Goal: Task Accomplishment & Management: Complete application form

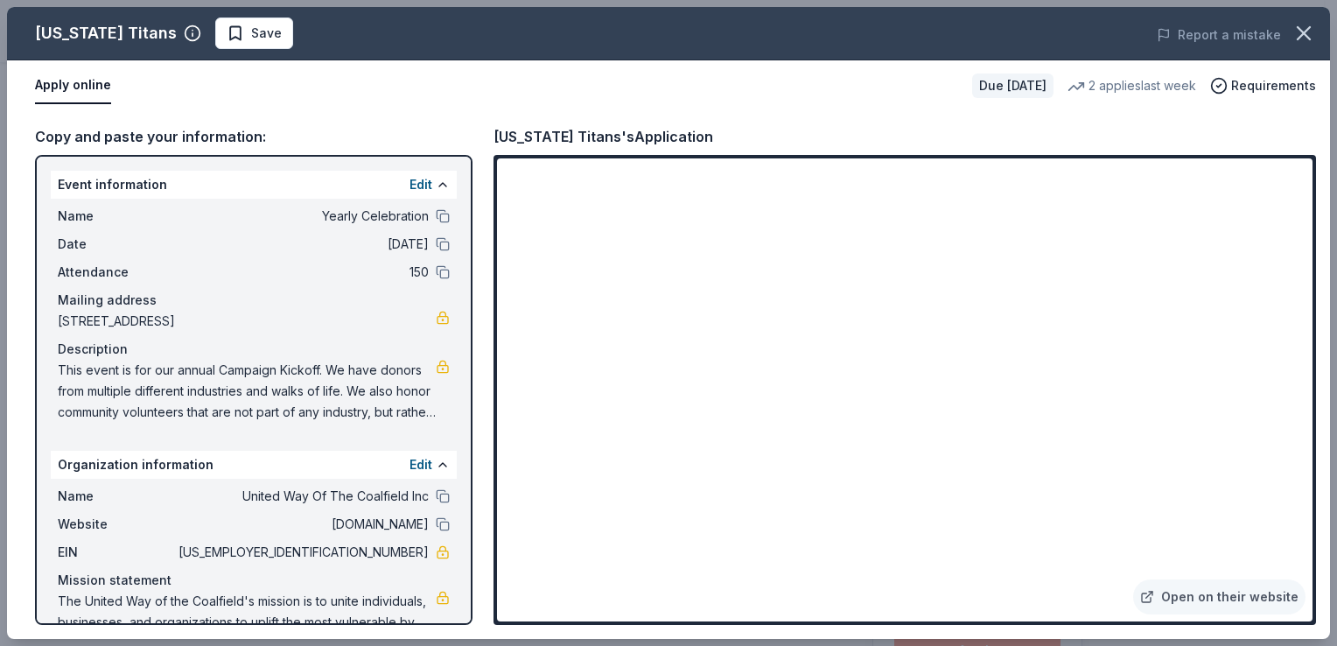
scroll to position [175, 0]
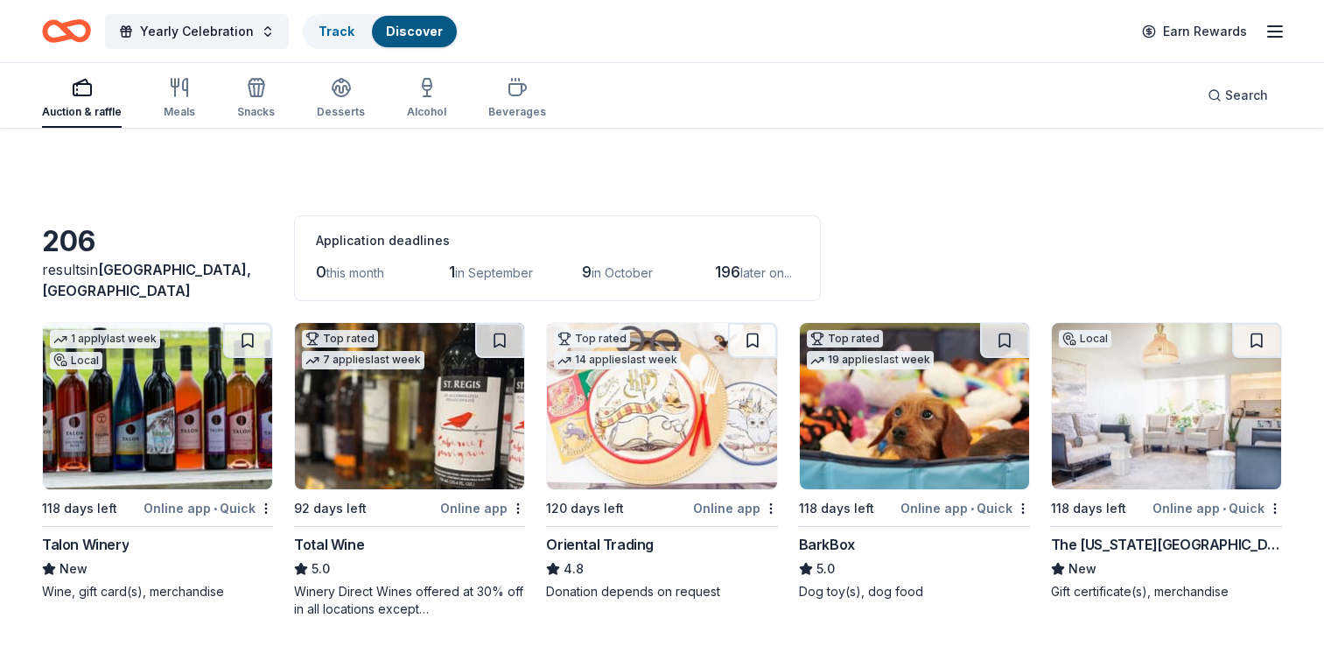
scroll to position [2596, 0]
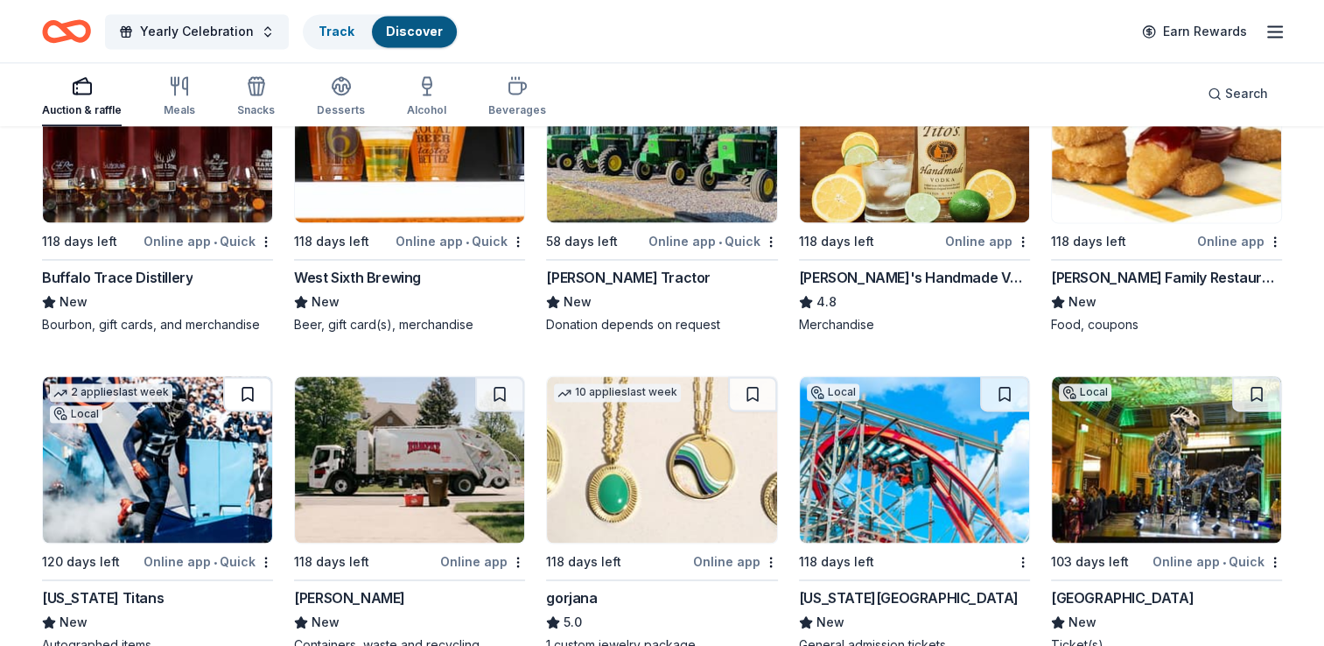
click at [241, 385] on button at bounding box center [247, 393] width 49 height 35
click at [250, 392] on button at bounding box center [249, 393] width 45 height 35
click at [246, 382] on button at bounding box center [249, 393] width 45 height 35
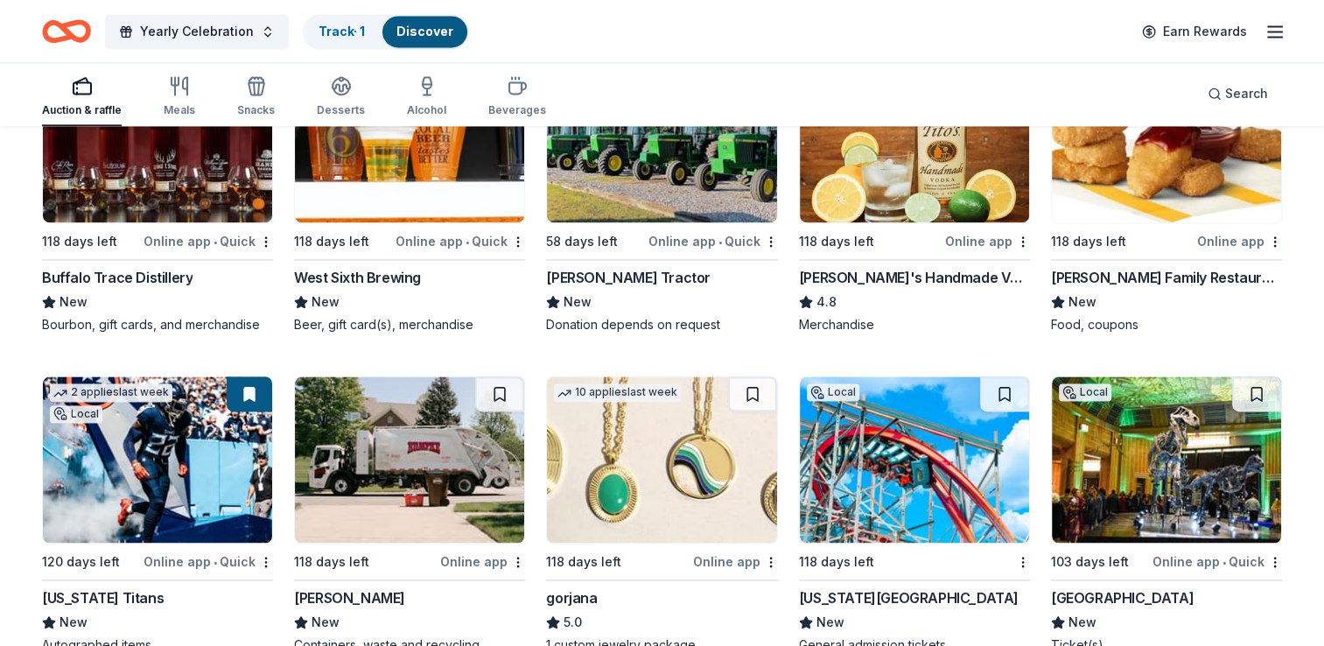
scroll to position [2683, 0]
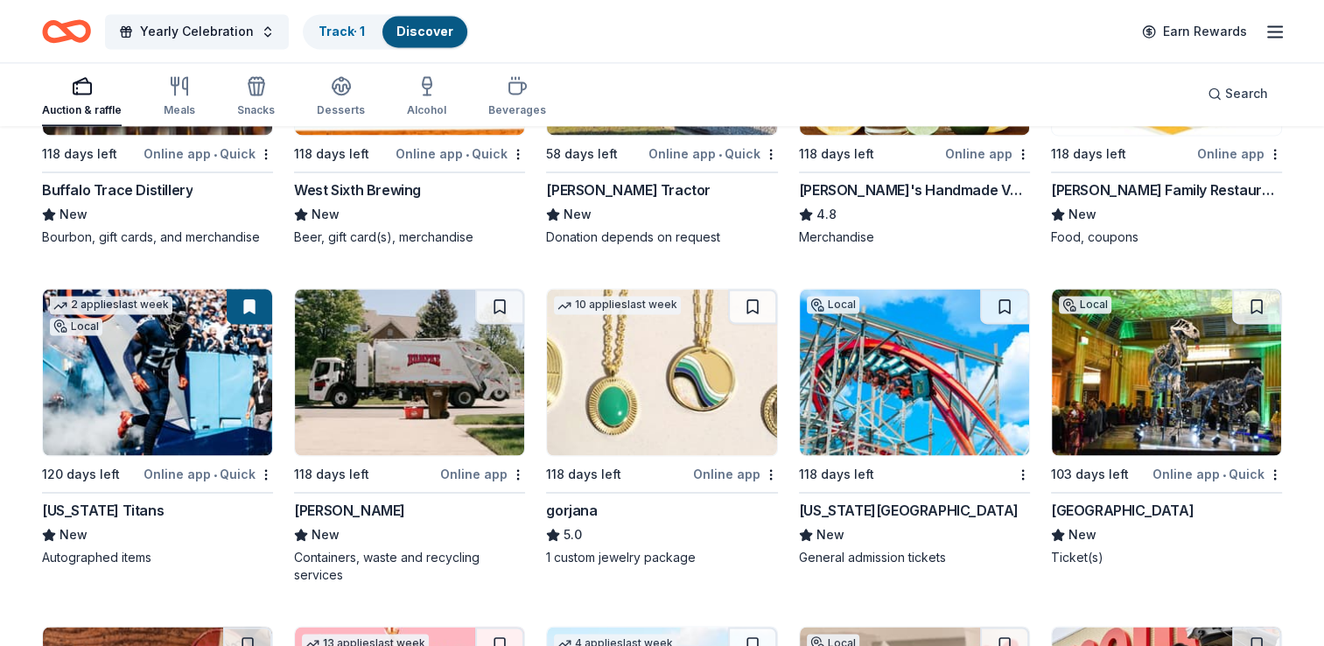
click at [255, 311] on button at bounding box center [249, 306] width 45 height 35
click at [245, 306] on button at bounding box center [249, 306] width 45 height 35
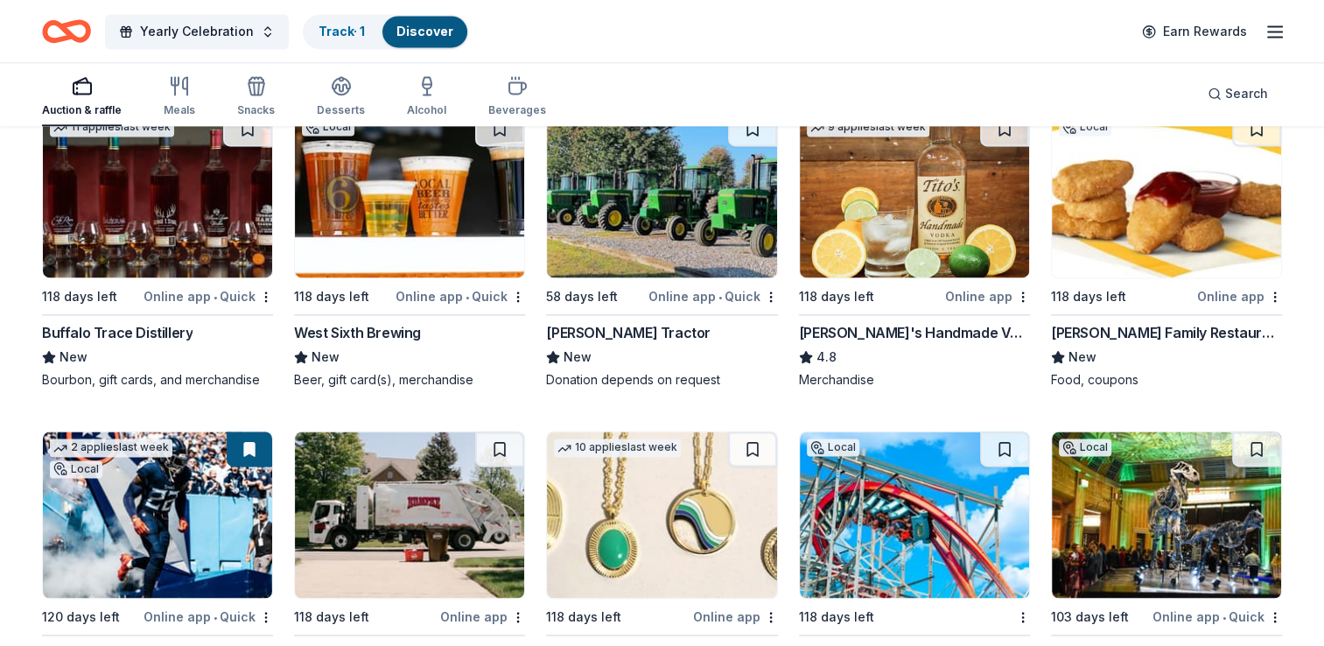
scroll to position [2596, 0]
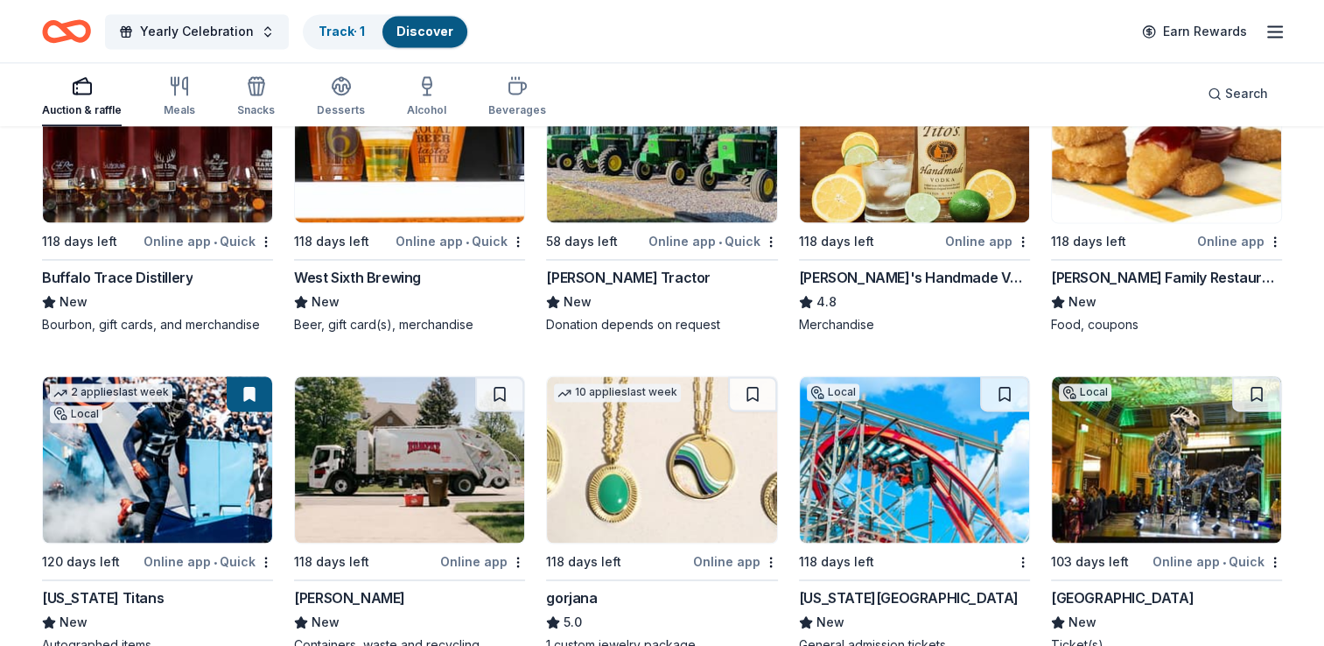
drag, startPoint x: 234, startPoint y: 403, endPoint x: 194, endPoint y: 410, distance: 40.8
click at [194, 410] on img at bounding box center [157, 459] width 229 height 166
click at [686, 463] on img at bounding box center [661, 459] width 229 height 166
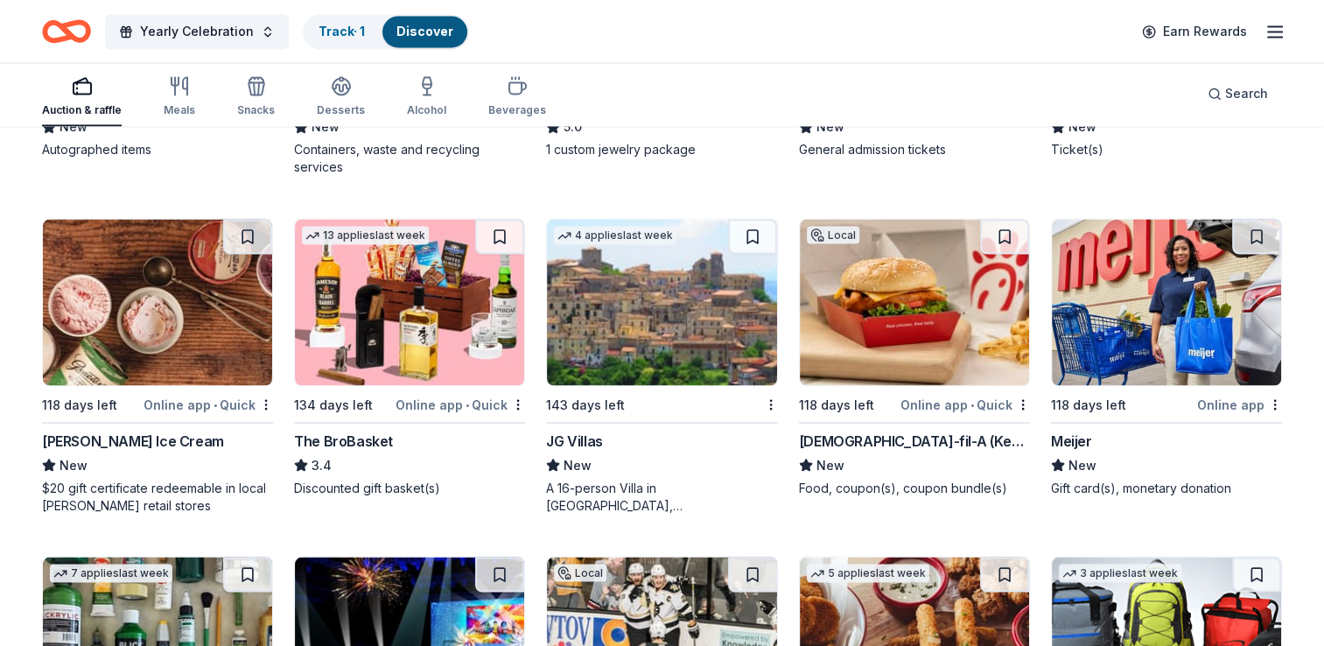
scroll to position [3121, 0]
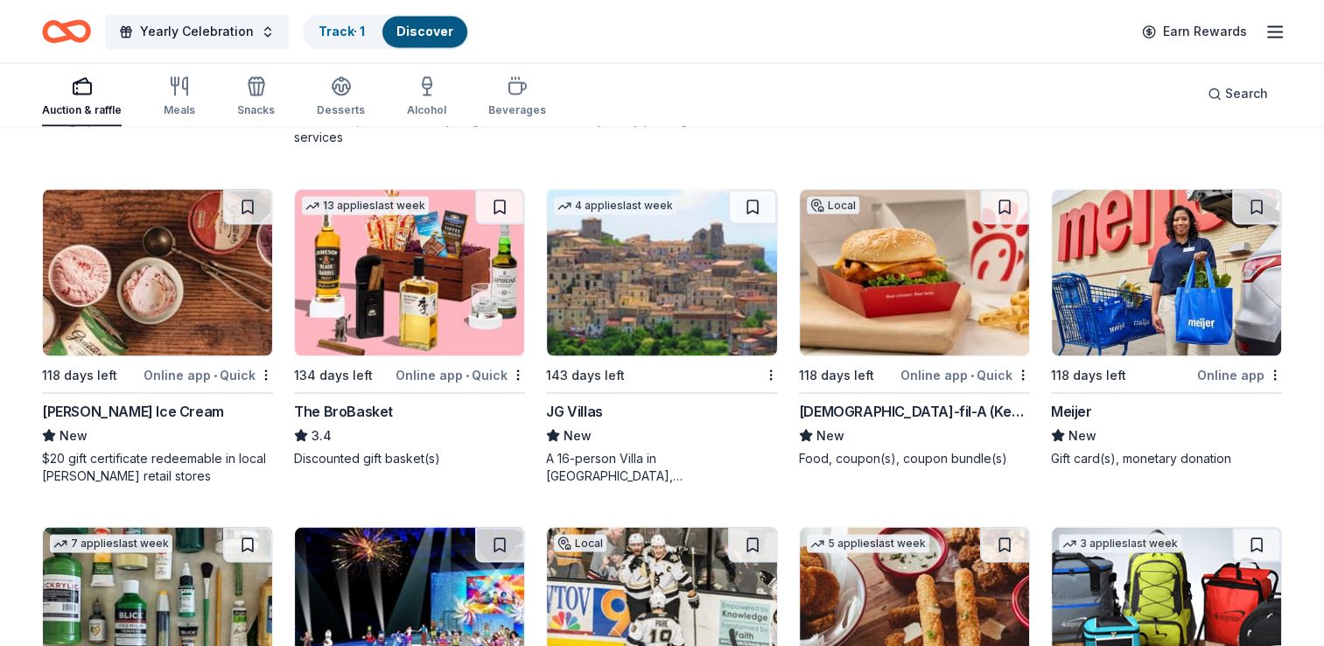
click at [416, 313] on img at bounding box center [409, 272] width 229 height 166
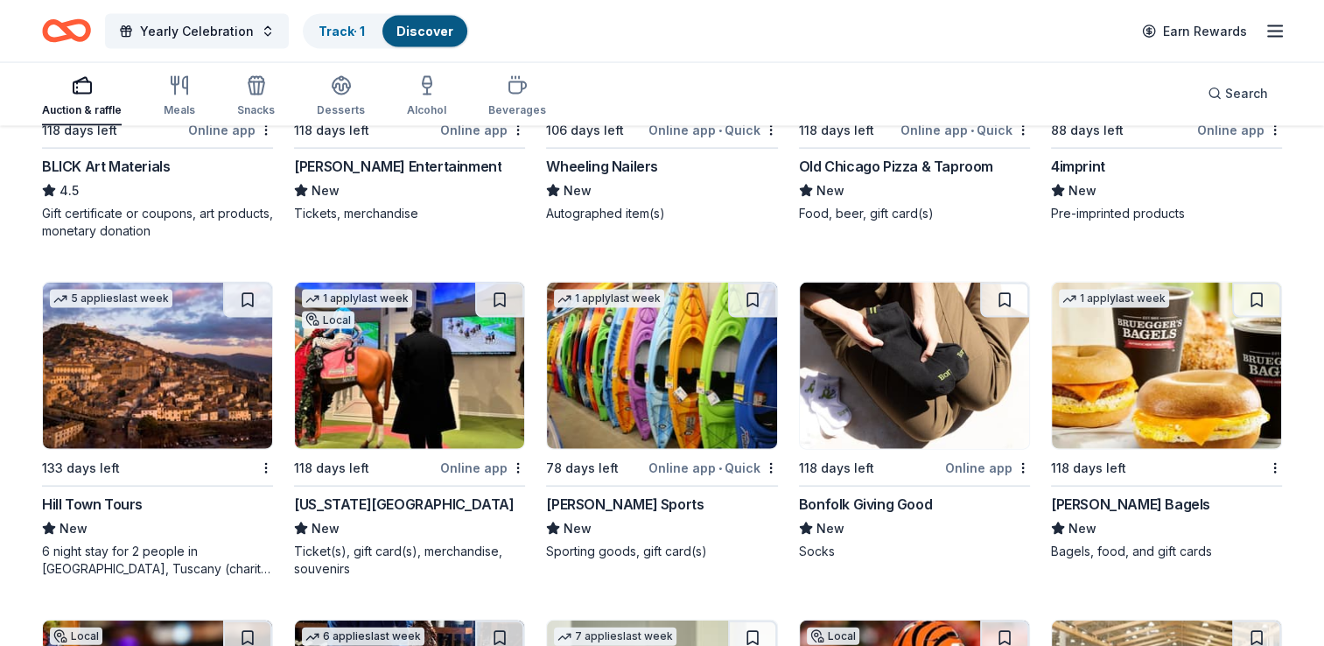
scroll to position [3733, 0]
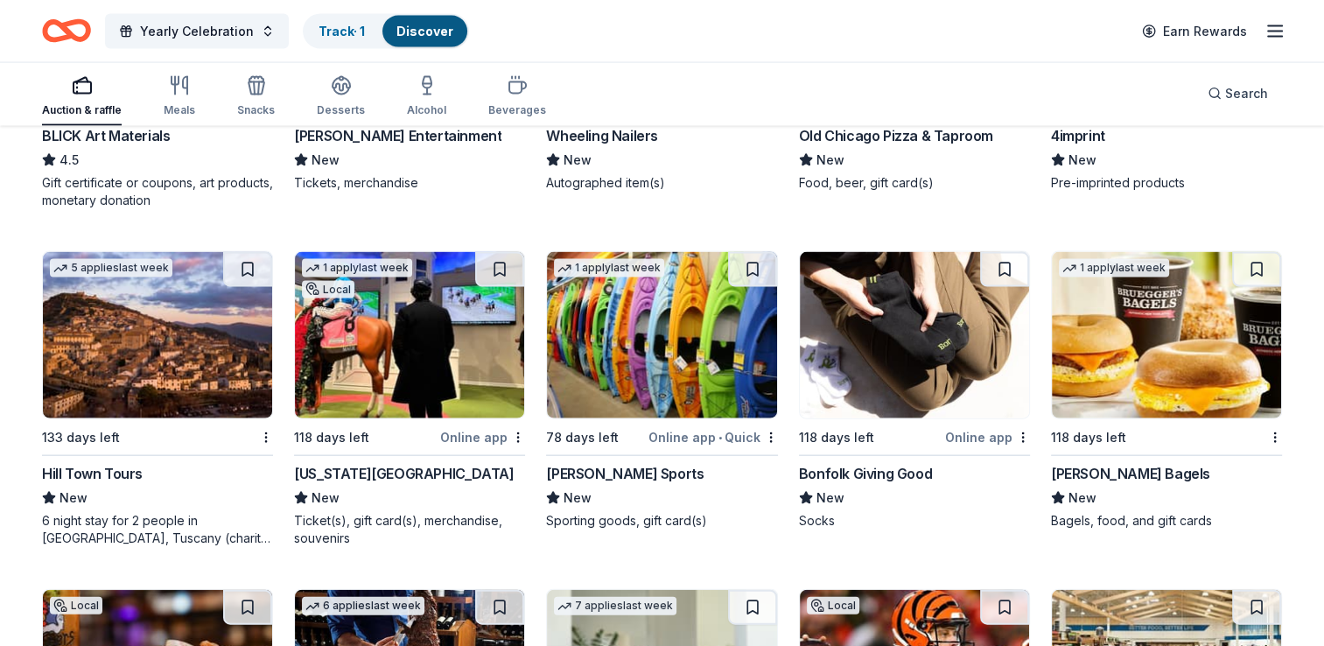
click at [683, 329] on img at bounding box center [661, 335] width 229 height 166
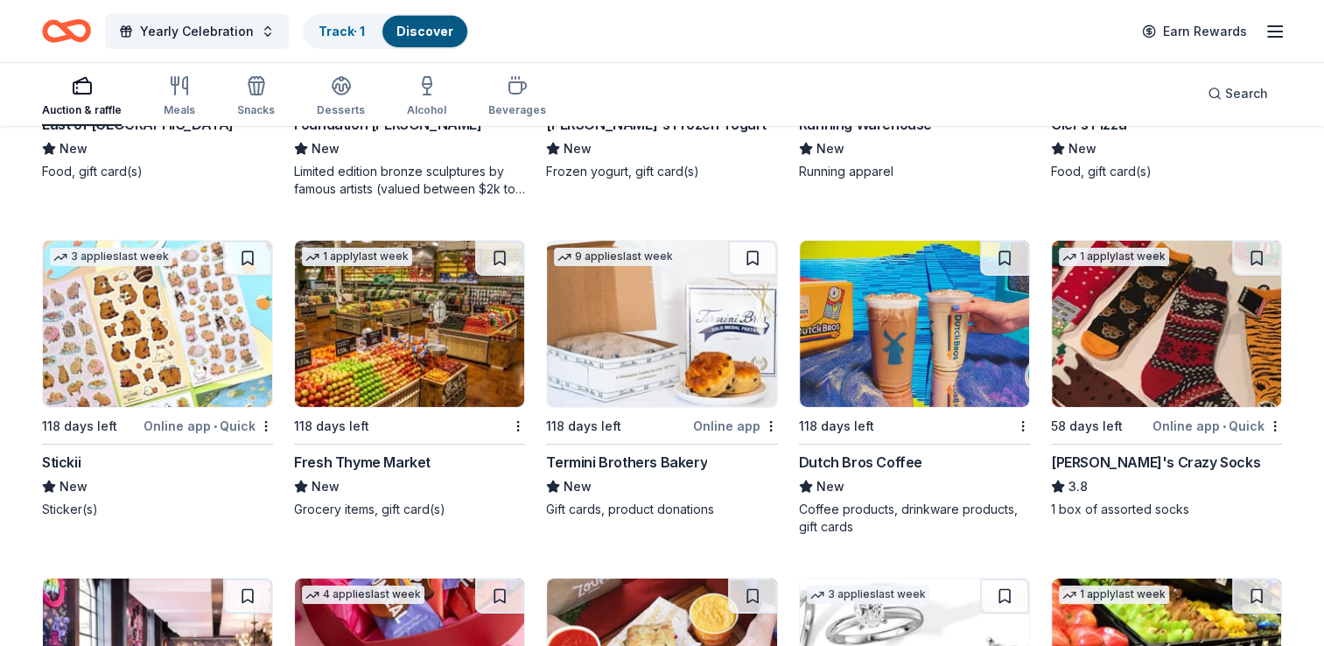
scroll to position [5795, 0]
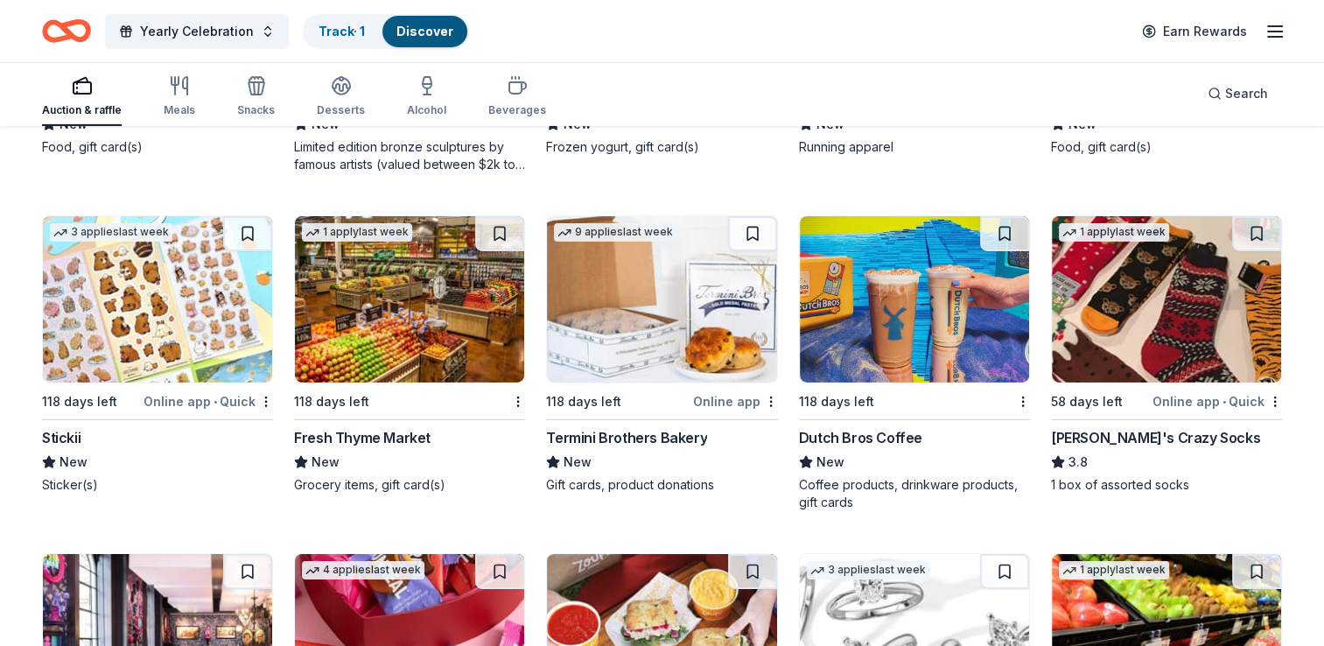
click at [666, 297] on img at bounding box center [661, 299] width 229 height 166
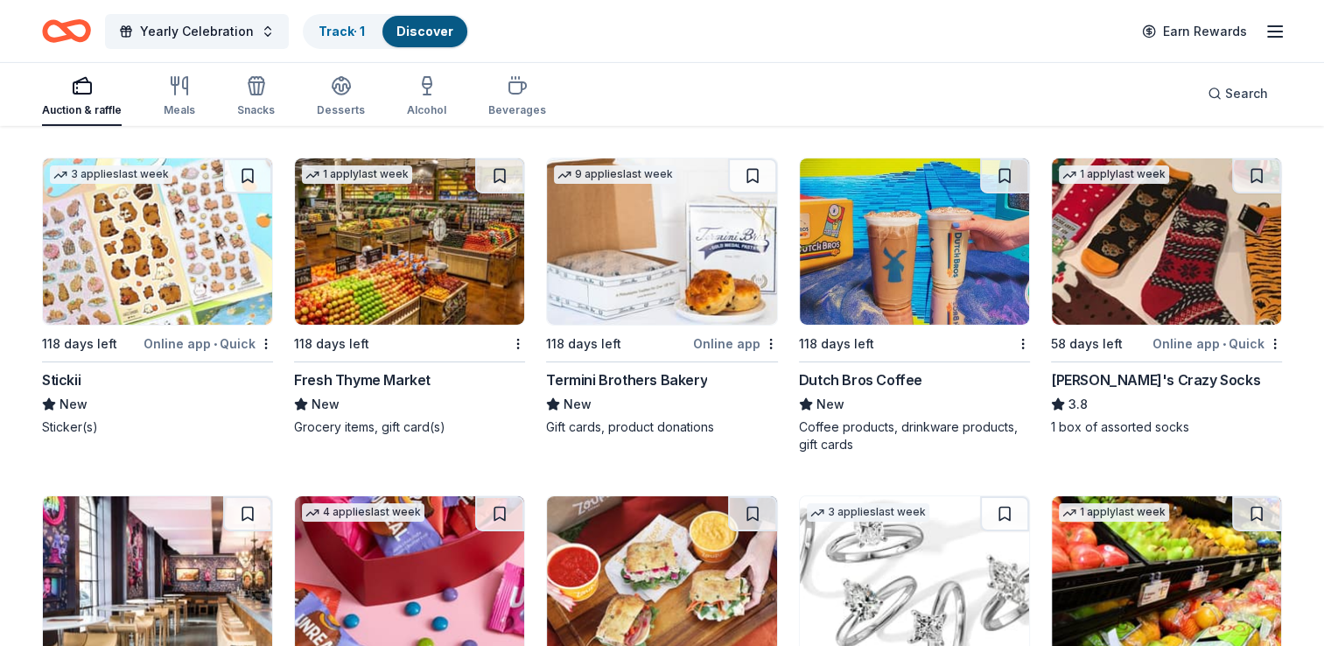
scroll to position [5883, 0]
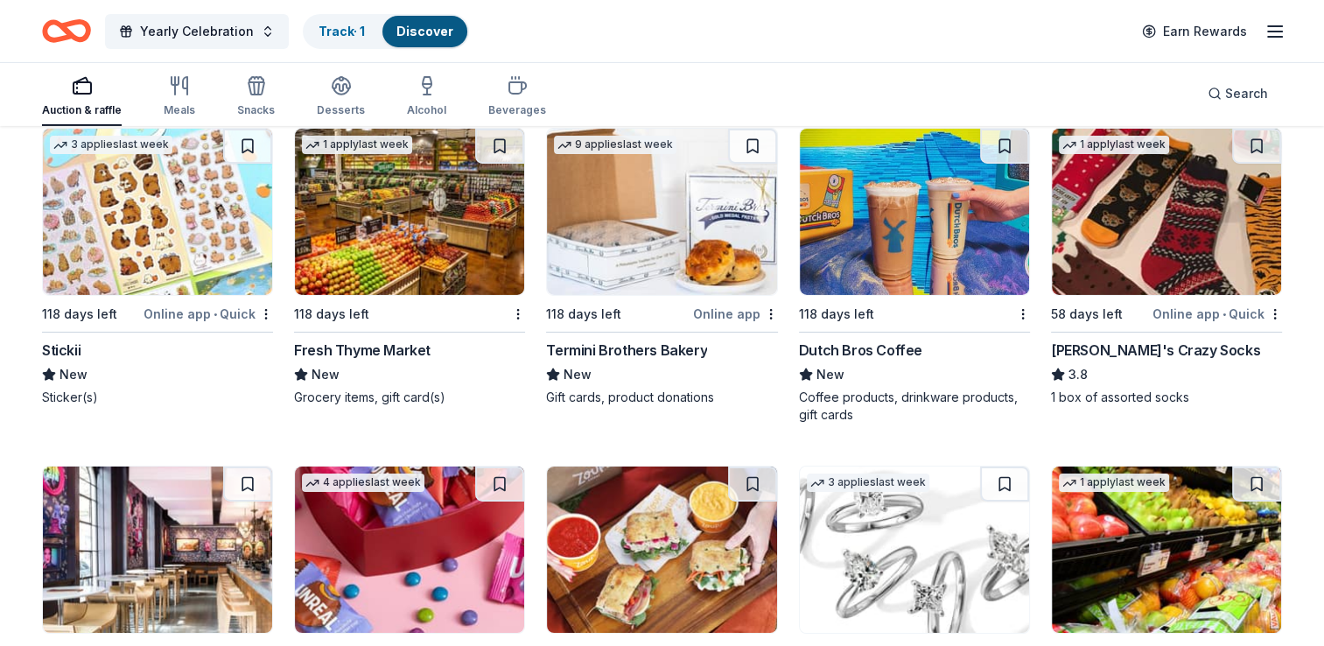
click at [121, 212] on img at bounding box center [157, 212] width 229 height 166
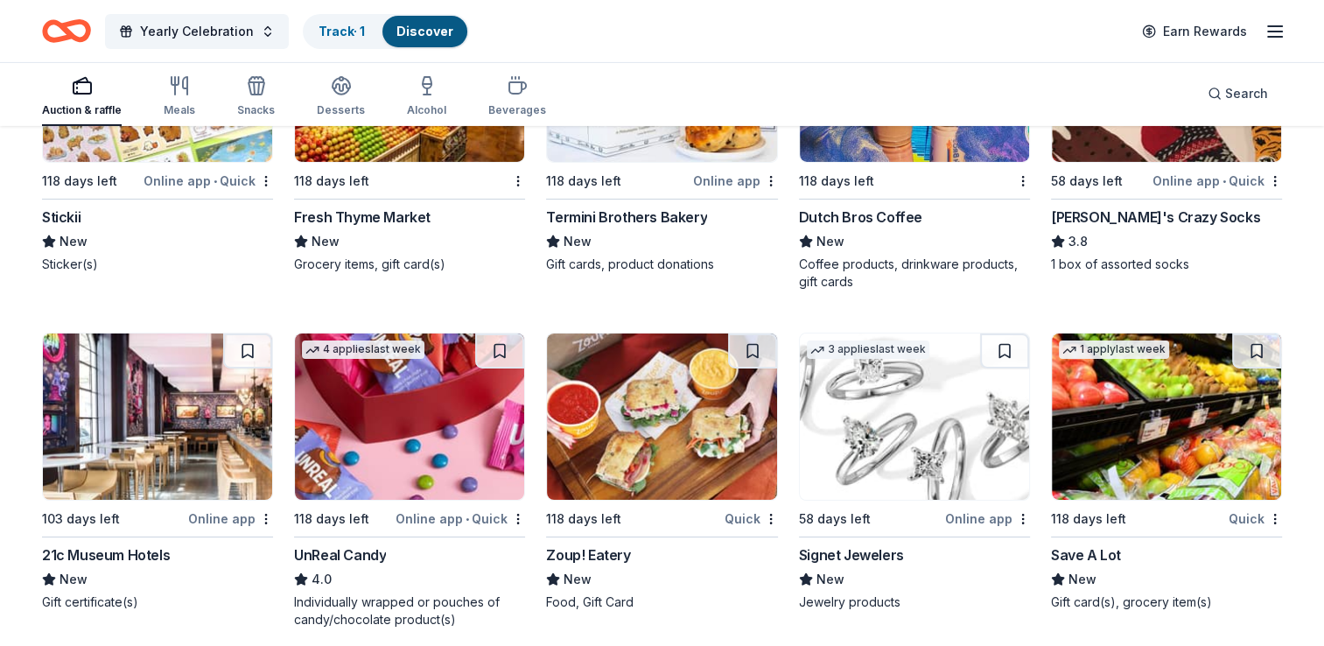
scroll to position [6058, 0]
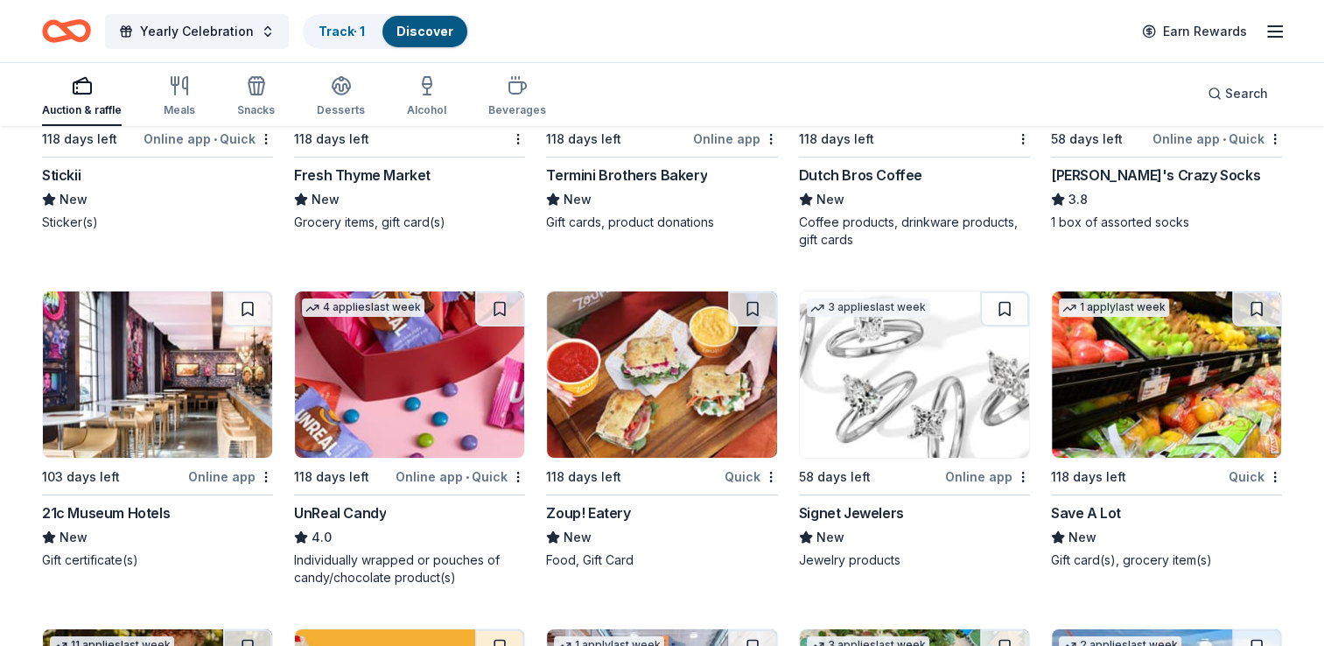
click at [171, 402] on img at bounding box center [157, 374] width 229 height 166
click at [882, 414] on img at bounding box center [914, 374] width 229 height 166
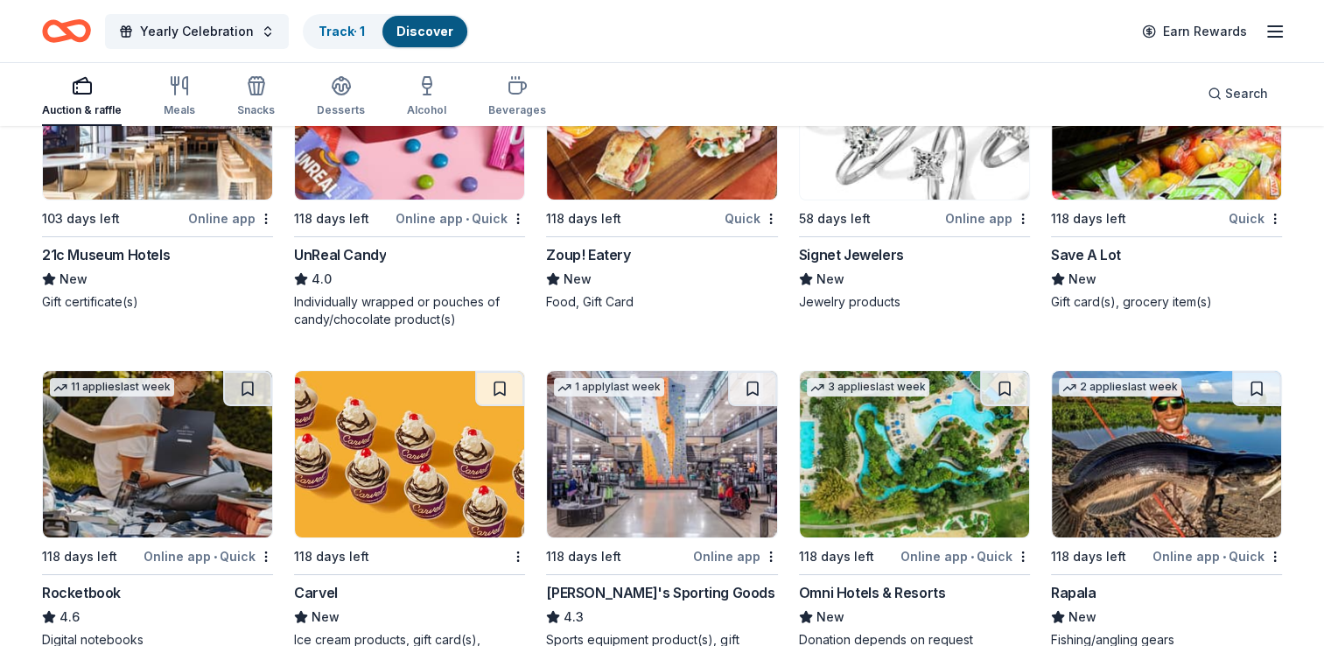
scroll to position [6471, 0]
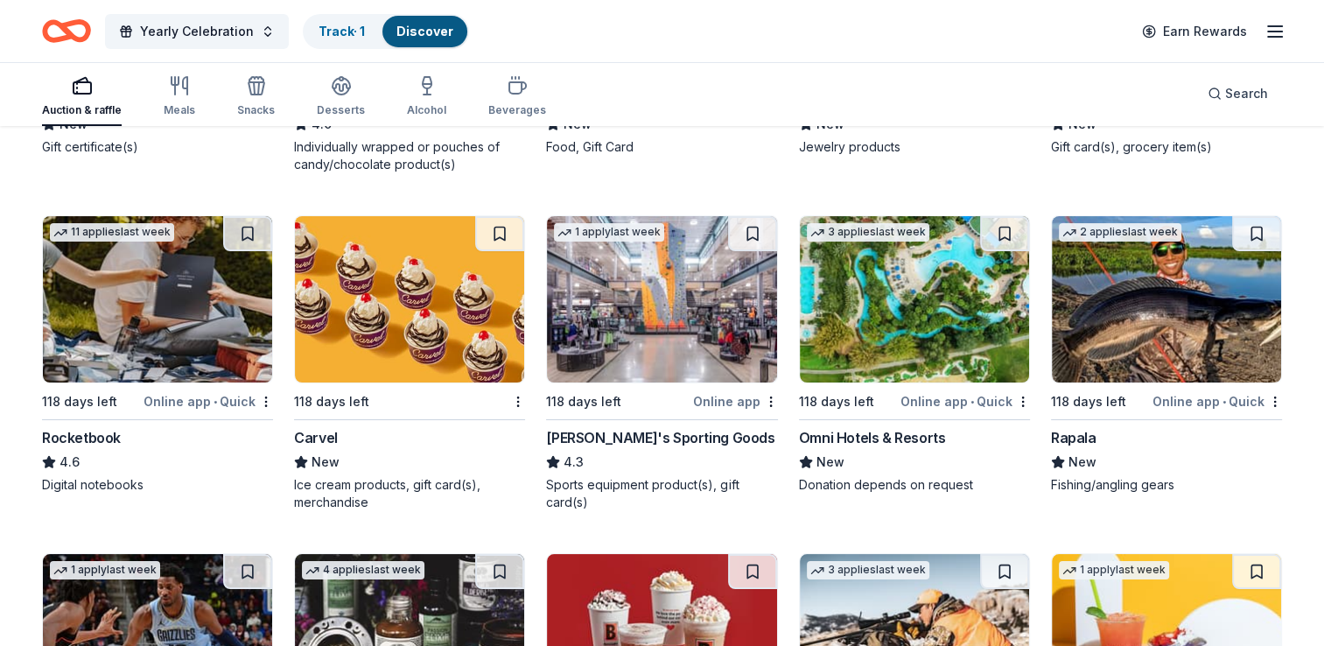
click at [947, 320] on img at bounding box center [914, 299] width 229 height 166
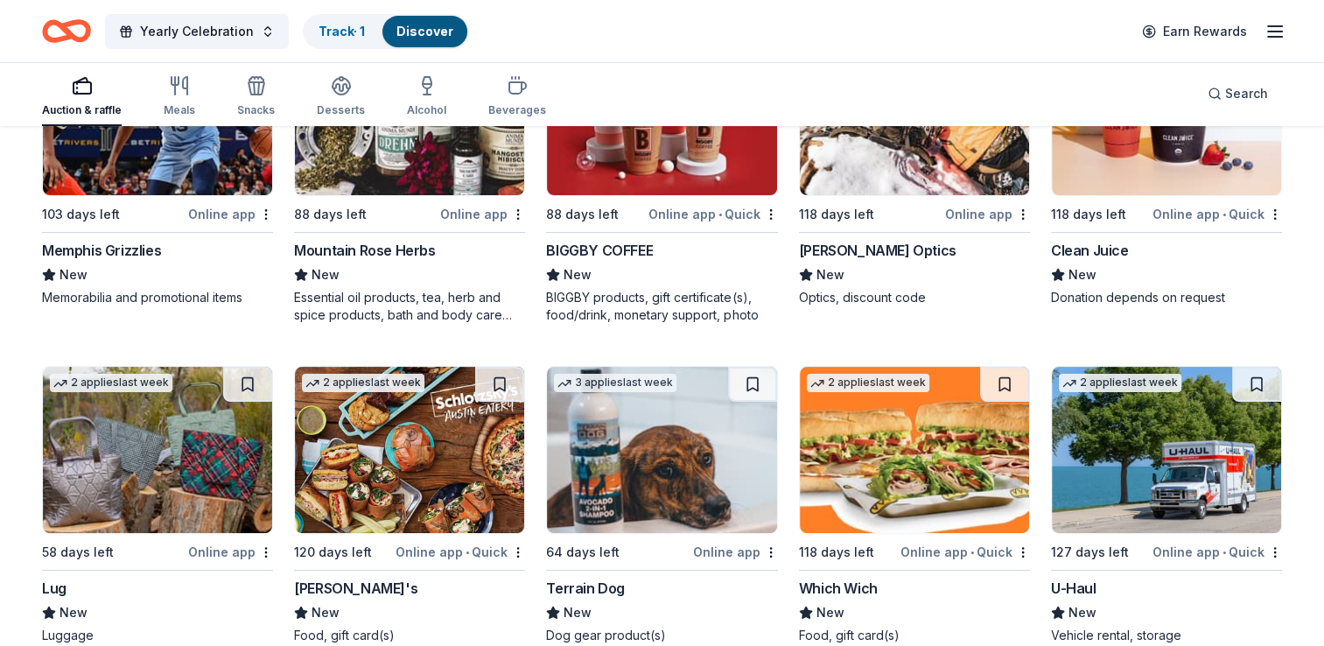
scroll to position [7171, 0]
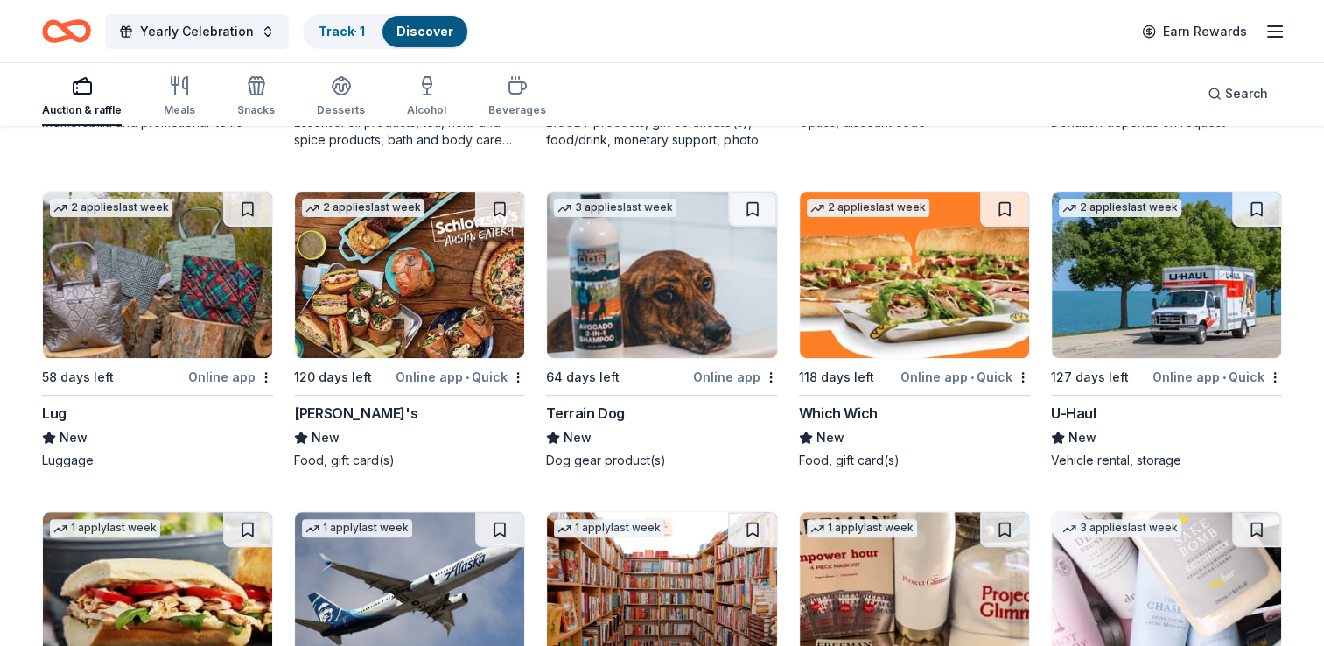
click at [164, 296] on img at bounding box center [157, 275] width 229 height 166
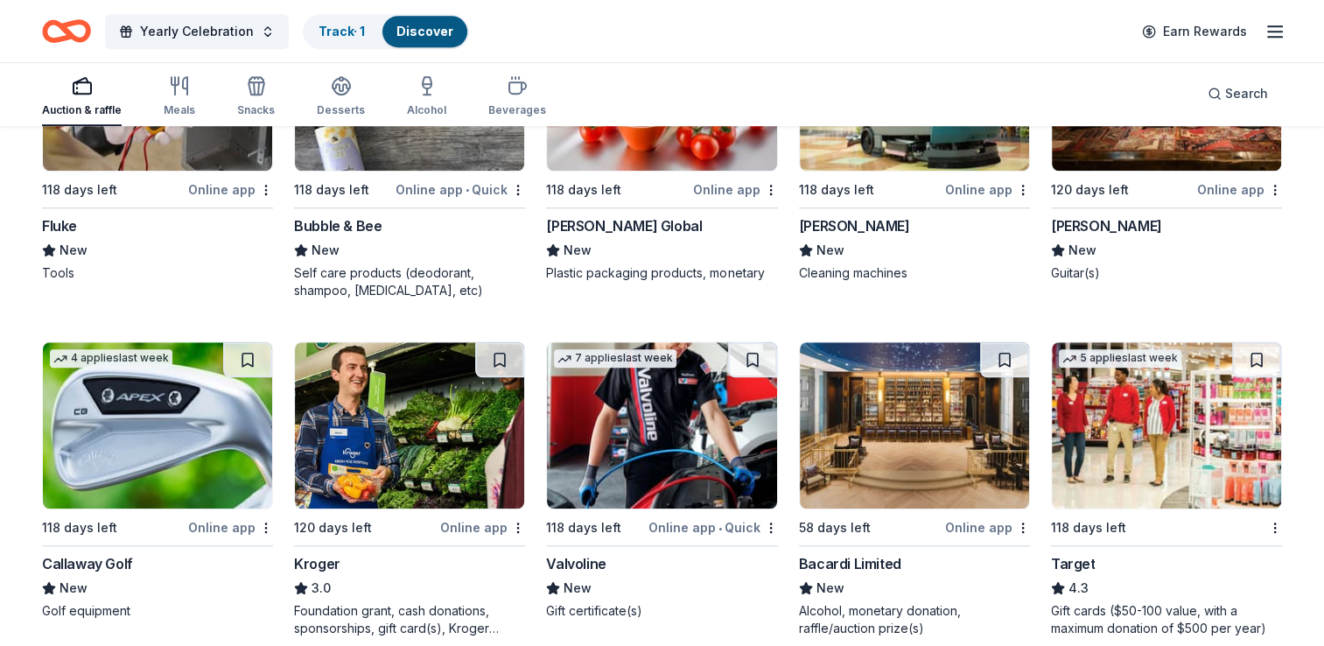
scroll to position [8133, 0]
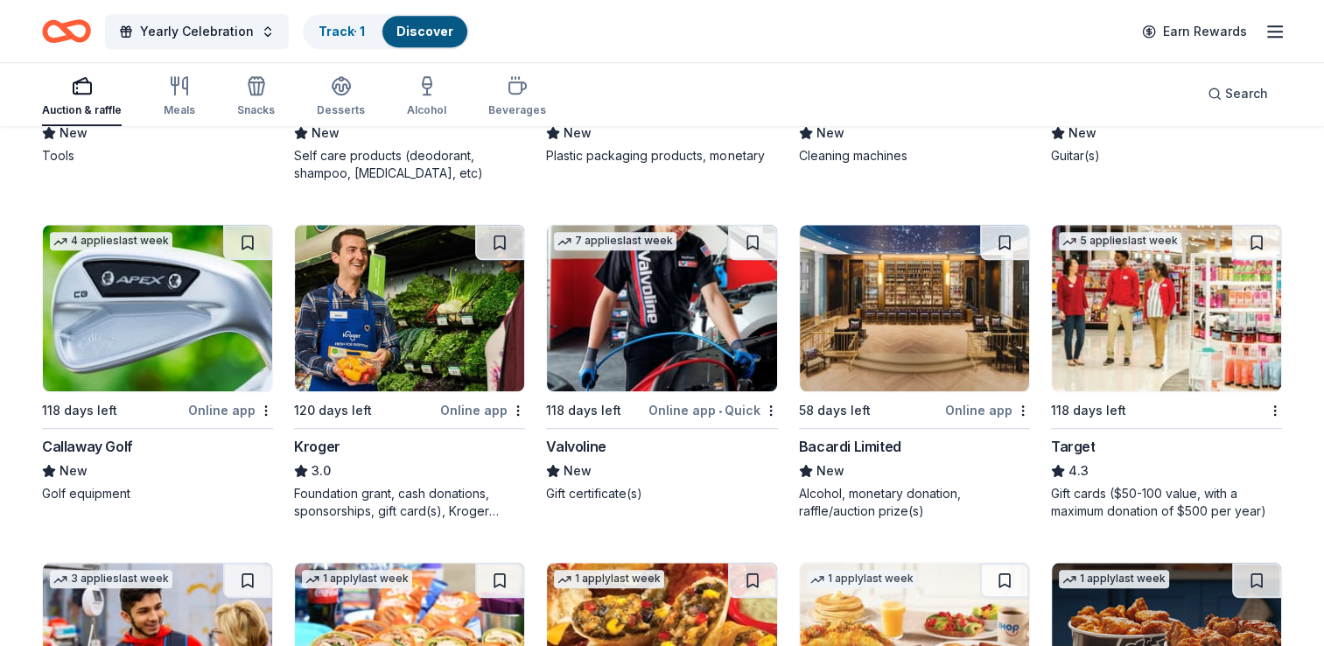
click at [140, 295] on img at bounding box center [157, 308] width 229 height 166
click at [912, 337] on img at bounding box center [914, 308] width 229 height 166
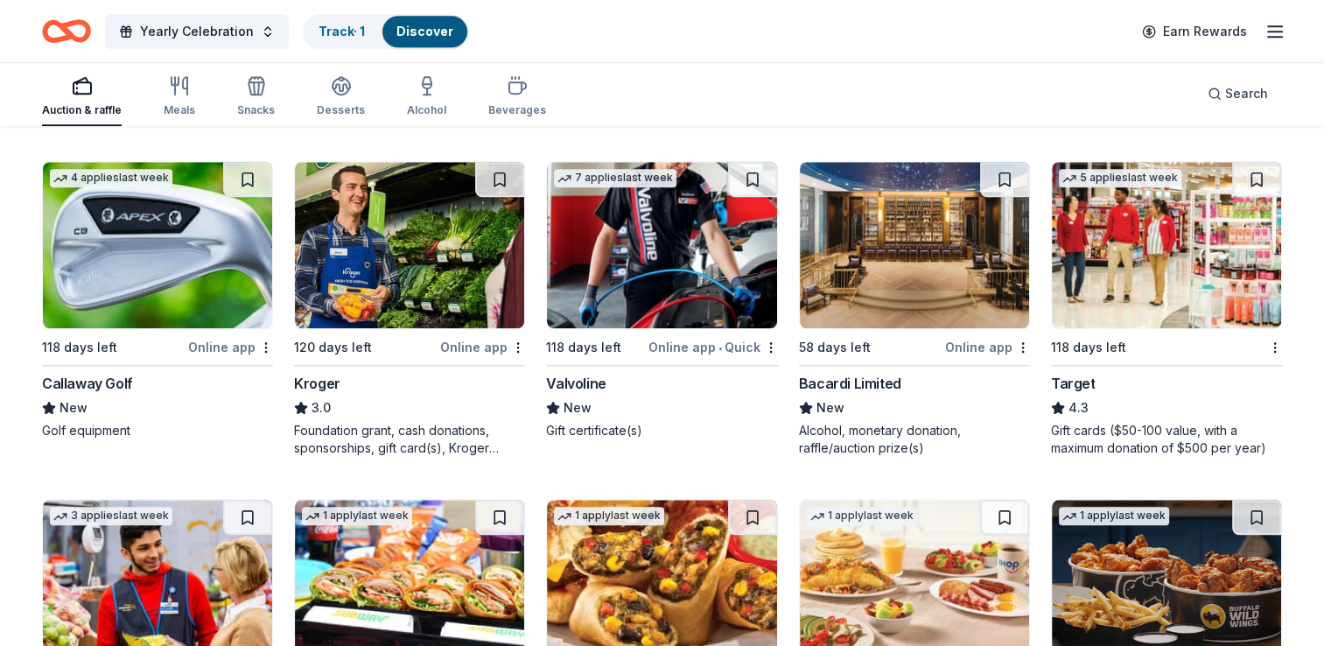
scroll to position [8396, 0]
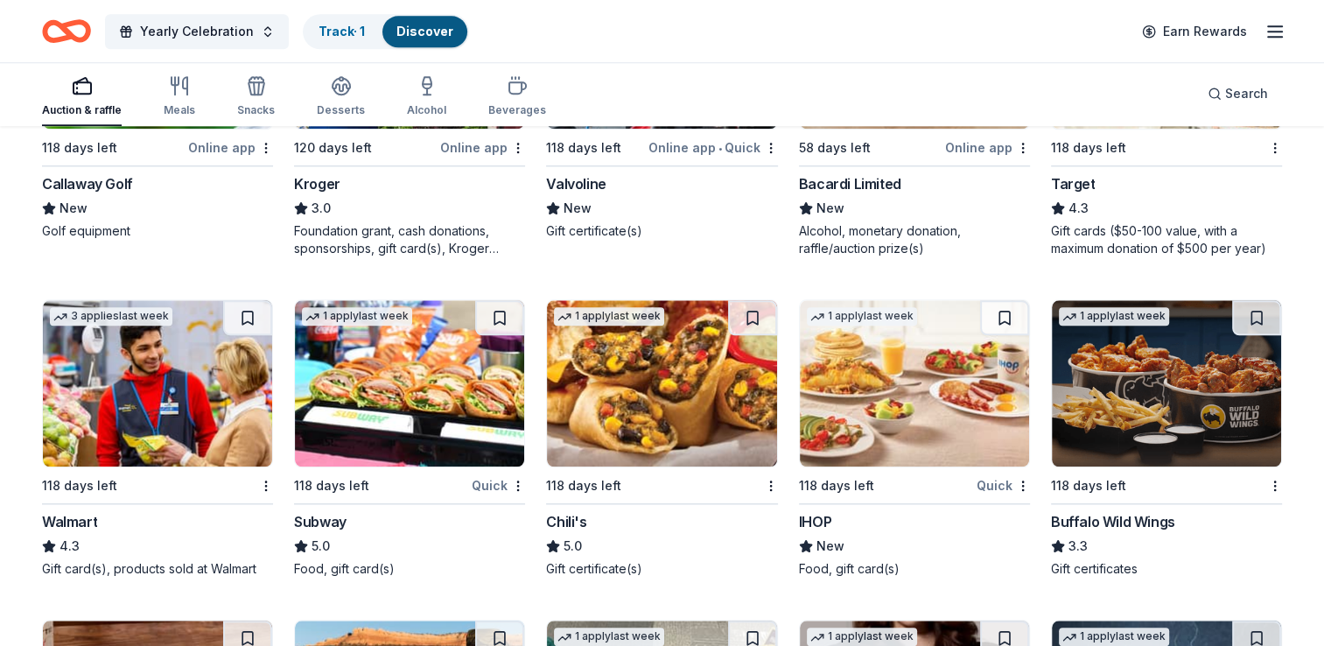
click at [203, 393] on img at bounding box center [157, 383] width 229 height 166
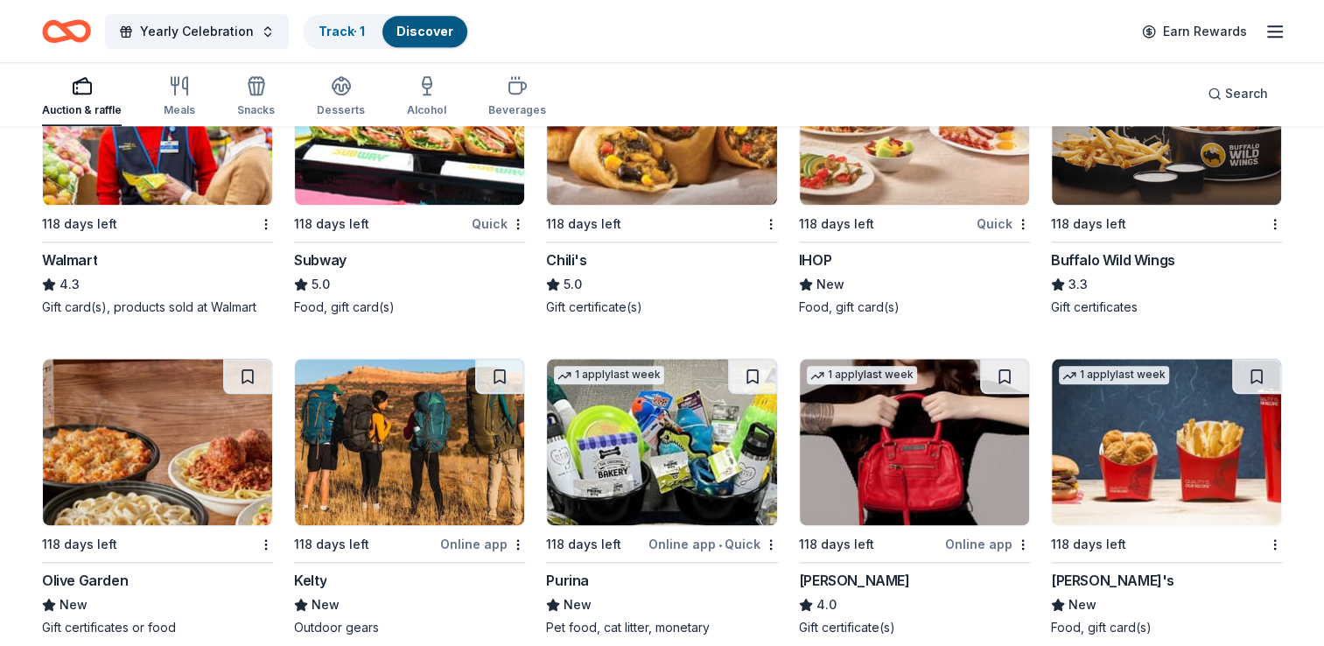
scroll to position [8658, 0]
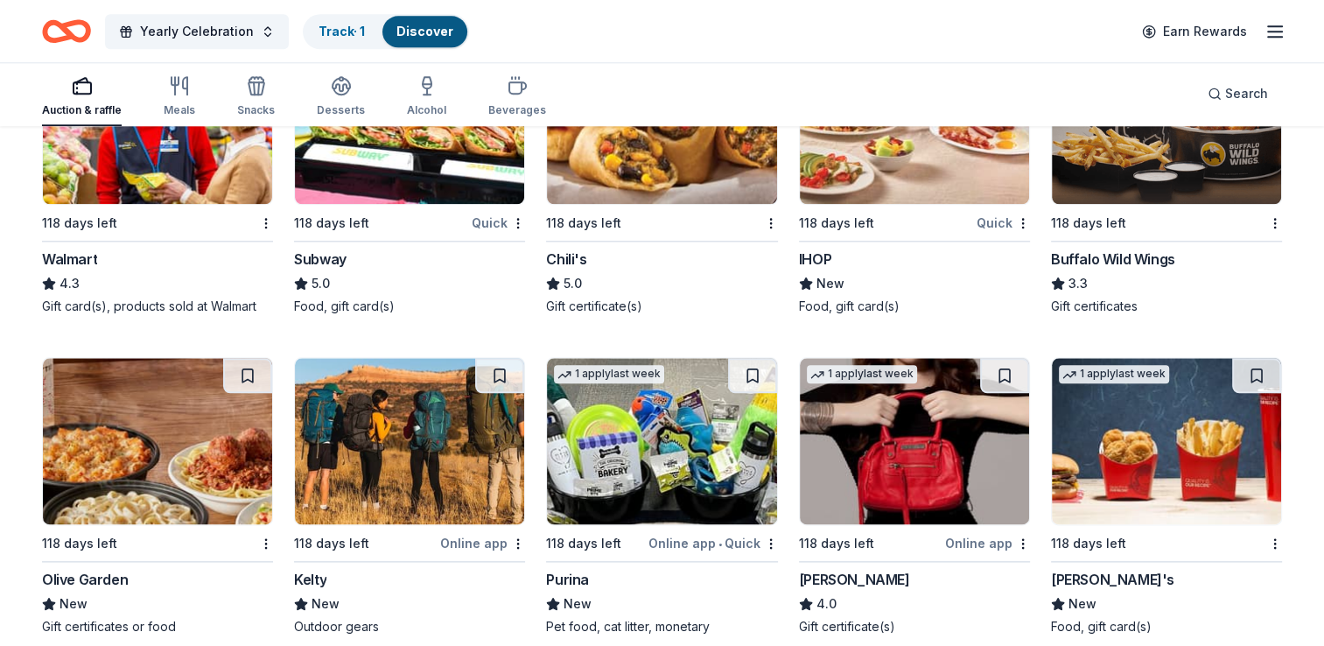
click at [938, 463] on img at bounding box center [914, 441] width 229 height 166
click at [700, 520] on div "1 apply last week 118 days left Online app • Quick Purina New Pet food, cat lit…" at bounding box center [661, 496] width 231 height 278
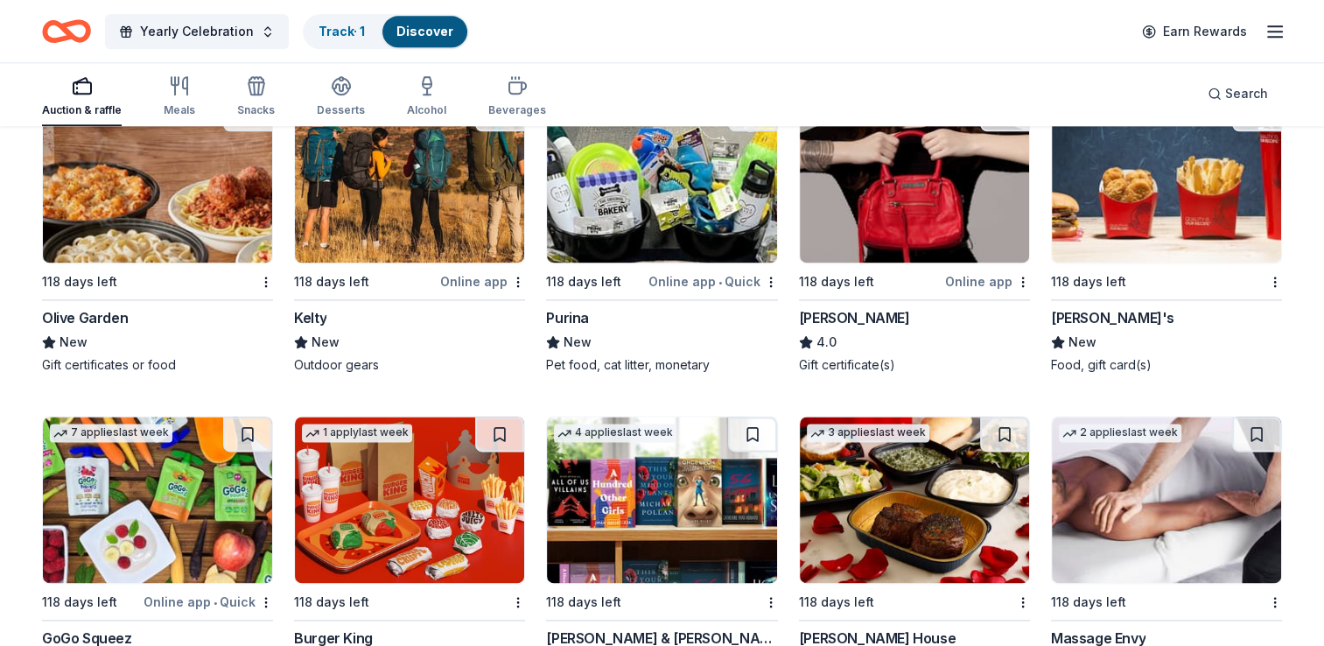
scroll to position [9096, 0]
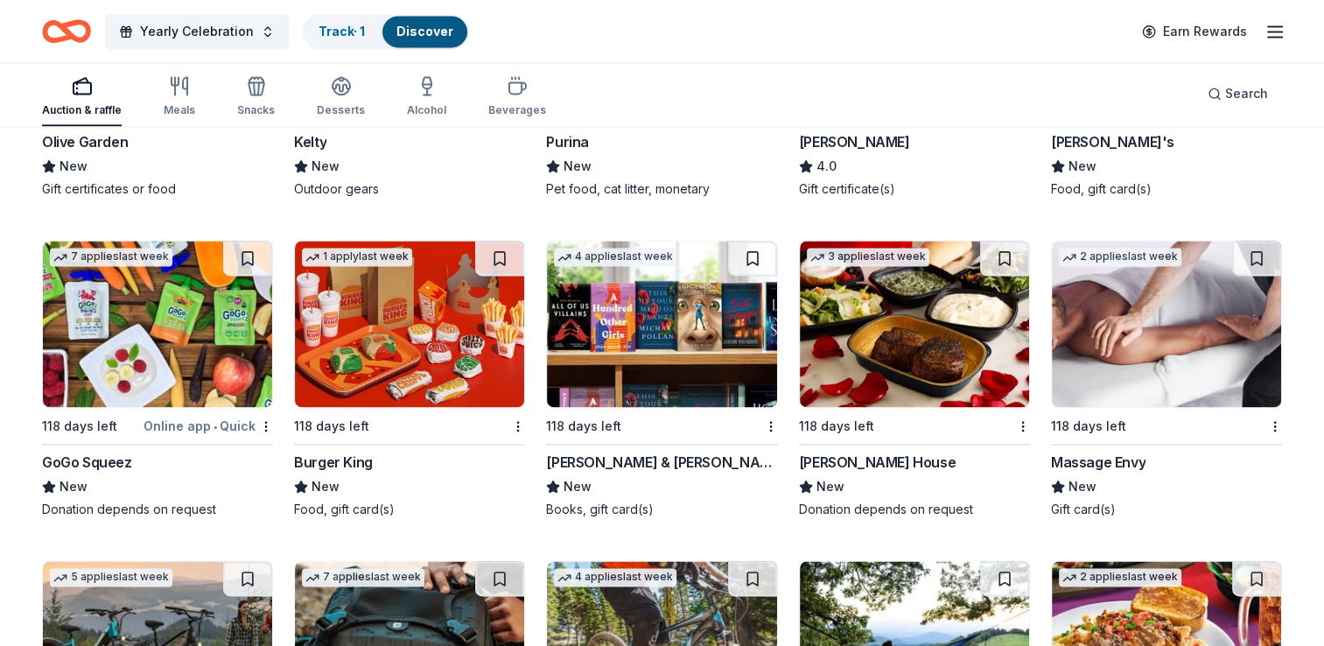
click at [437, 390] on img at bounding box center [409, 324] width 229 height 166
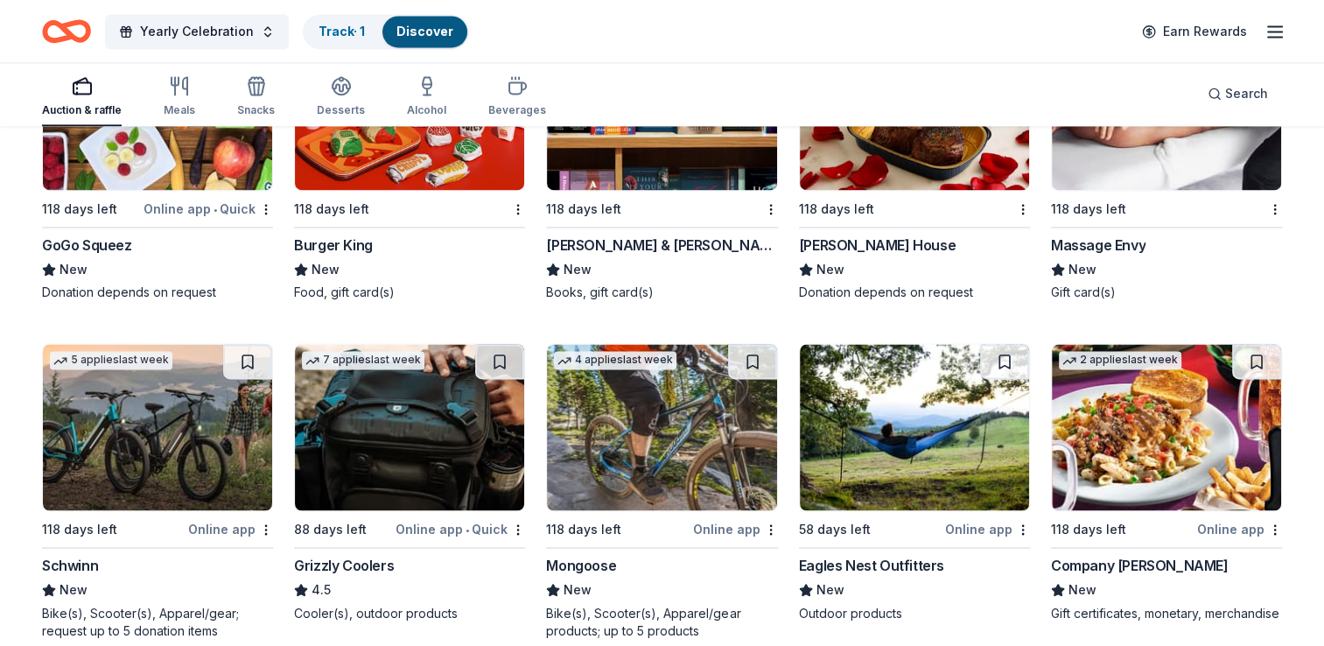
scroll to position [9358, 0]
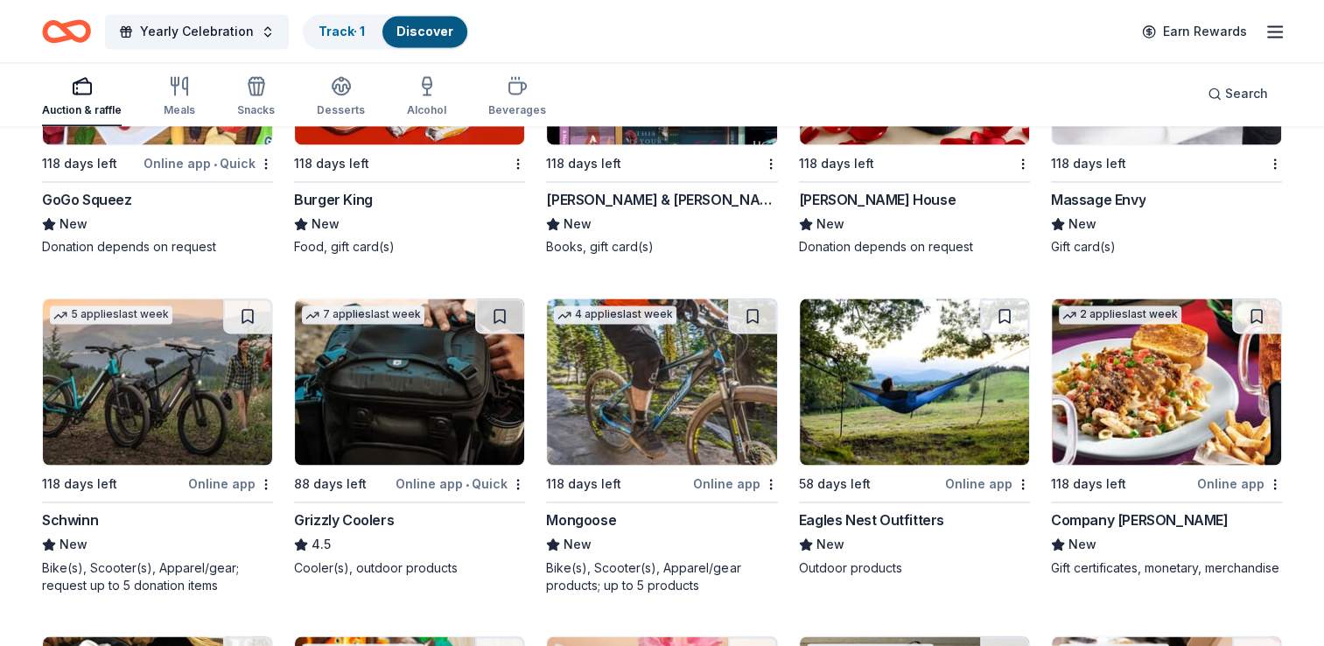
click at [385, 411] on img at bounding box center [409, 381] width 229 height 166
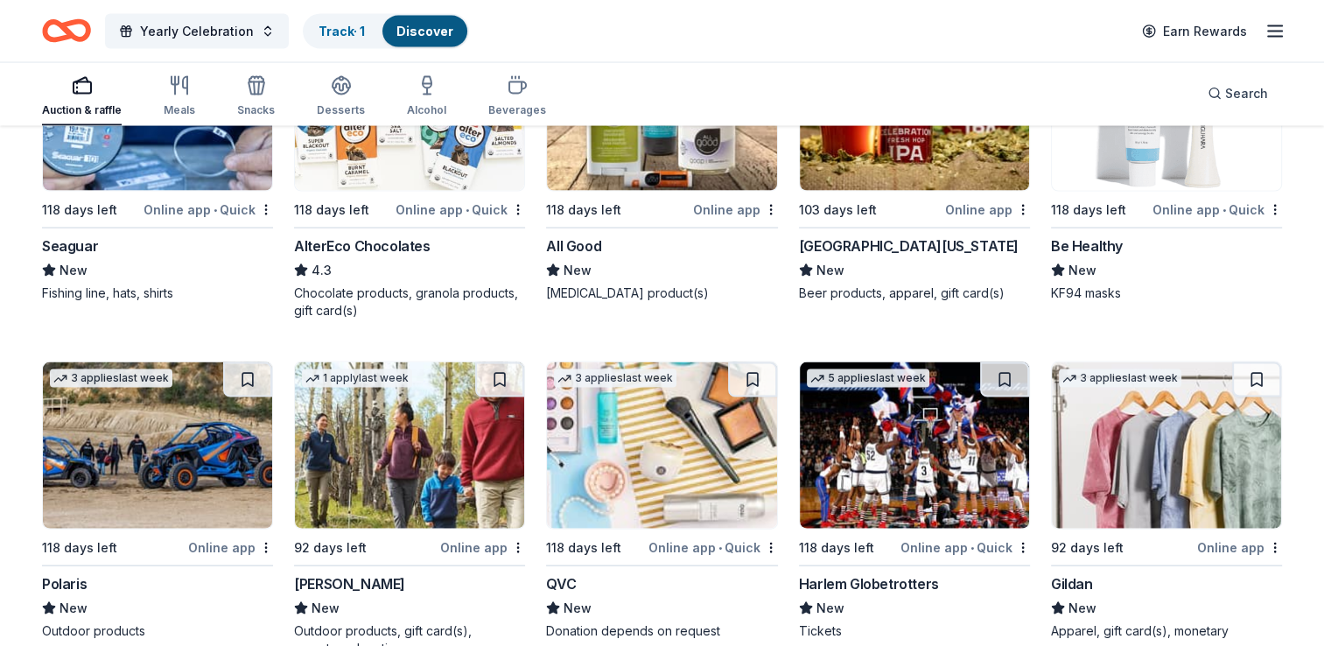
scroll to position [10408, 0]
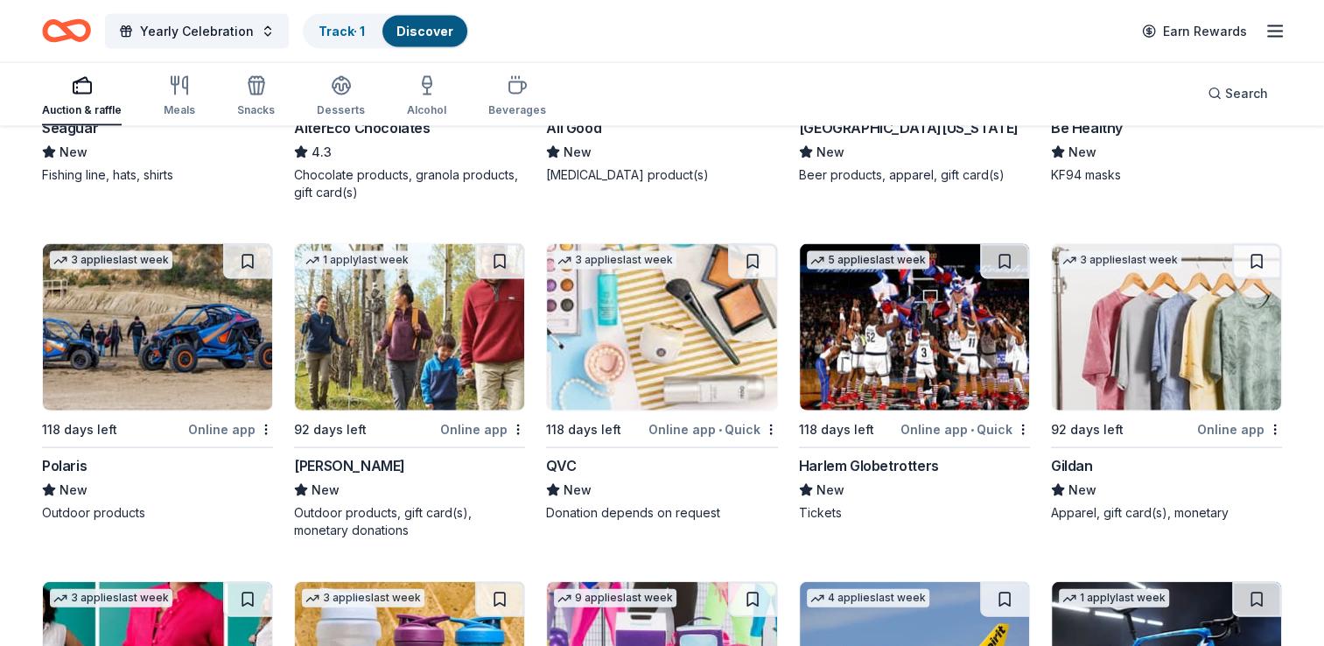
click at [479, 358] on img at bounding box center [409, 327] width 229 height 166
click at [647, 344] on img at bounding box center [661, 327] width 229 height 166
click at [1138, 329] on img at bounding box center [1166, 327] width 229 height 166
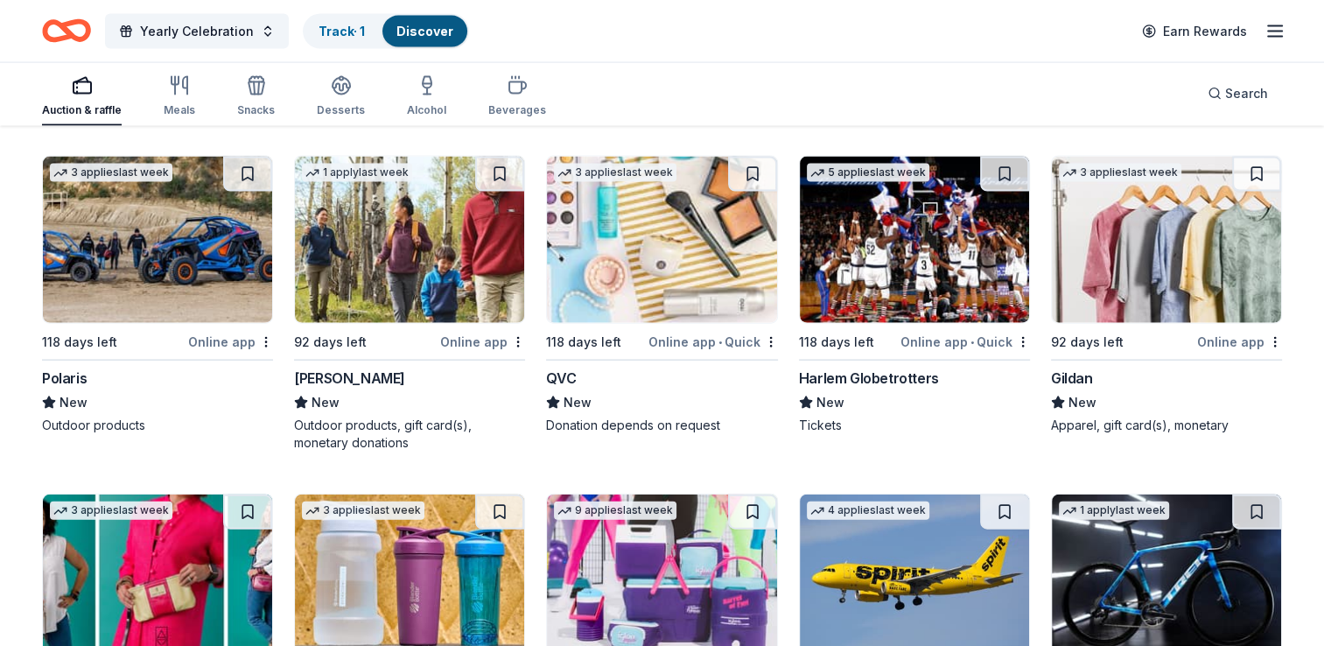
scroll to position [10670, 0]
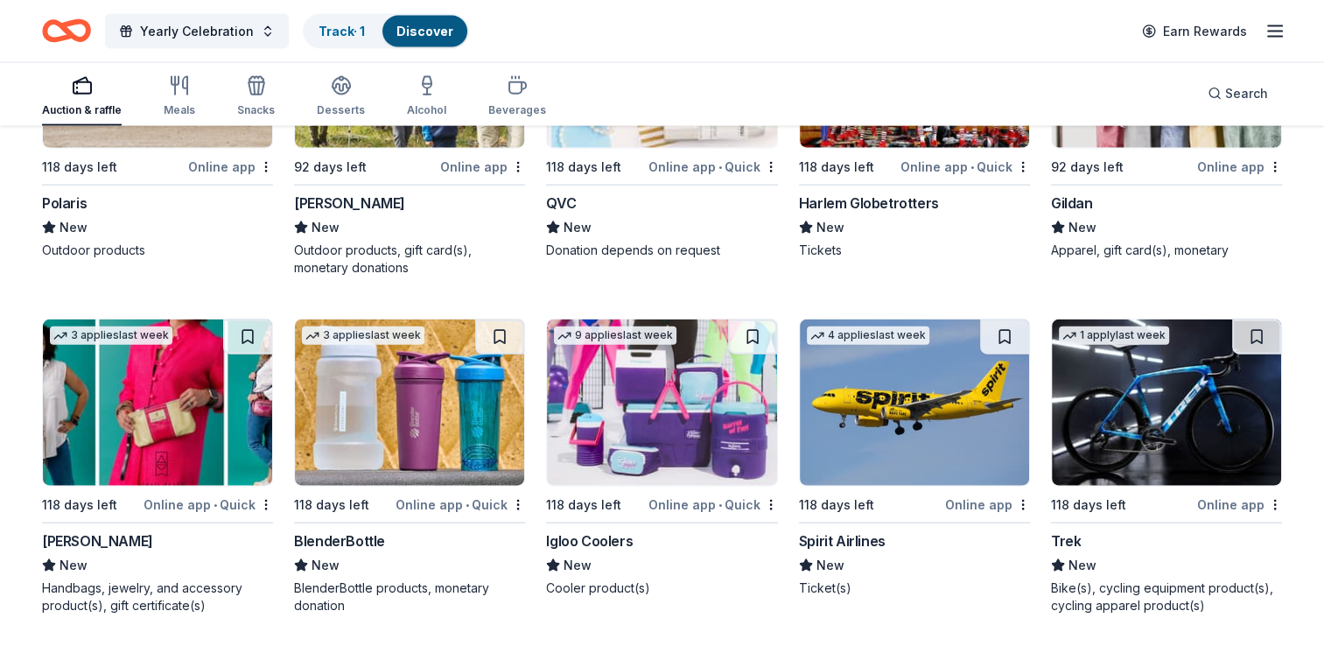
click at [647, 410] on img at bounding box center [661, 402] width 229 height 166
click at [197, 396] on img at bounding box center [157, 402] width 229 height 166
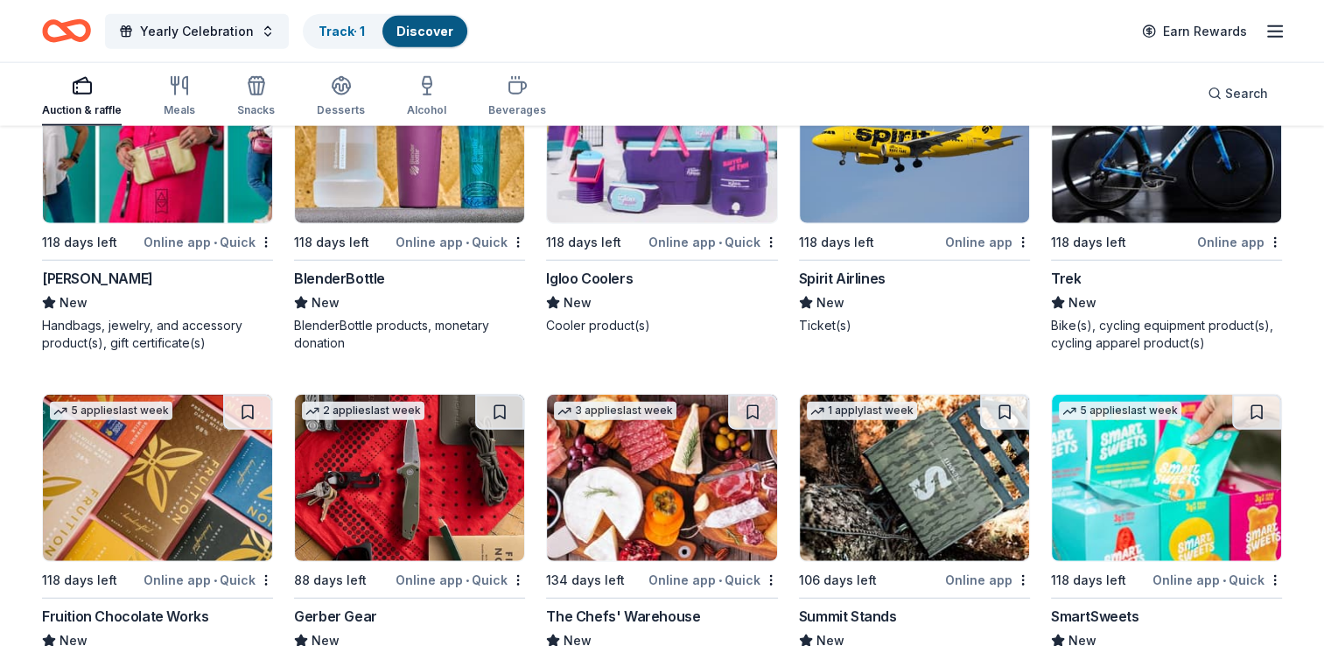
scroll to position [11108, 0]
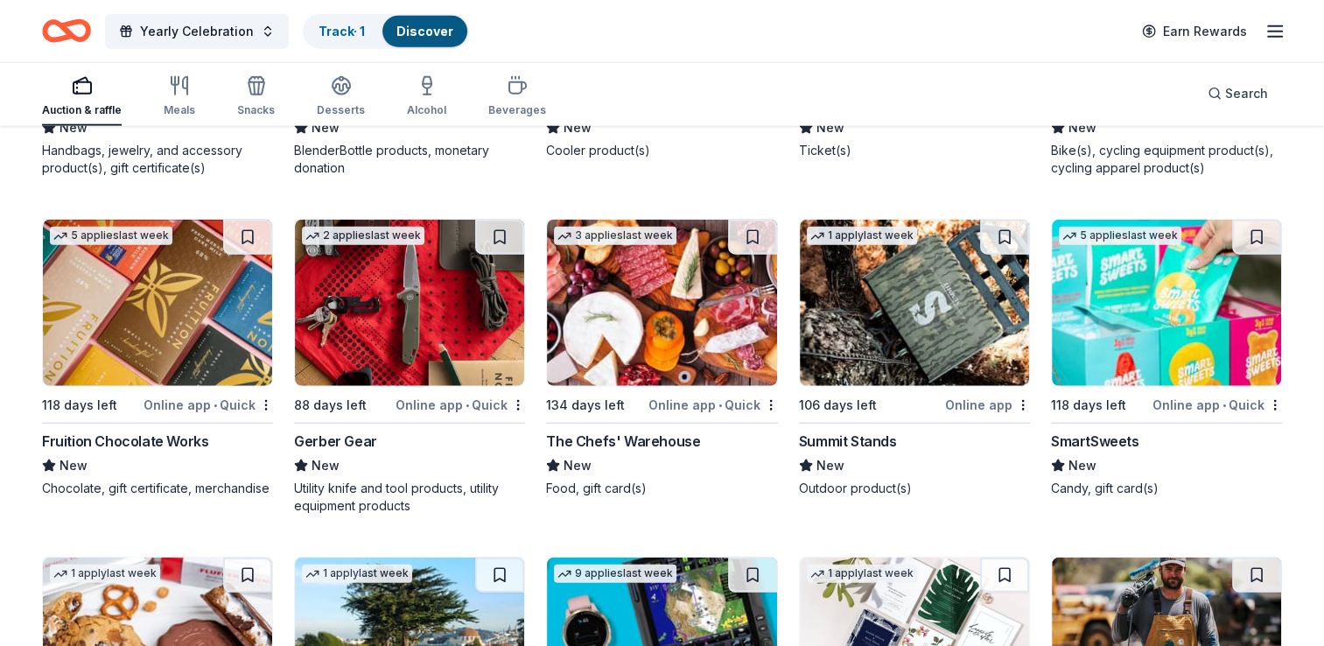
click at [888, 338] on img at bounding box center [914, 303] width 229 height 166
click at [463, 292] on img at bounding box center [409, 303] width 229 height 166
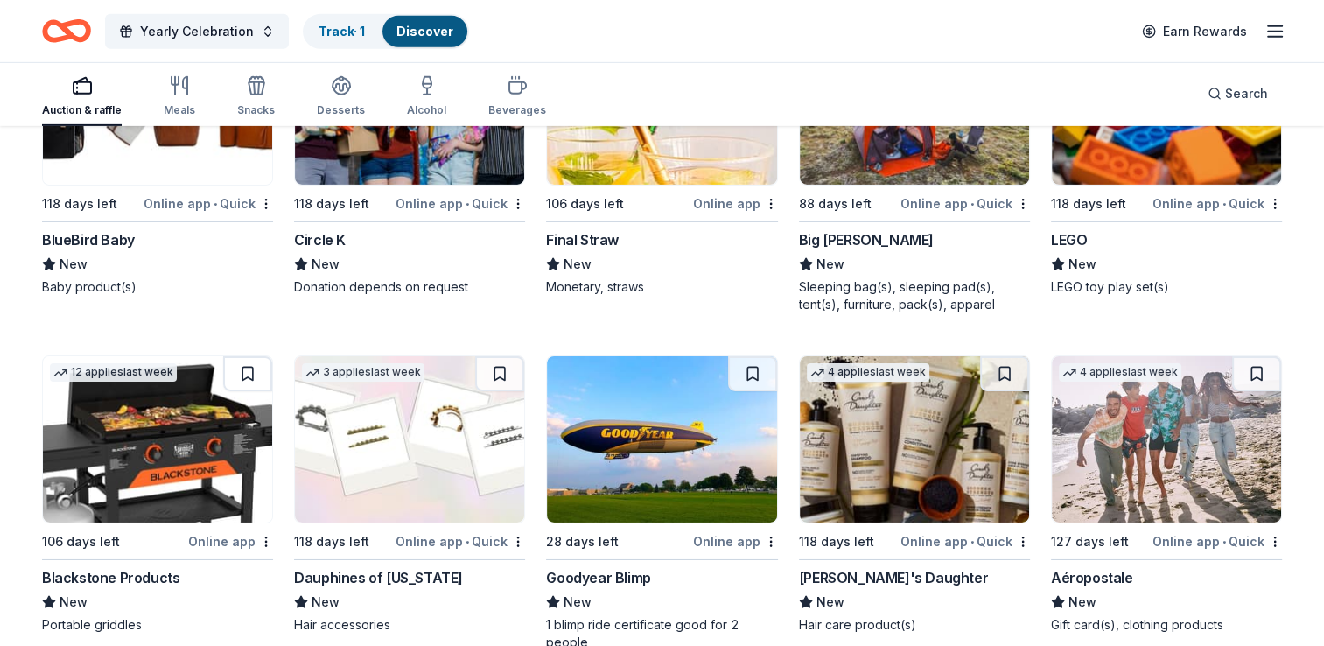
scroll to position [12420, 0]
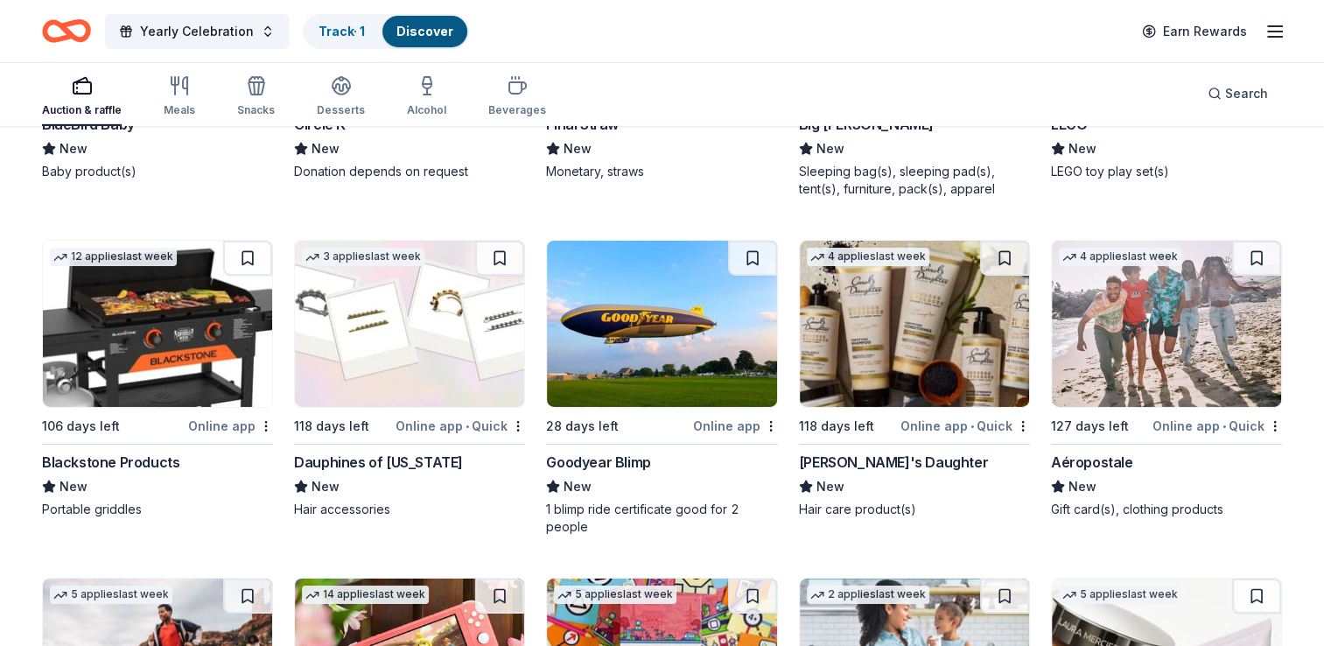
click at [143, 361] on img at bounding box center [157, 324] width 229 height 166
click at [479, 320] on img at bounding box center [409, 324] width 229 height 166
click at [618, 348] on img at bounding box center [661, 324] width 229 height 166
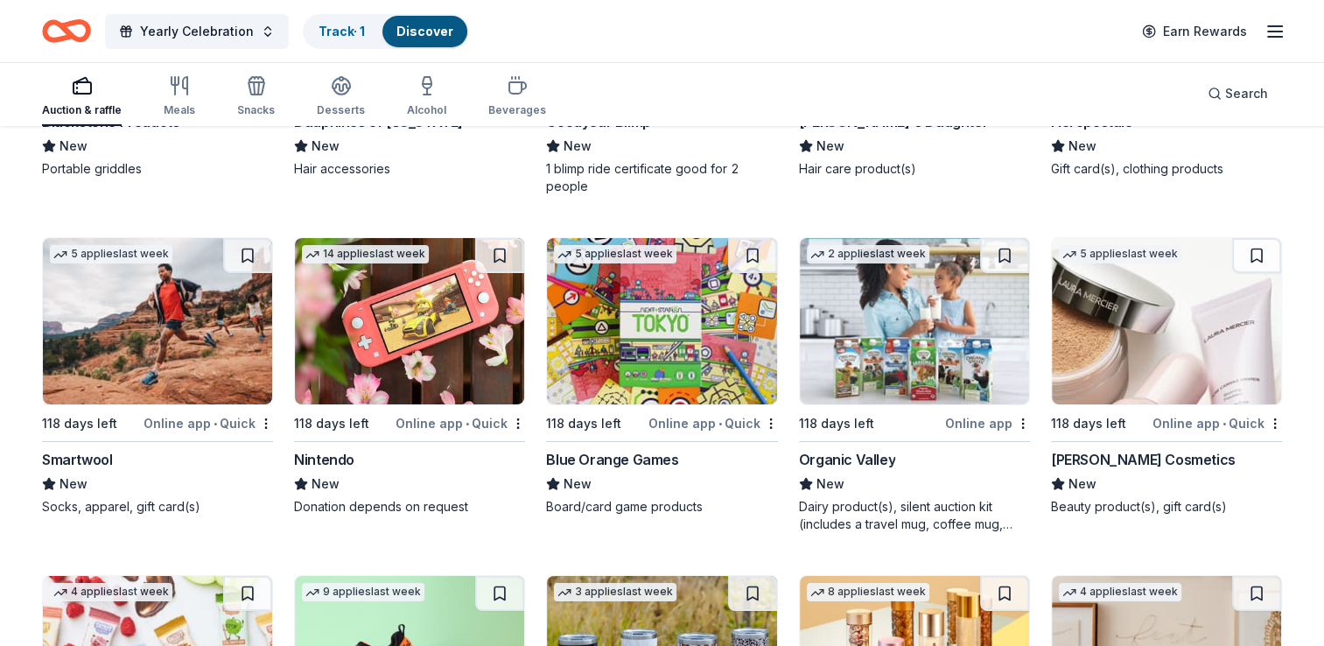
scroll to position [12770, 0]
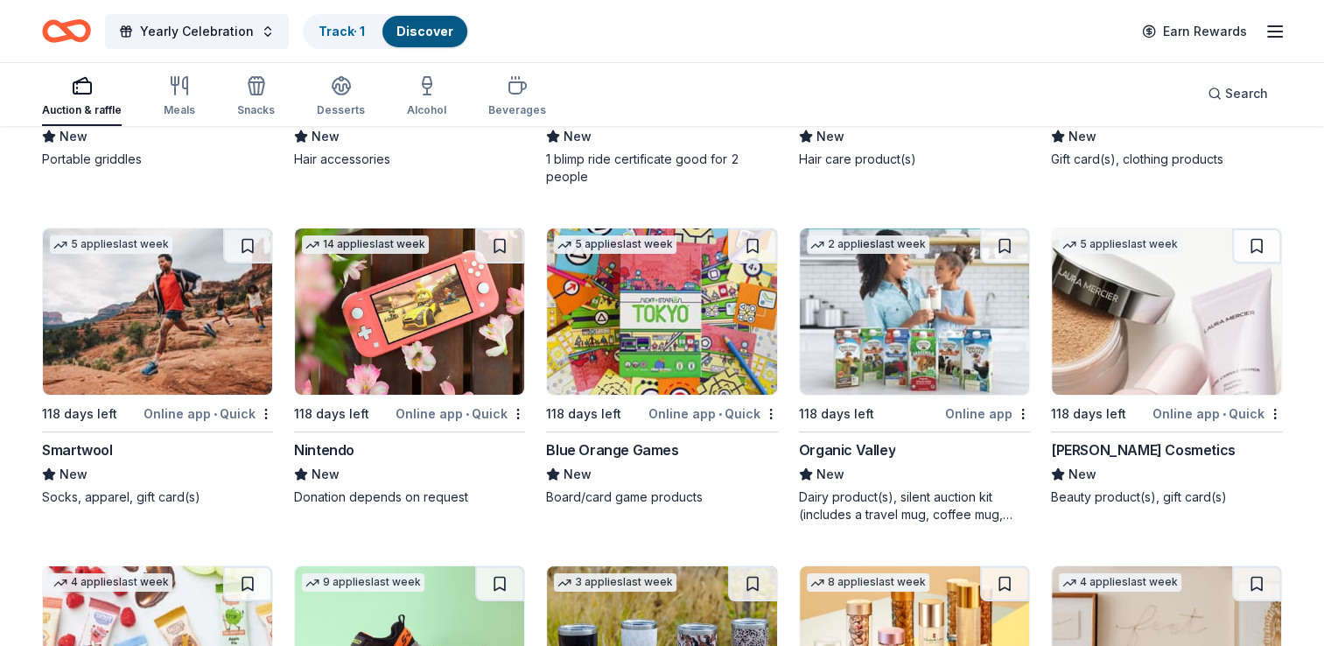
click at [395, 283] on img at bounding box center [409, 311] width 229 height 166
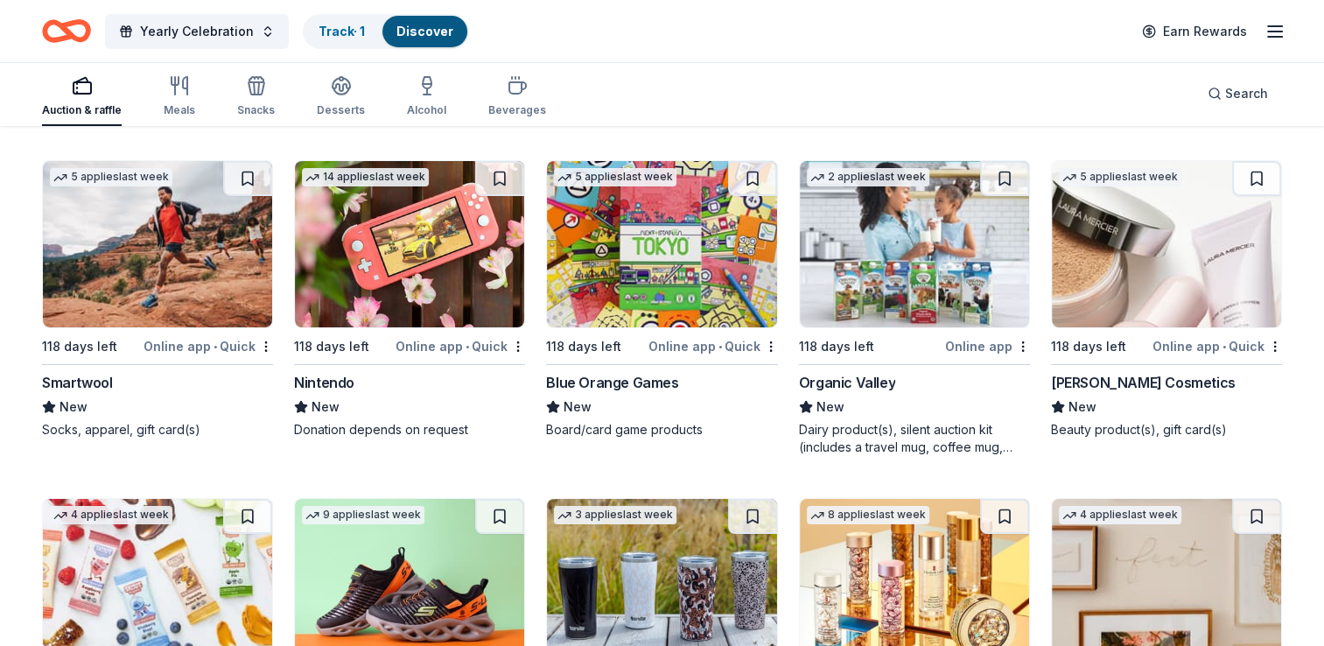
scroll to position [12945, 0]
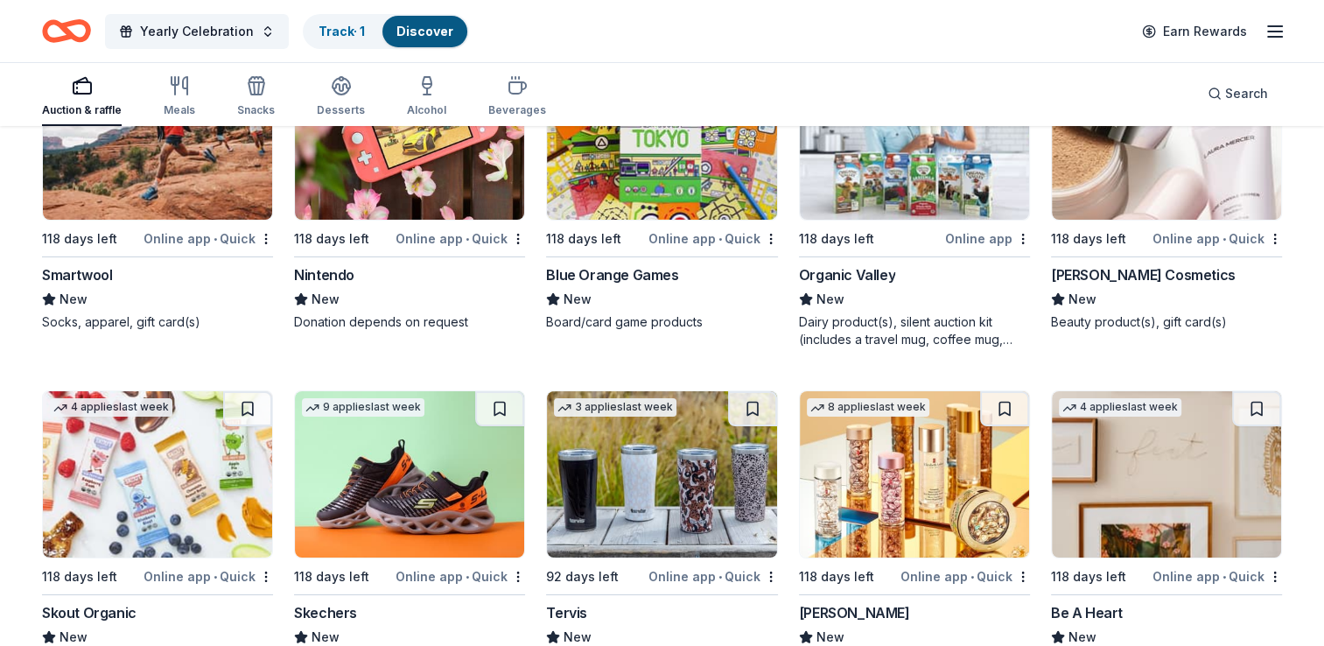
click at [1120, 157] on img at bounding box center [1166, 136] width 229 height 166
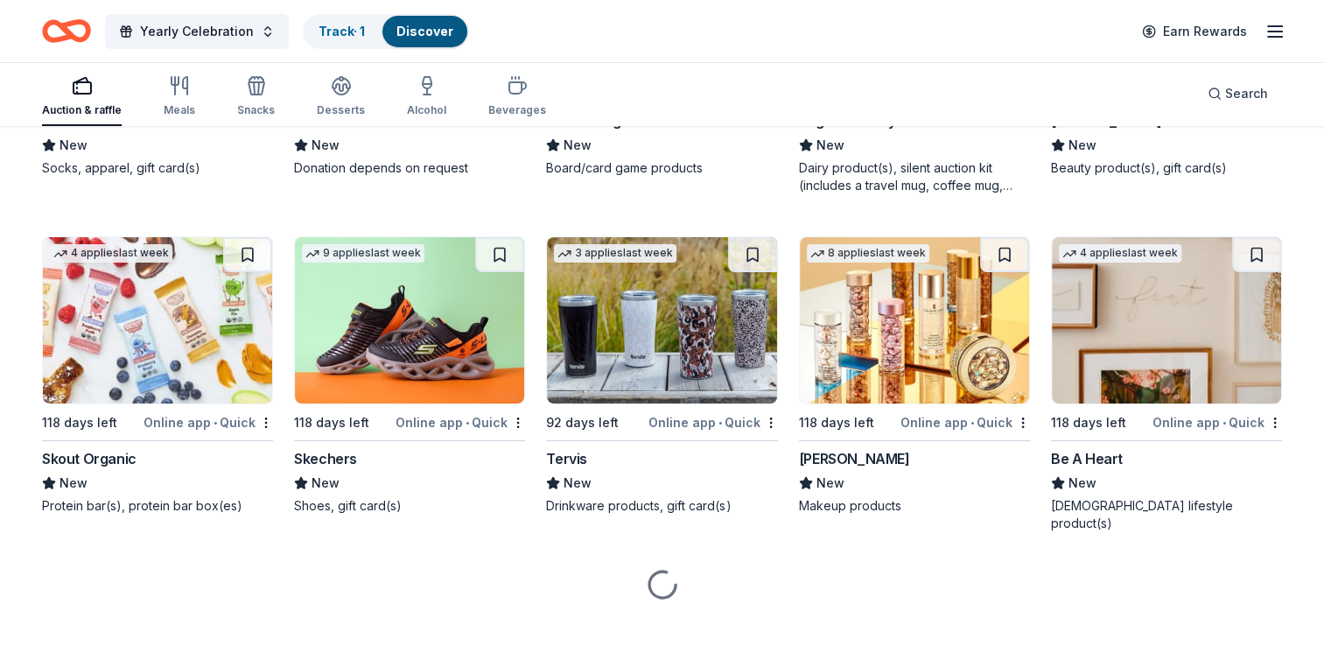
click at [887, 365] on img at bounding box center [914, 320] width 229 height 166
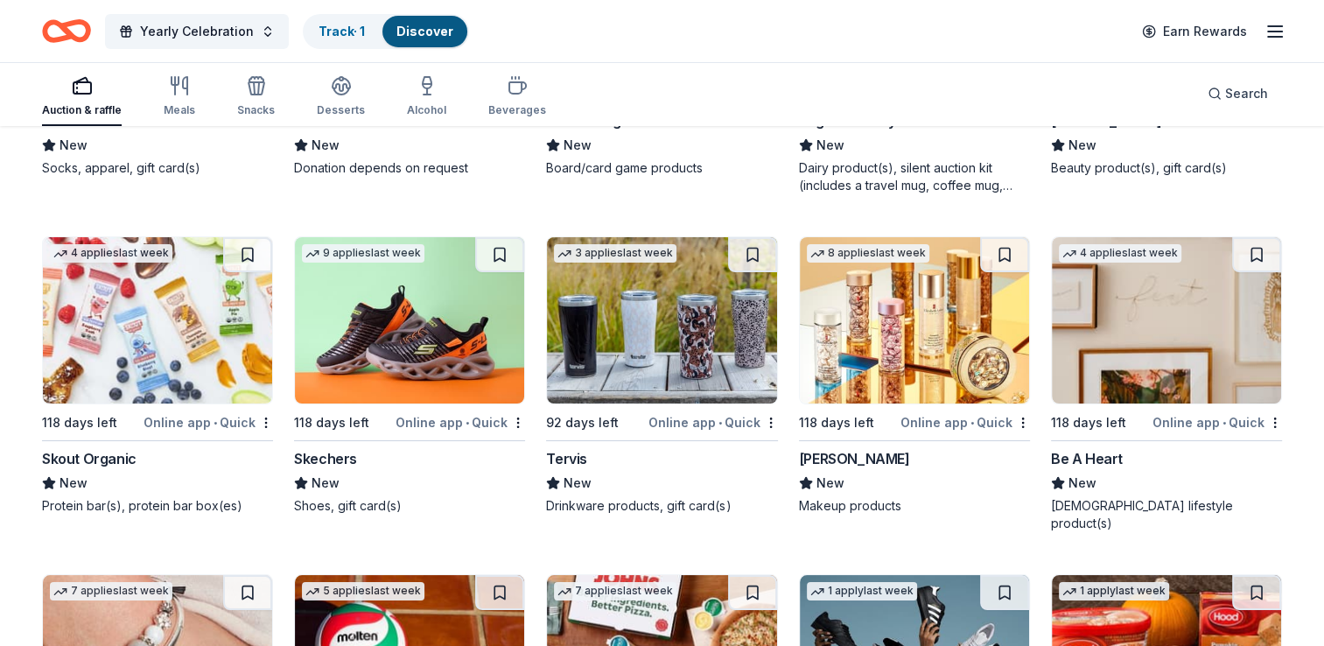
click at [640, 349] on img at bounding box center [661, 320] width 229 height 166
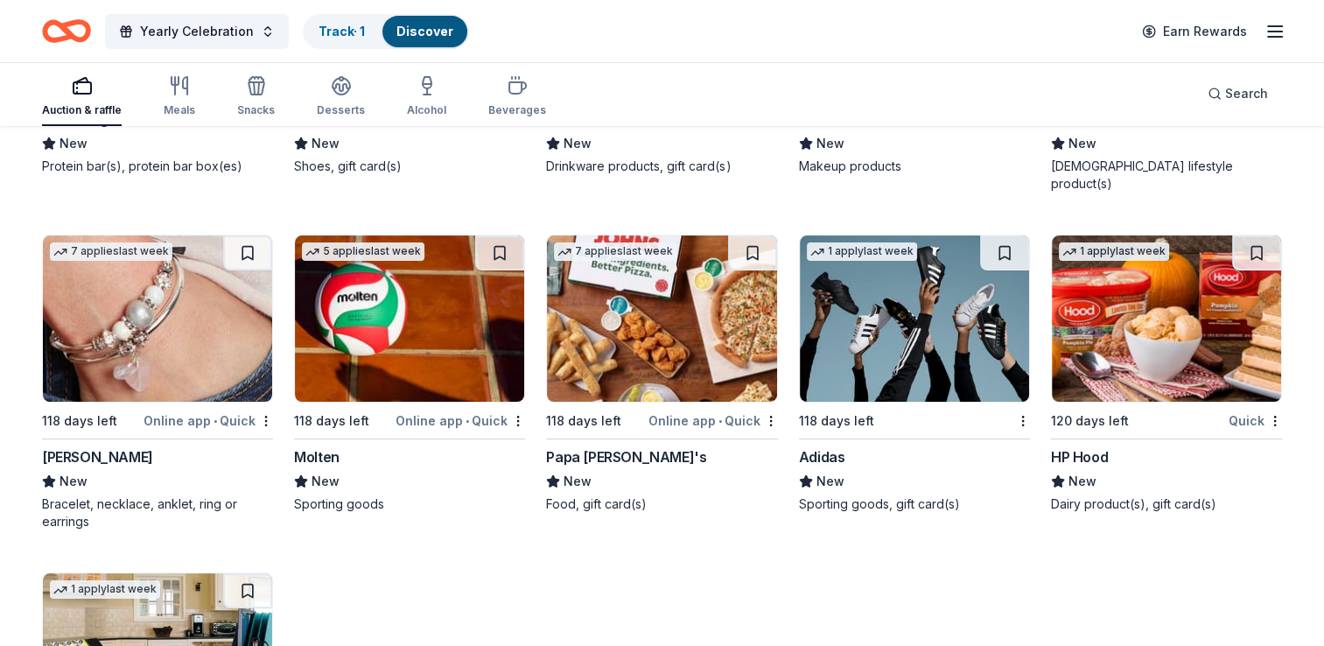
scroll to position [13449, 0]
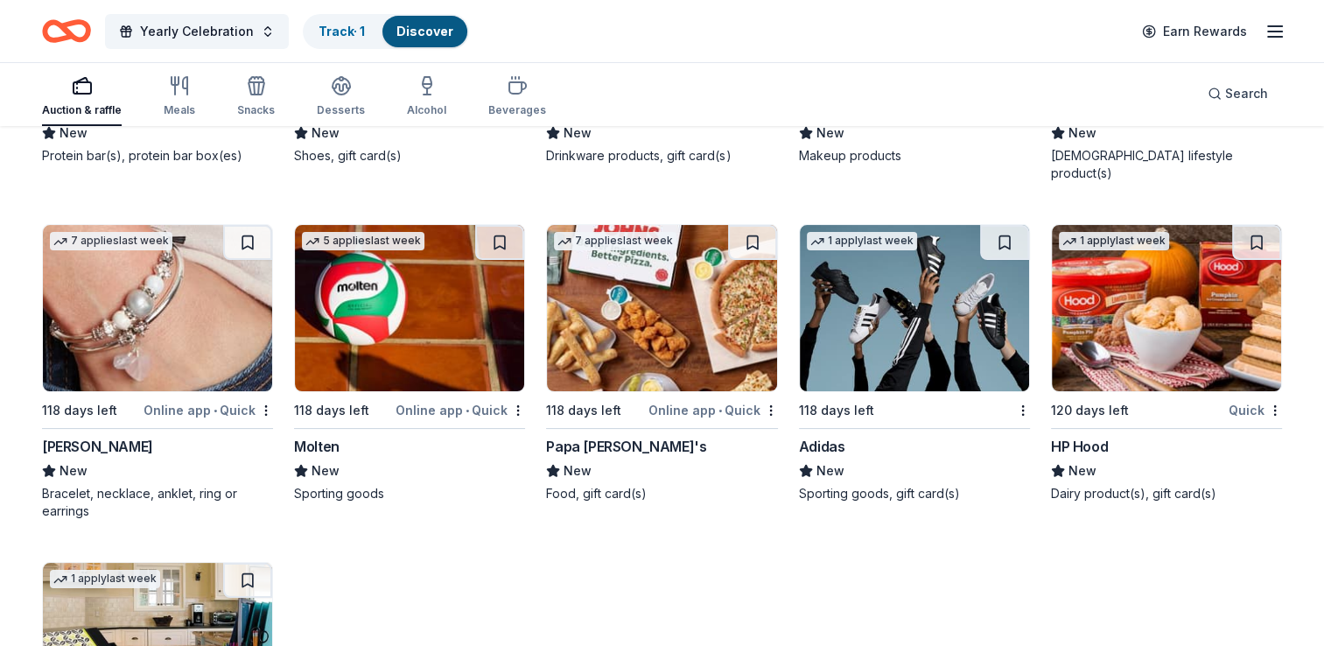
click at [145, 318] on img at bounding box center [157, 308] width 229 height 166
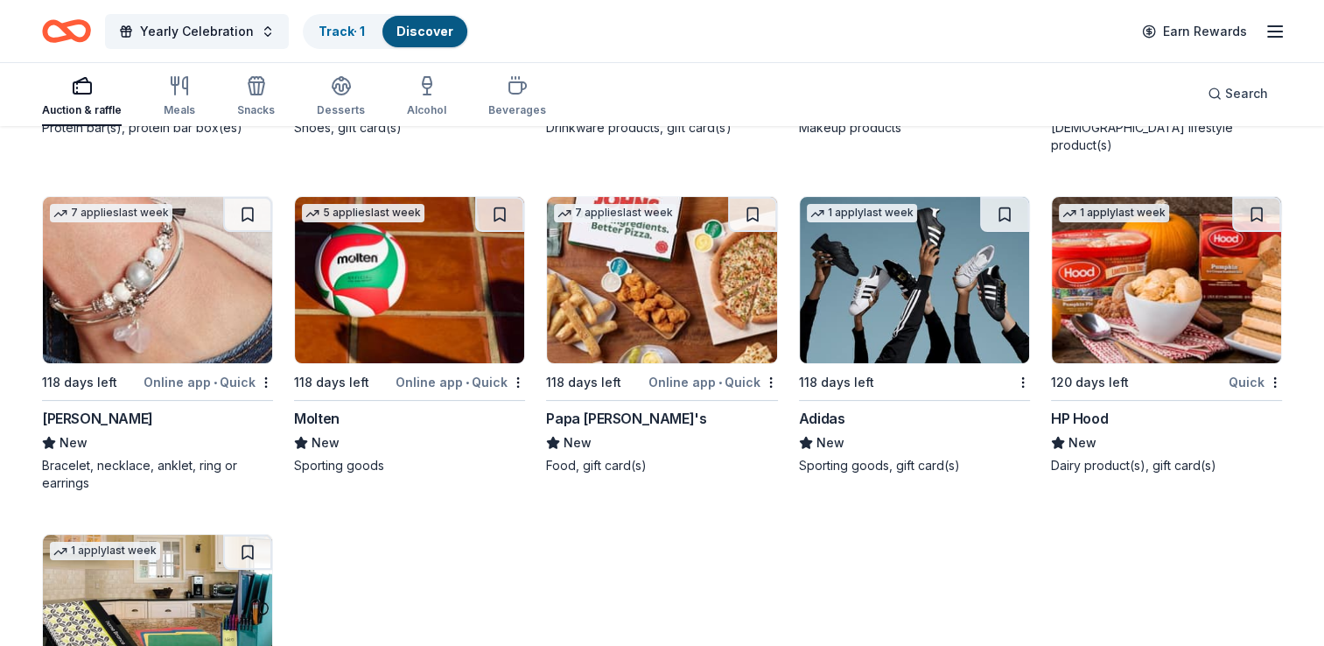
scroll to position [13302, 0]
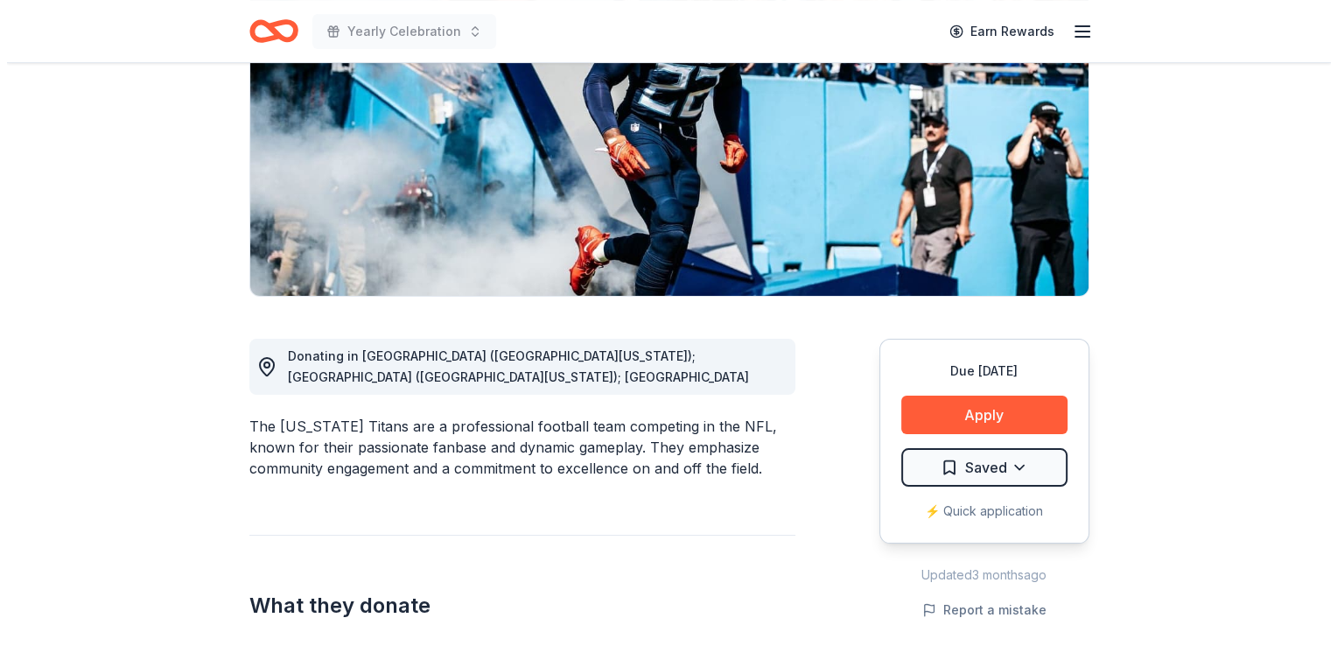
scroll to position [350, 0]
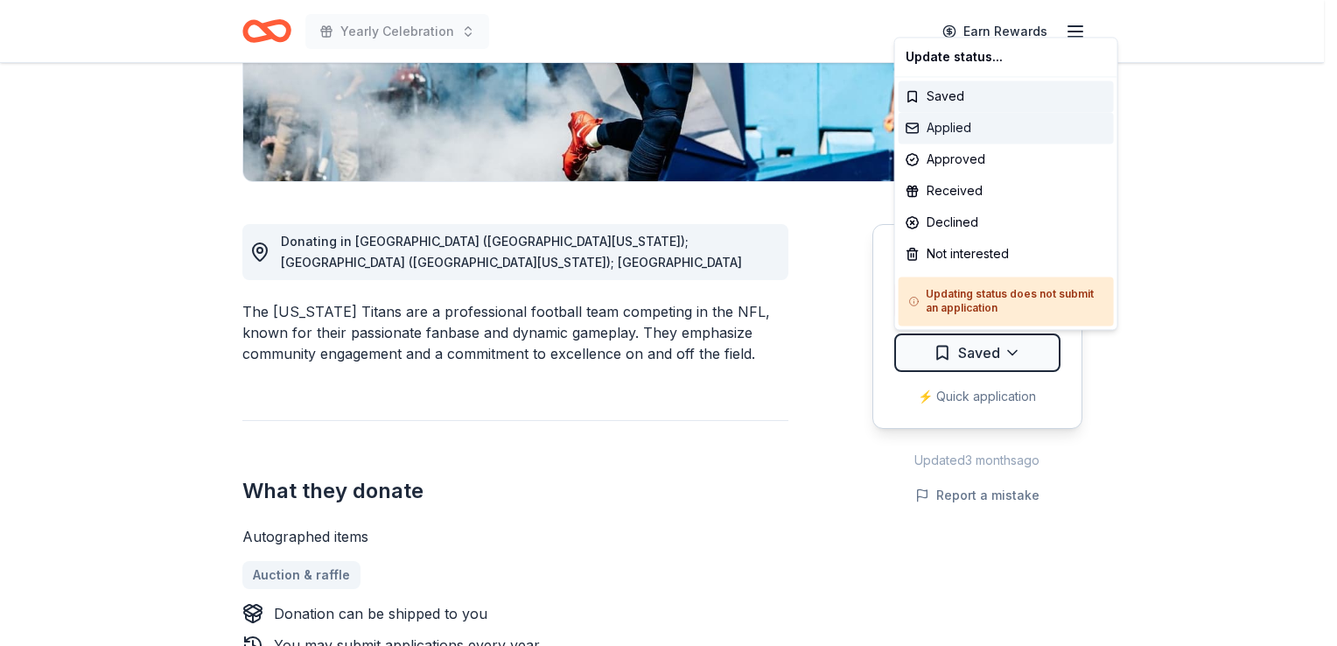
click at [1020, 136] on div "Applied" at bounding box center [1006, 127] width 215 height 31
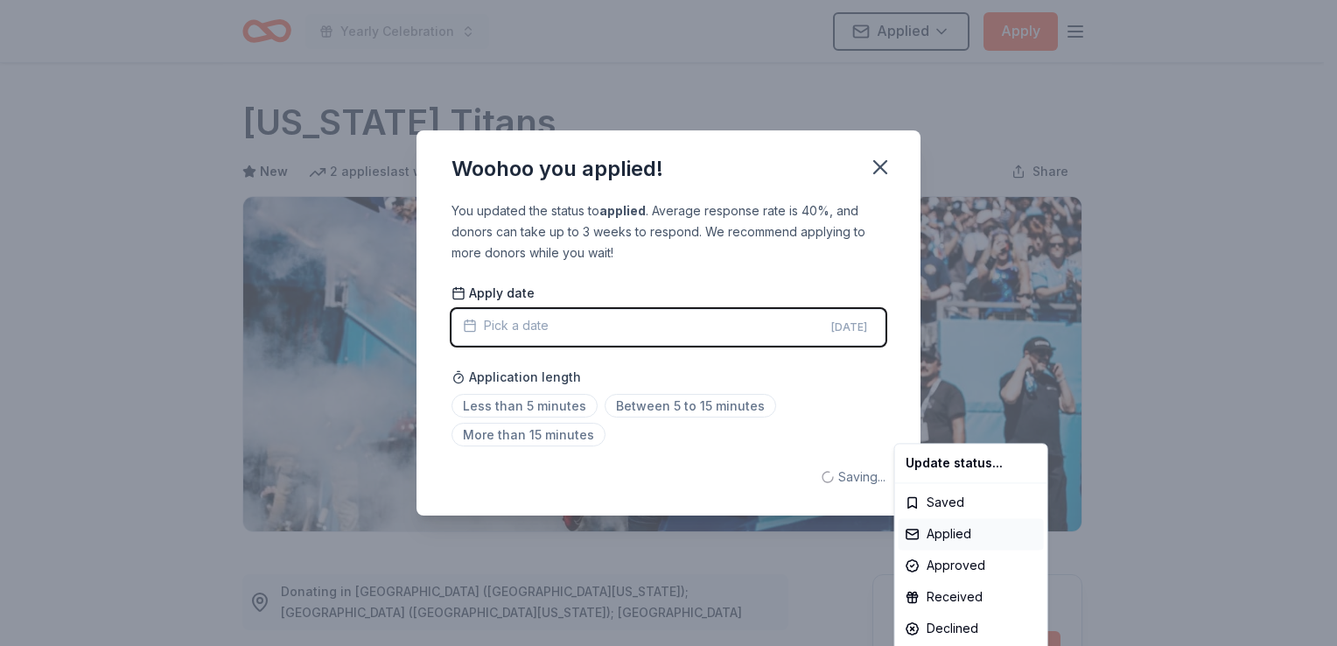
scroll to position [0, 0]
click at [811, 386] on html "Yearly Celebration Applied Apply Due in 120 days Share Tennessee Titans New 2 a…" at bounding box center [668, 323] width 1337 height 646
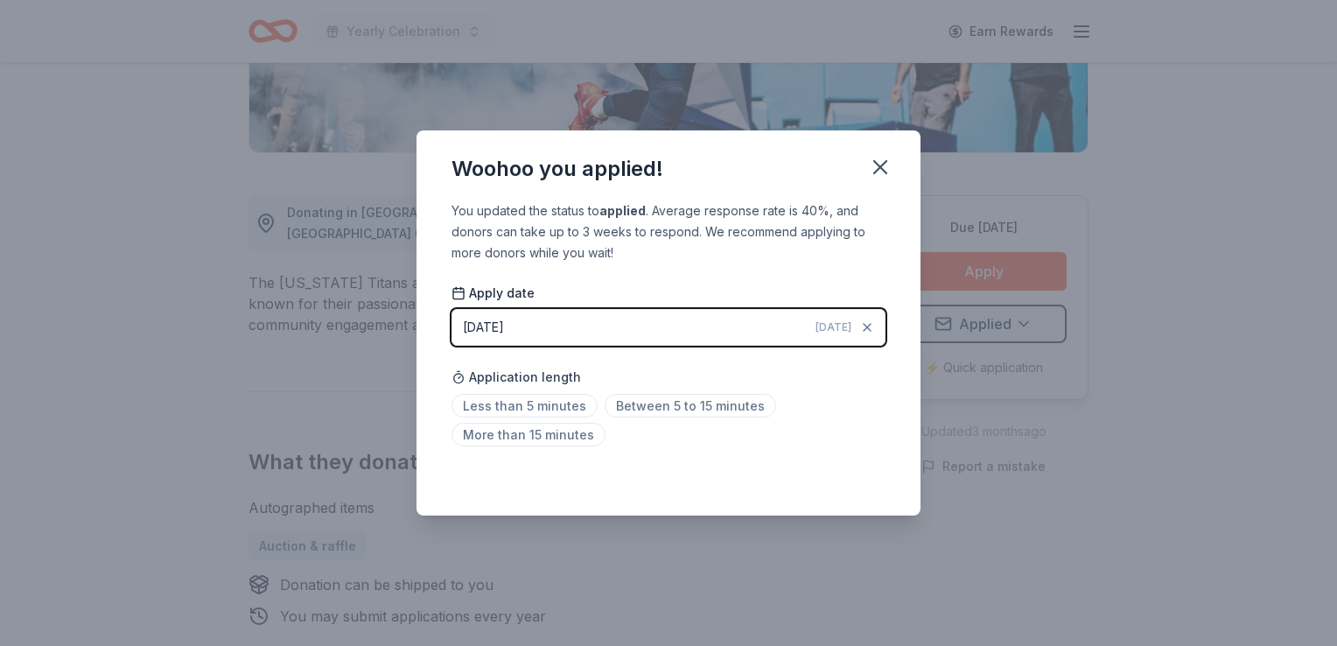
click at [682, 334] on button "08/27/2025 Today" at bounding box center [668, 327] width 434 height 37
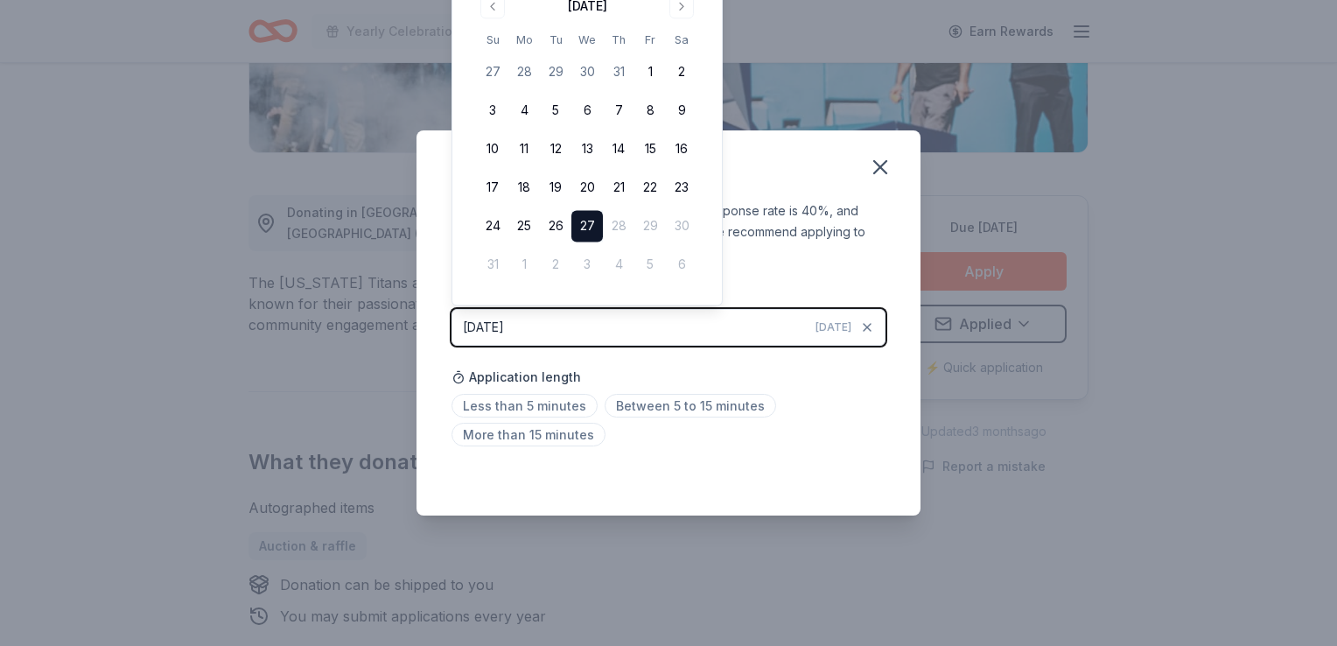
click at [584, 229] on button "27" at bounding box center [586, 226] width 31 height 31
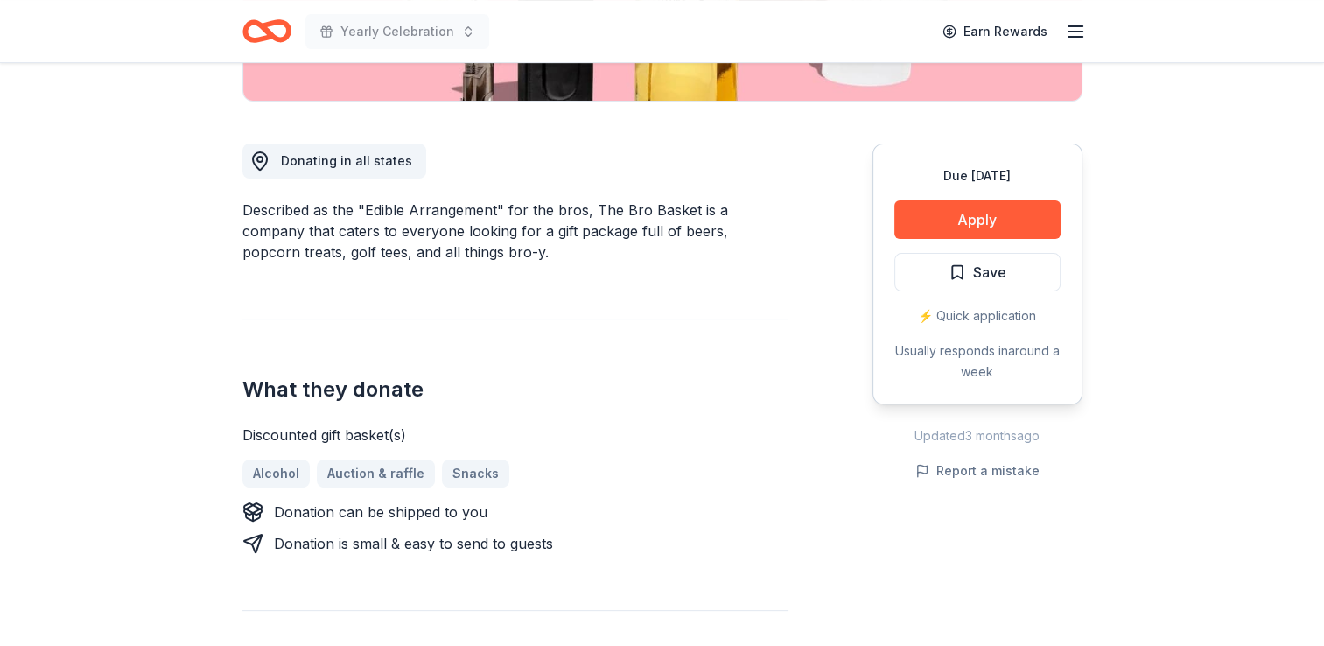
scroll to position [437, 0]
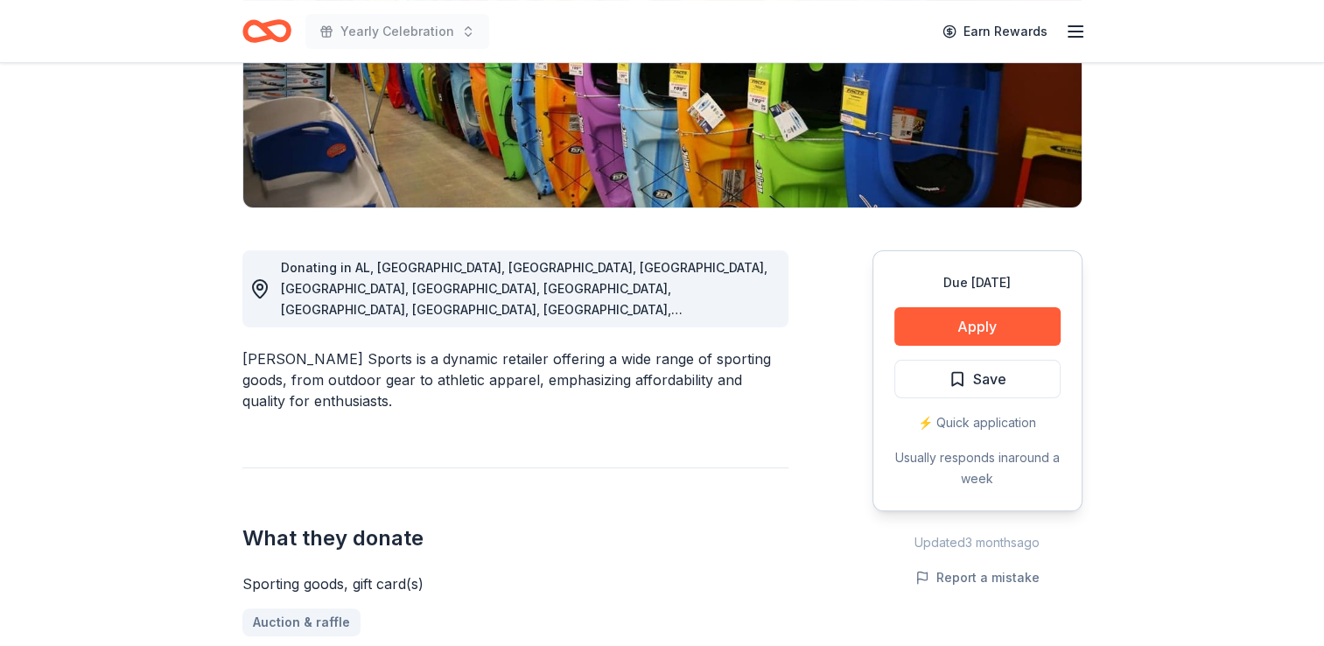
scroll to position [350, 0]
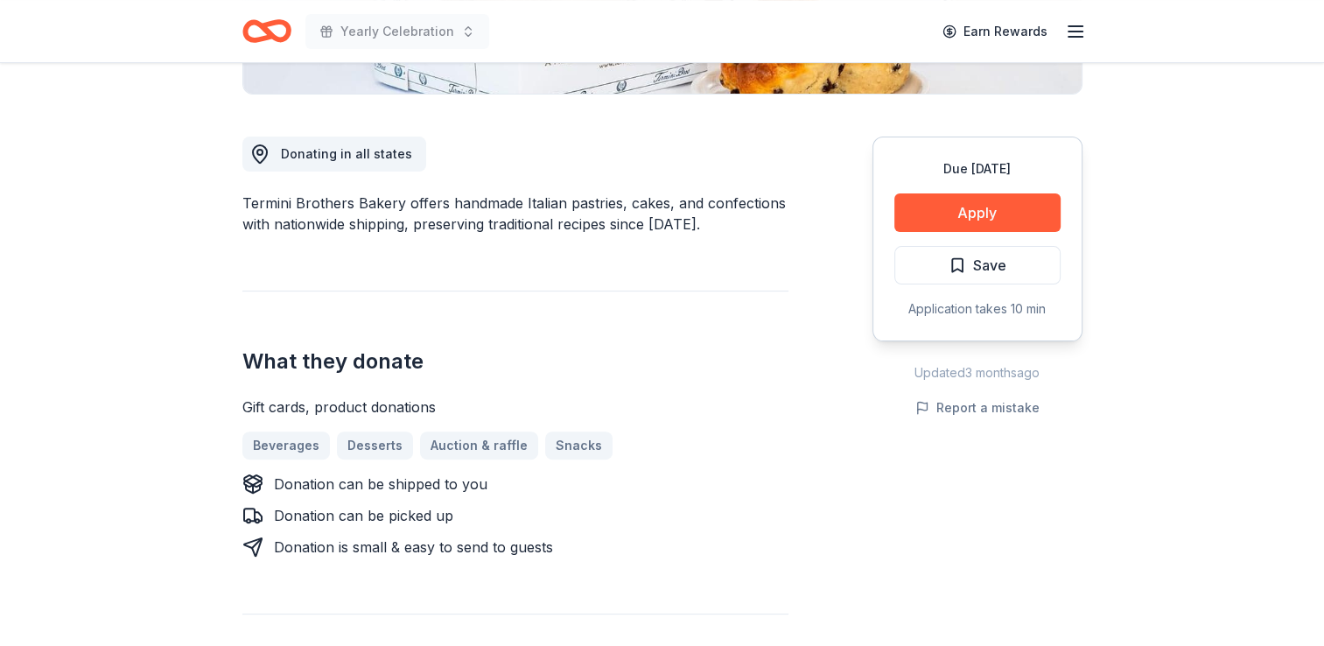
scroll to position [350, 0]
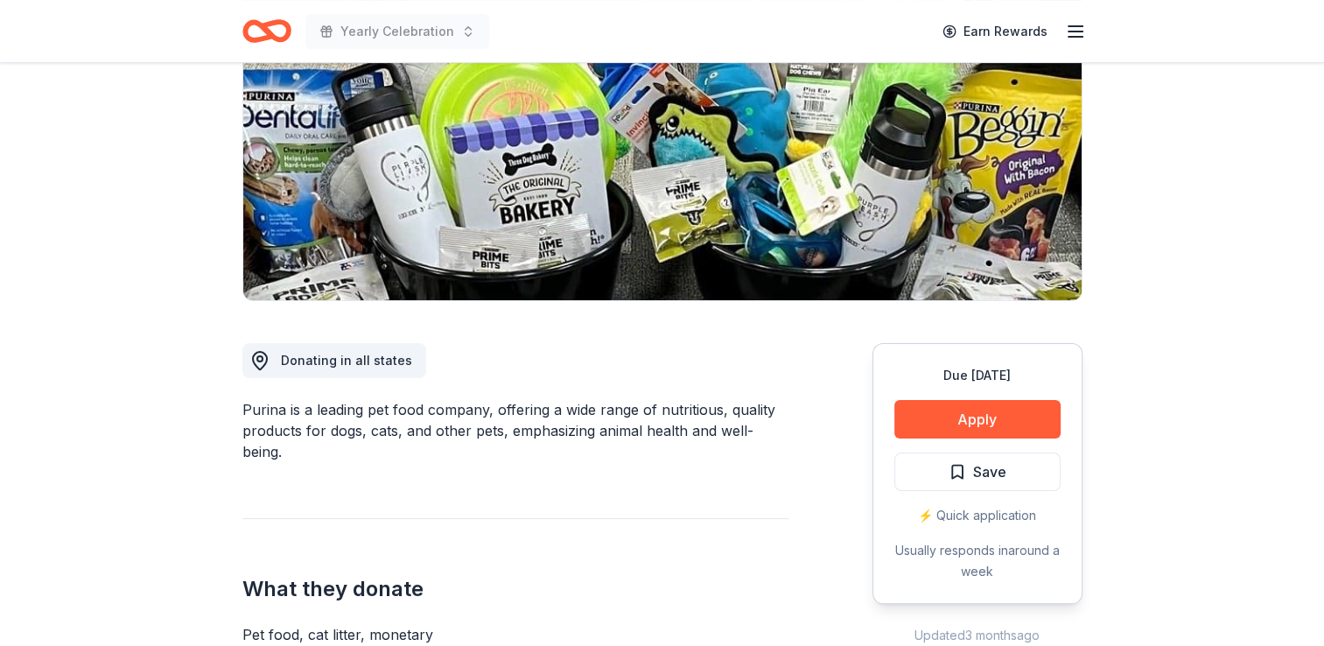
scroll to position [87, 0]
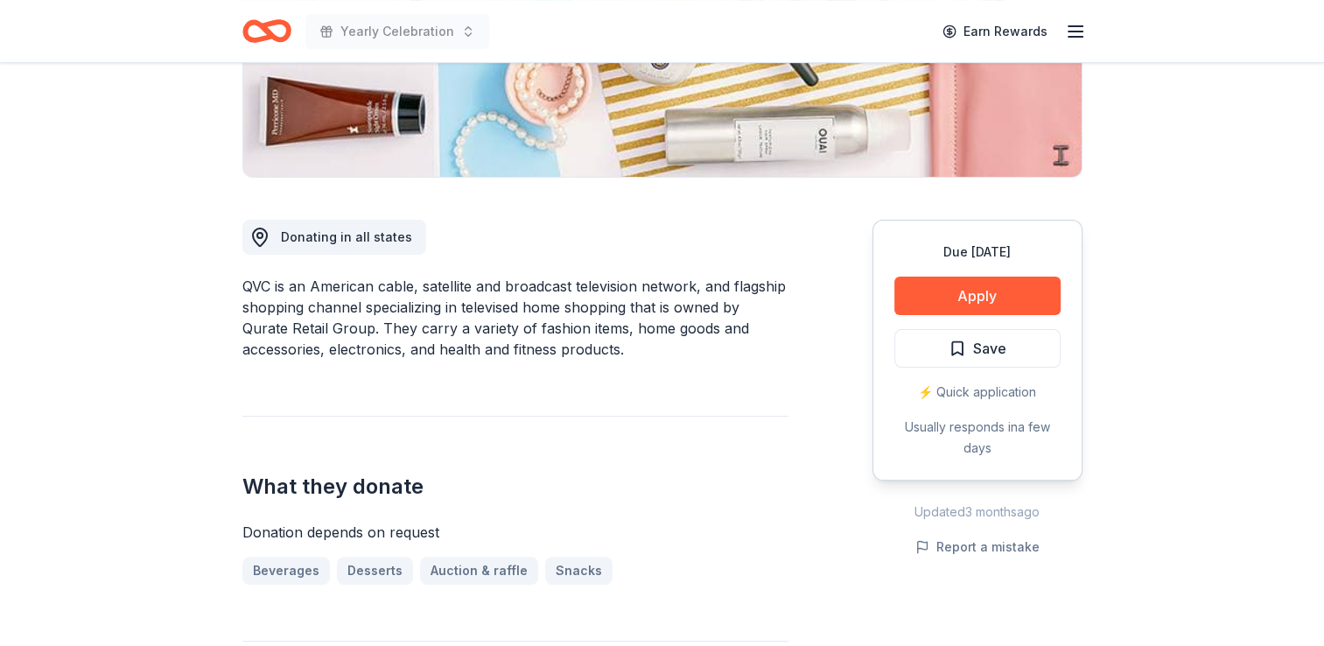
scroll to position [350, 0]
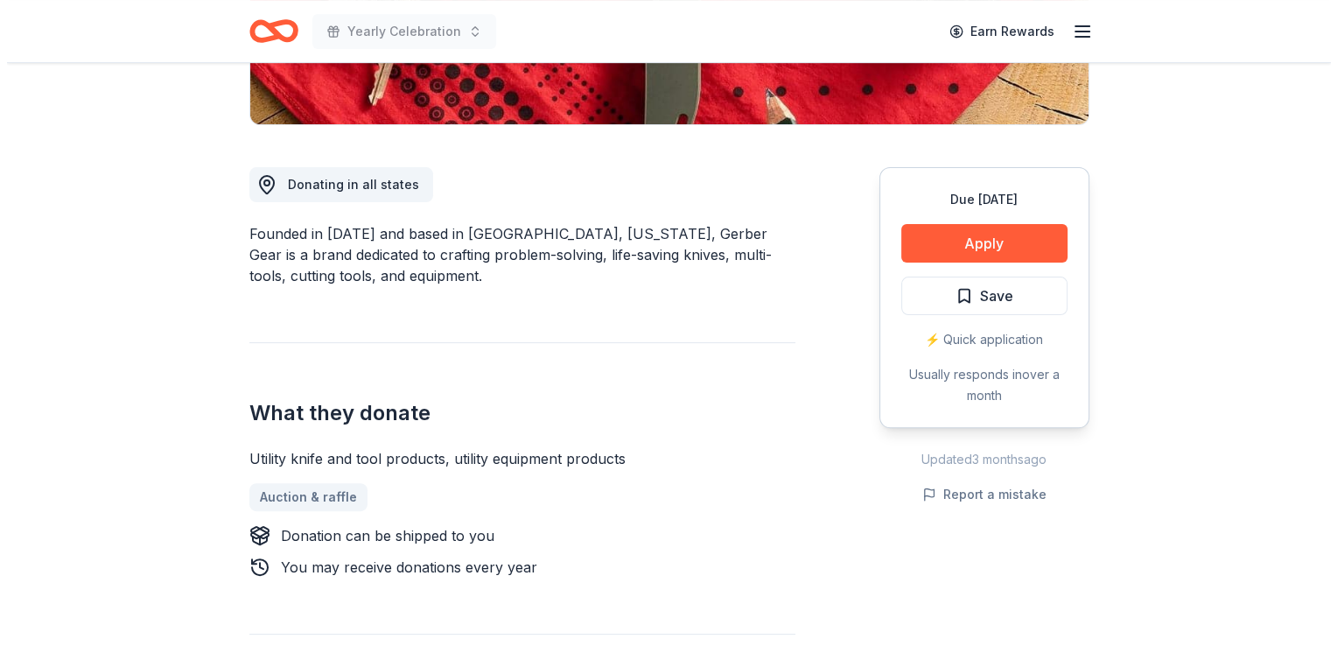
scroll to position [437, 0]
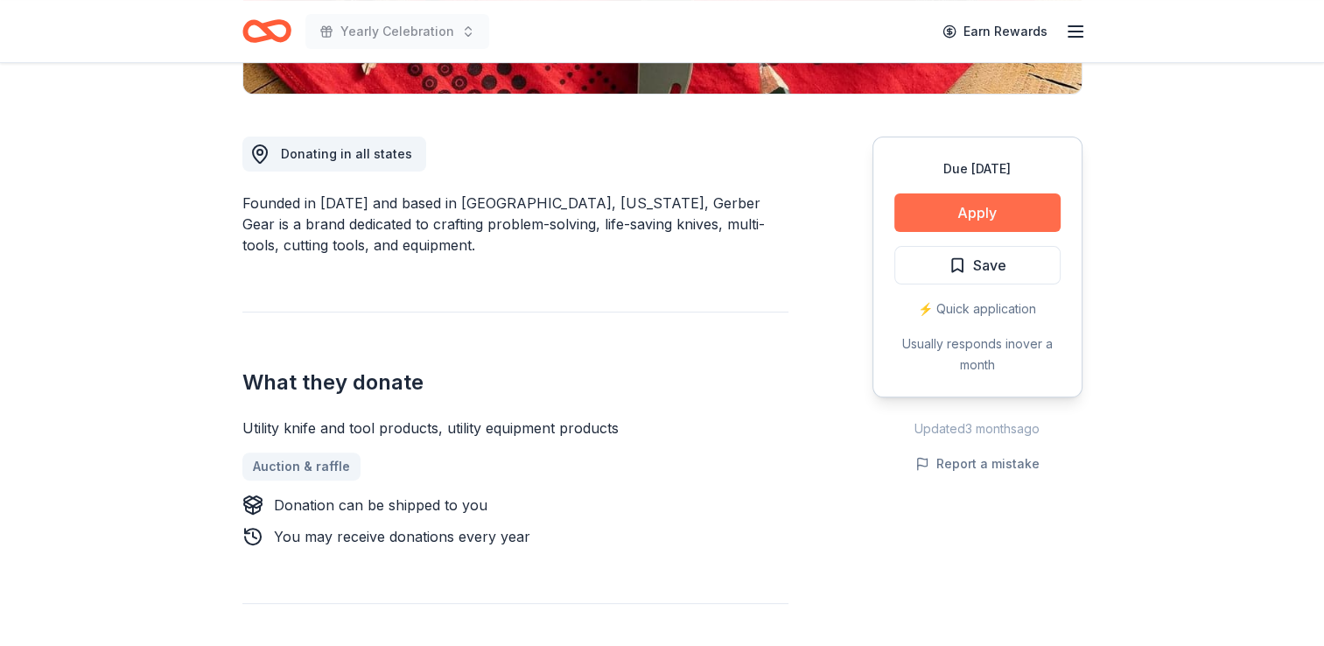
click at [1001, 215] on button "Apply" at bounding box center [977, 212] width 166 height 38
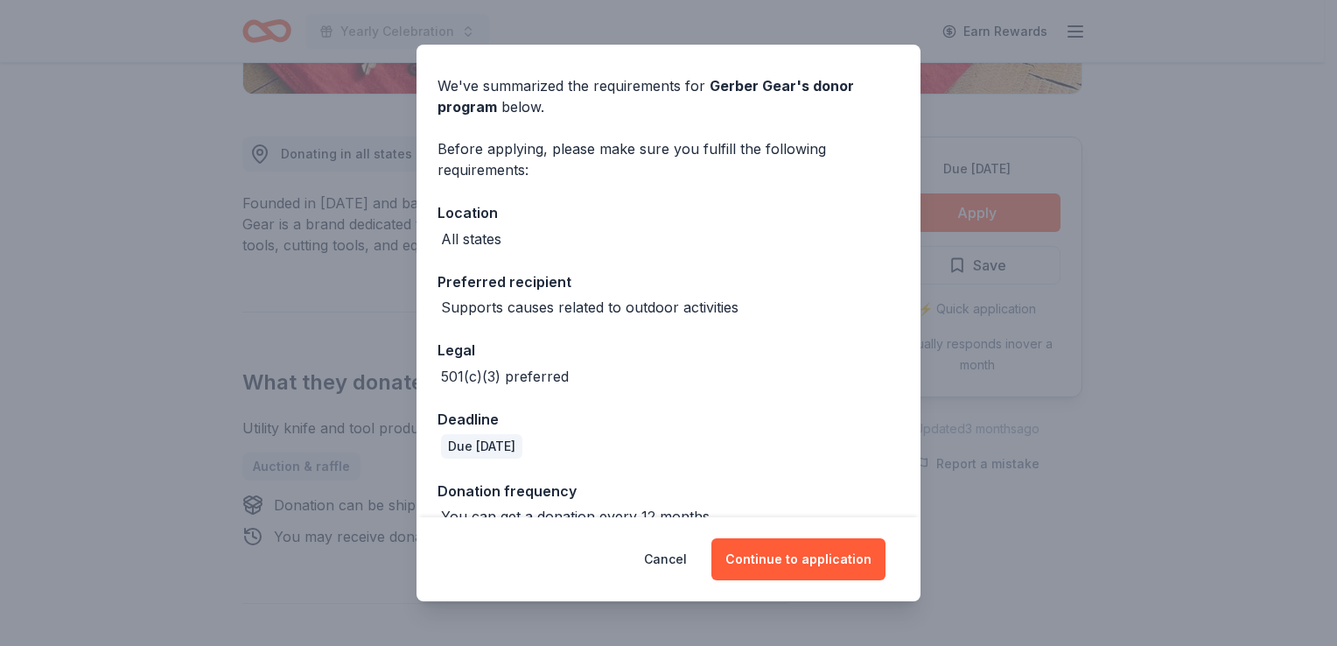
scroll to position [84, 0]
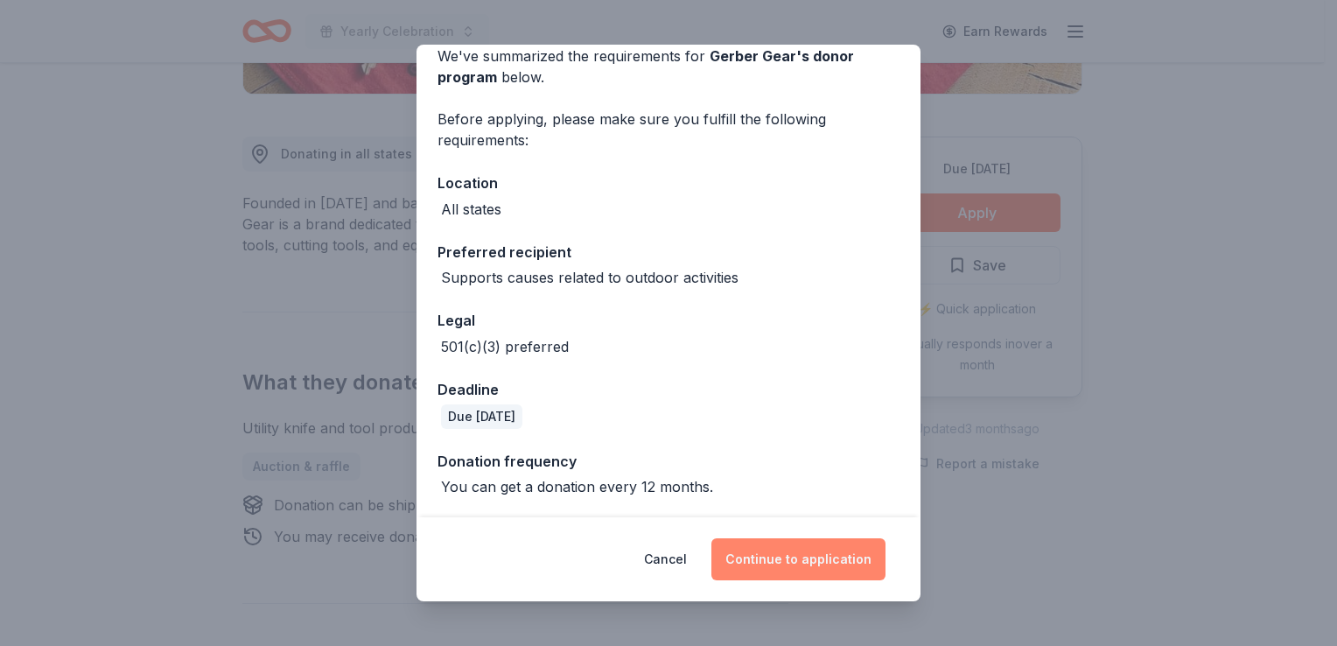
click at [818, 575] on button "Continue to application" at bounding box center [798, 559] width 174 height 42
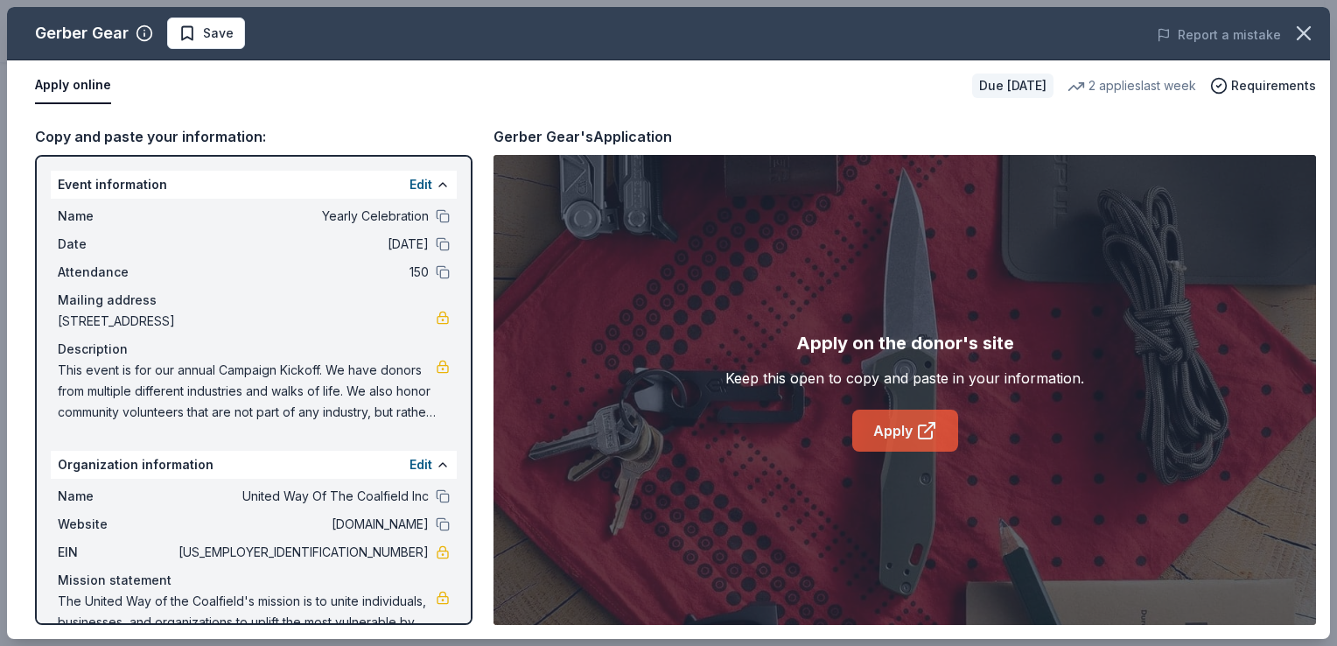
click at [934, 415] on link "Apply" at bounding box center [905, 430] width 106 height 42
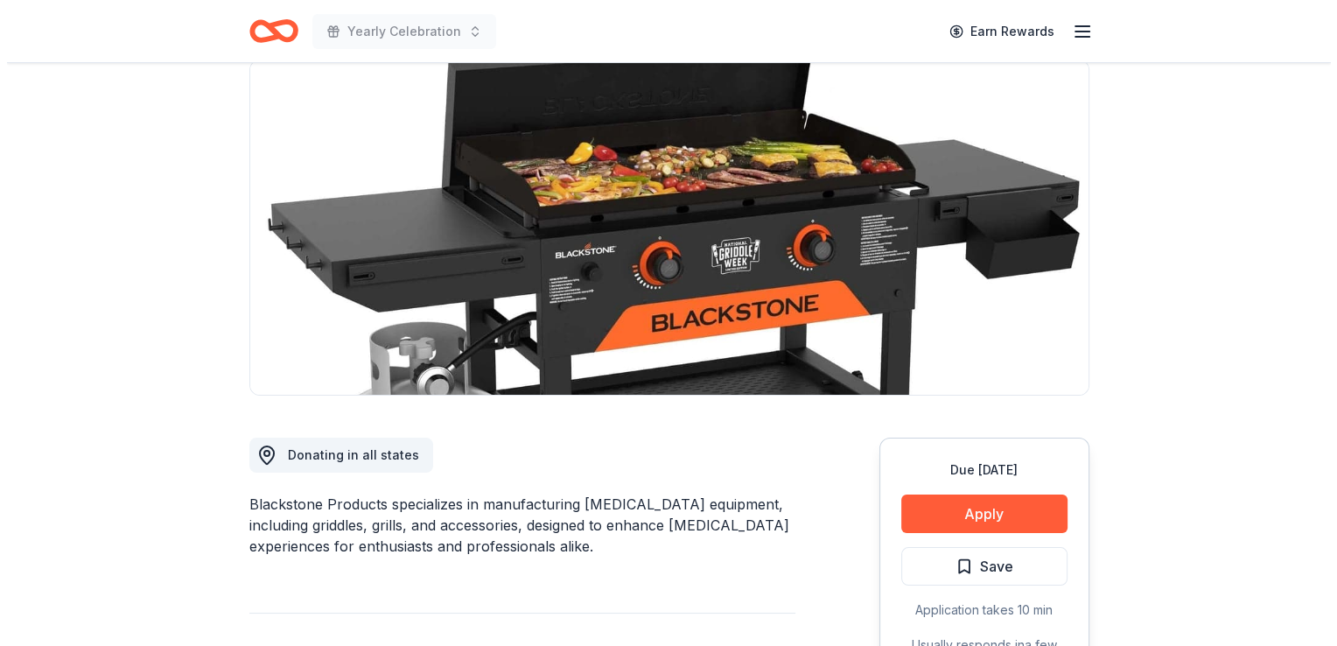
scroll to position [262, 0]
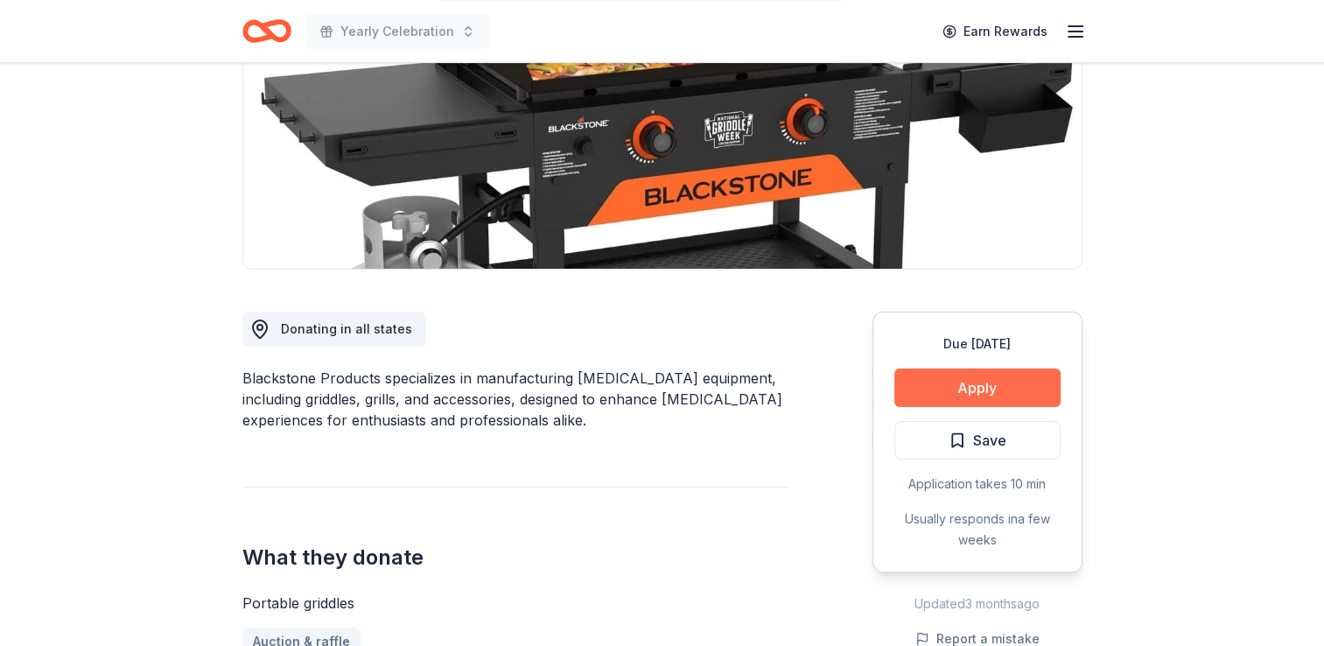
click at [981, 380] on button "Apply" at bounding box center [977, 387] width 166 height 38
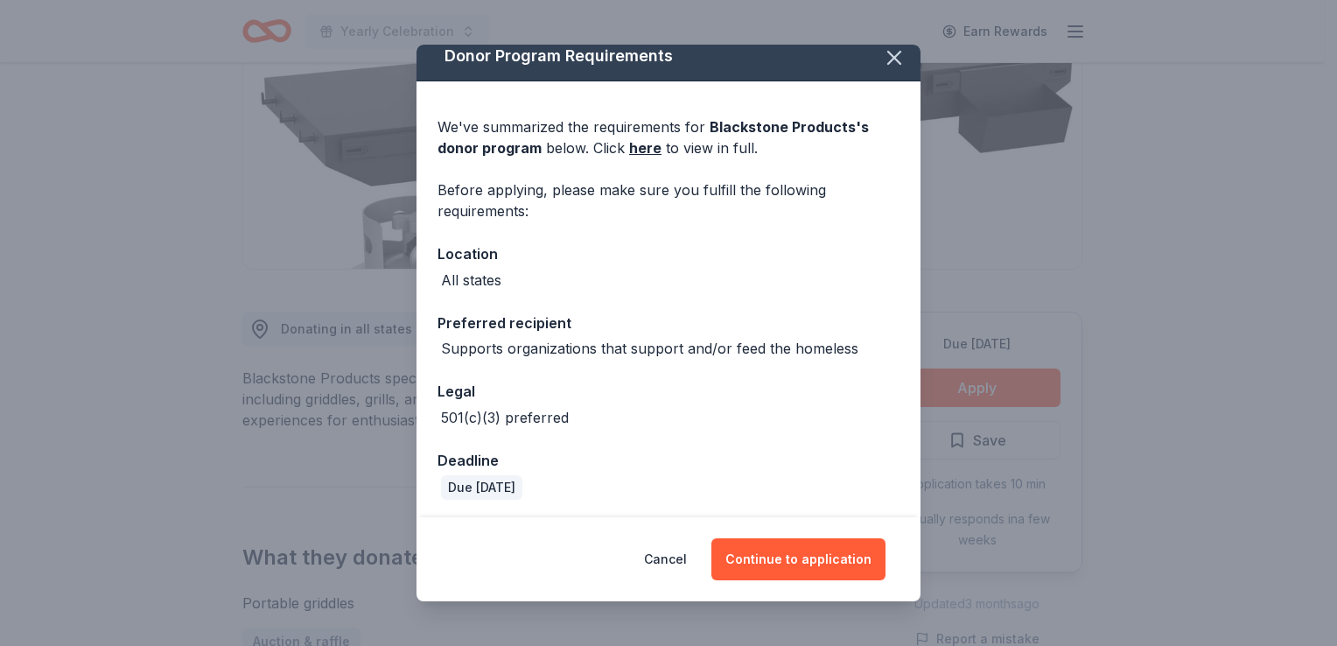
scroll to position [16, 0]
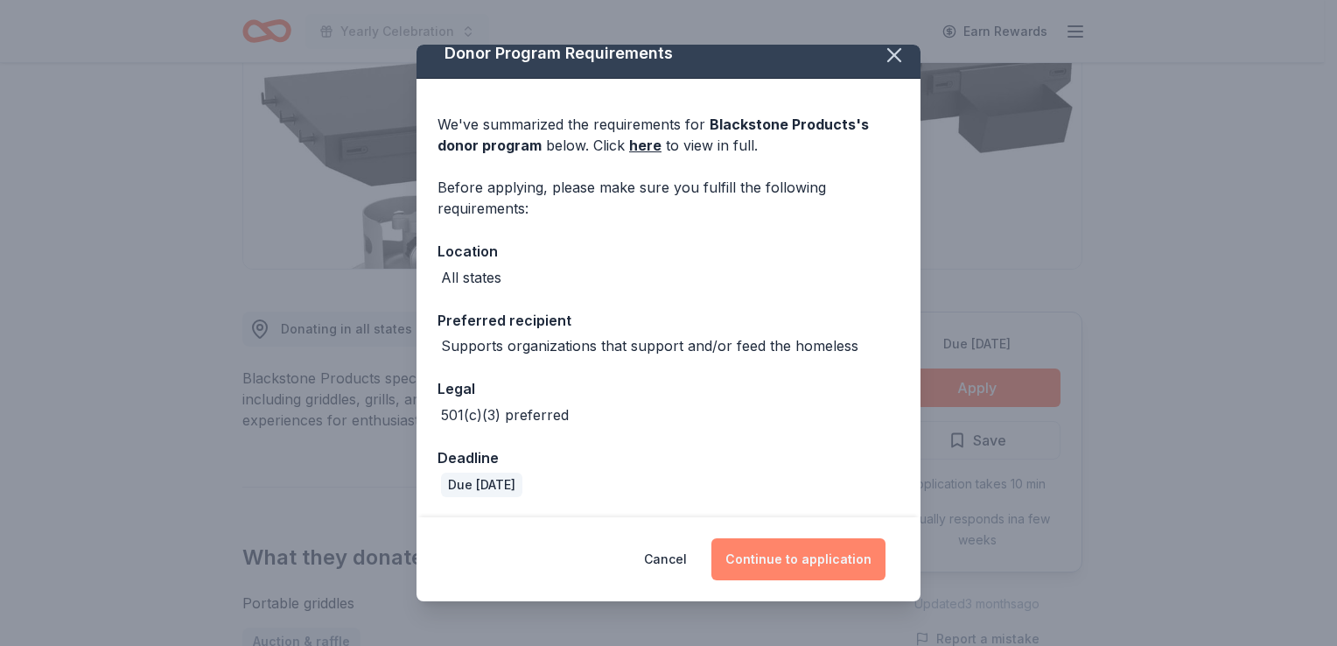
click at [833, 565] on button "Continue to application" at bounding box center [798, 559] width 174 height 42
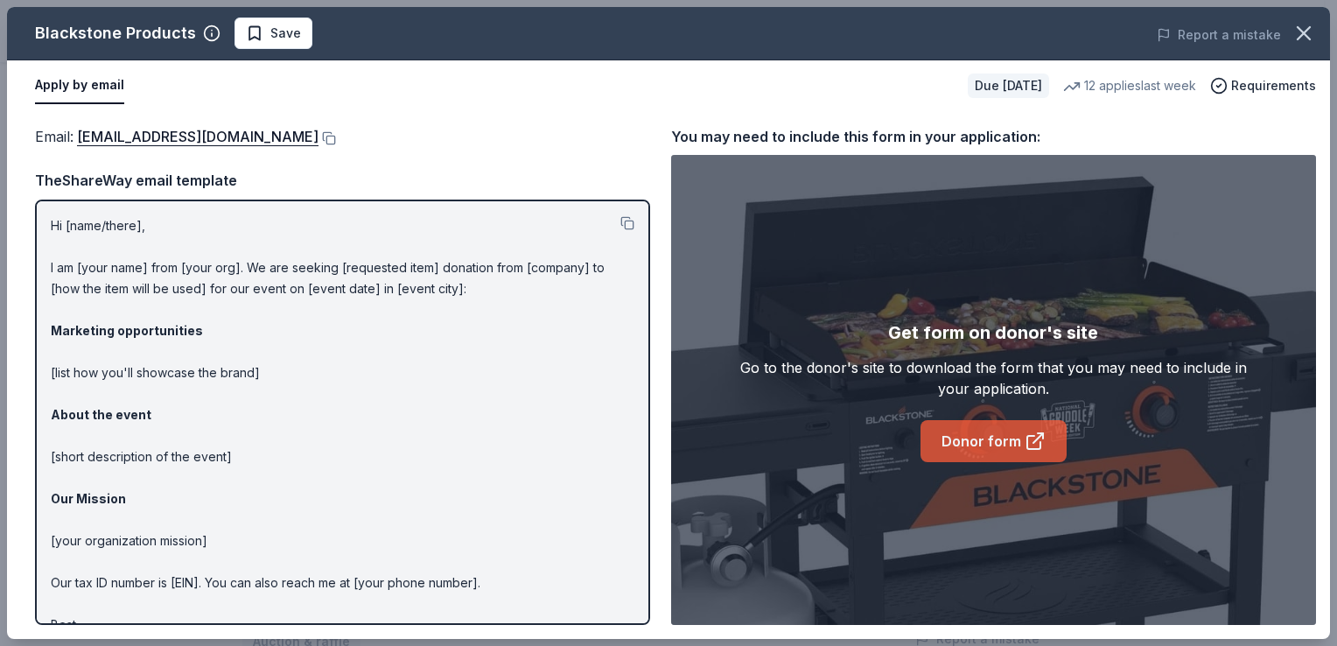
click at [939, 447] on link "Donor form" at bounding box center [993, 441] width 146 height 42
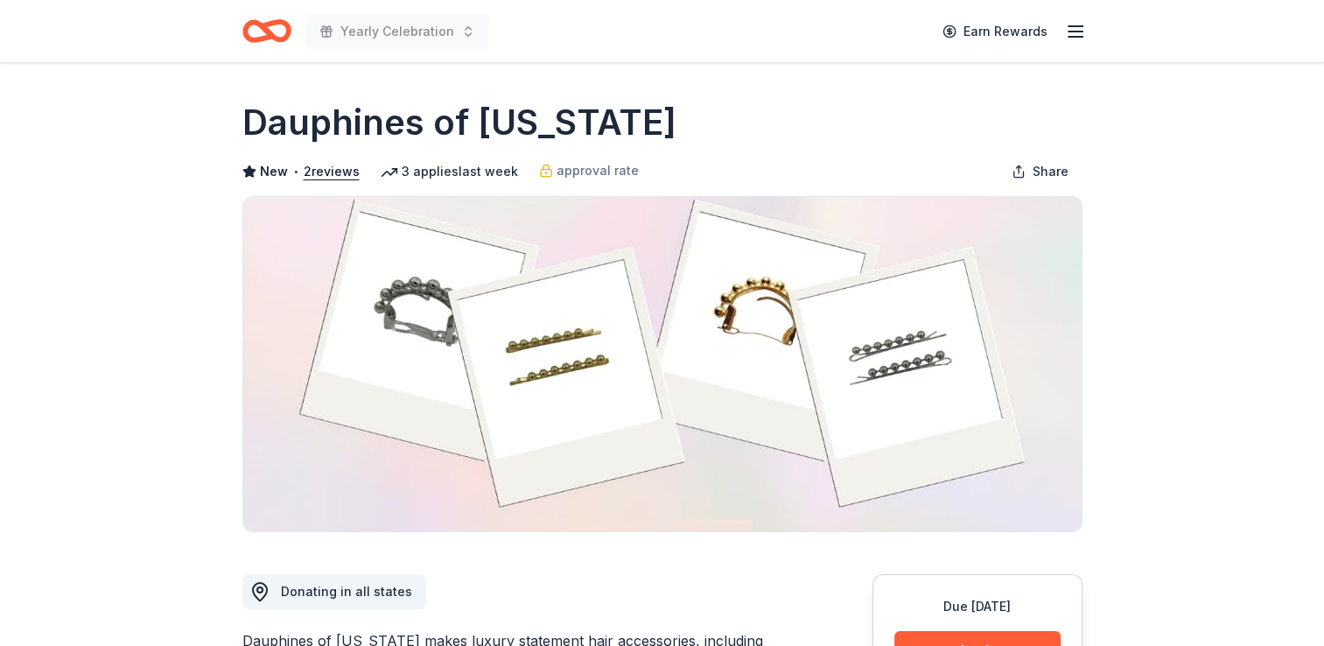
scroll to position [175, 0]
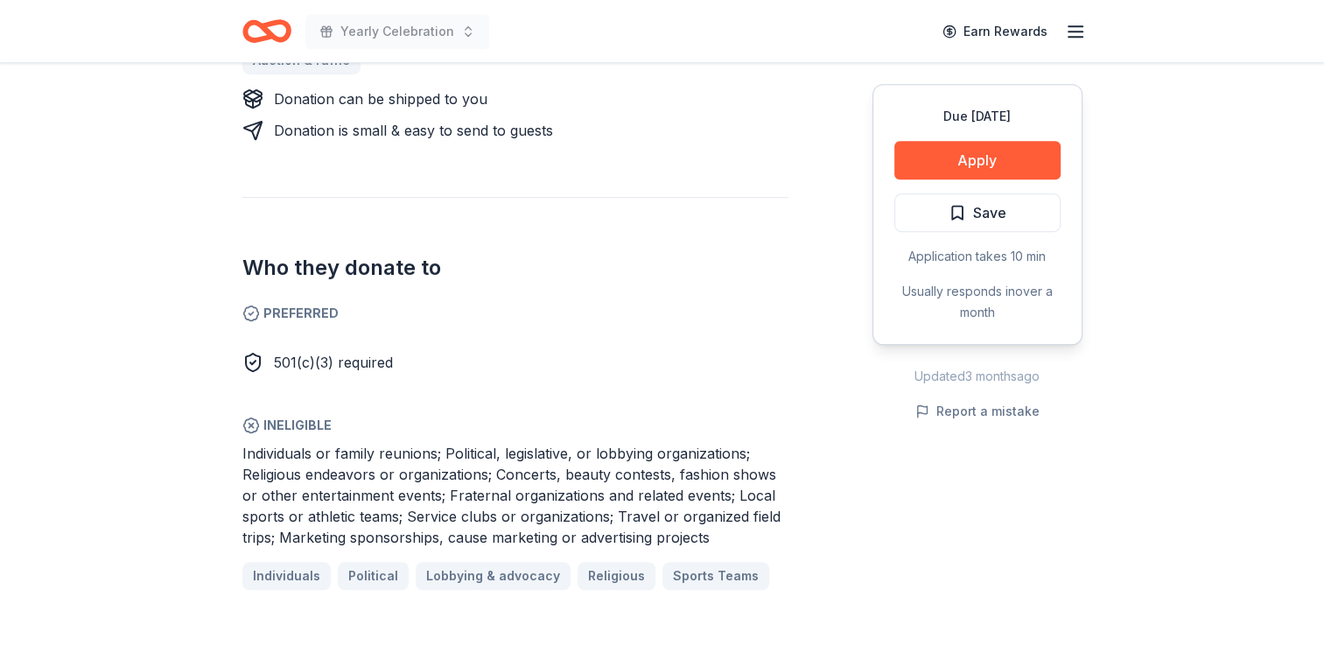
scroll to position [875, 0]
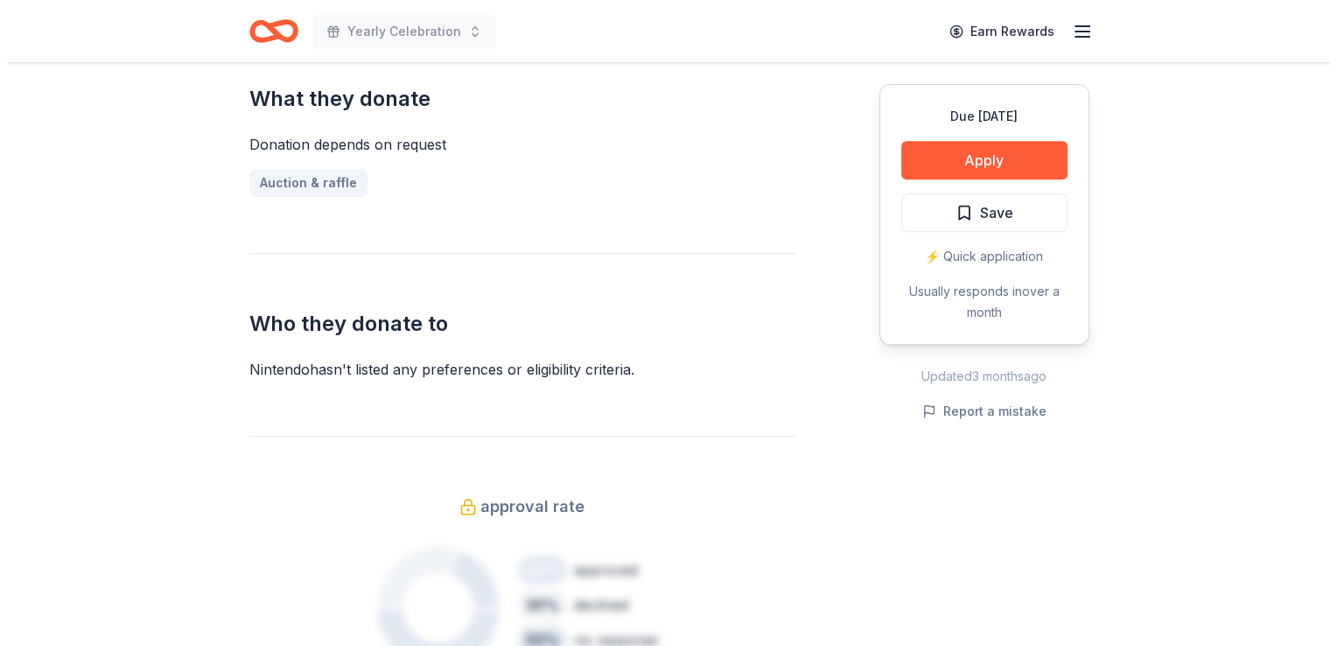
scroll to position [787, 0]
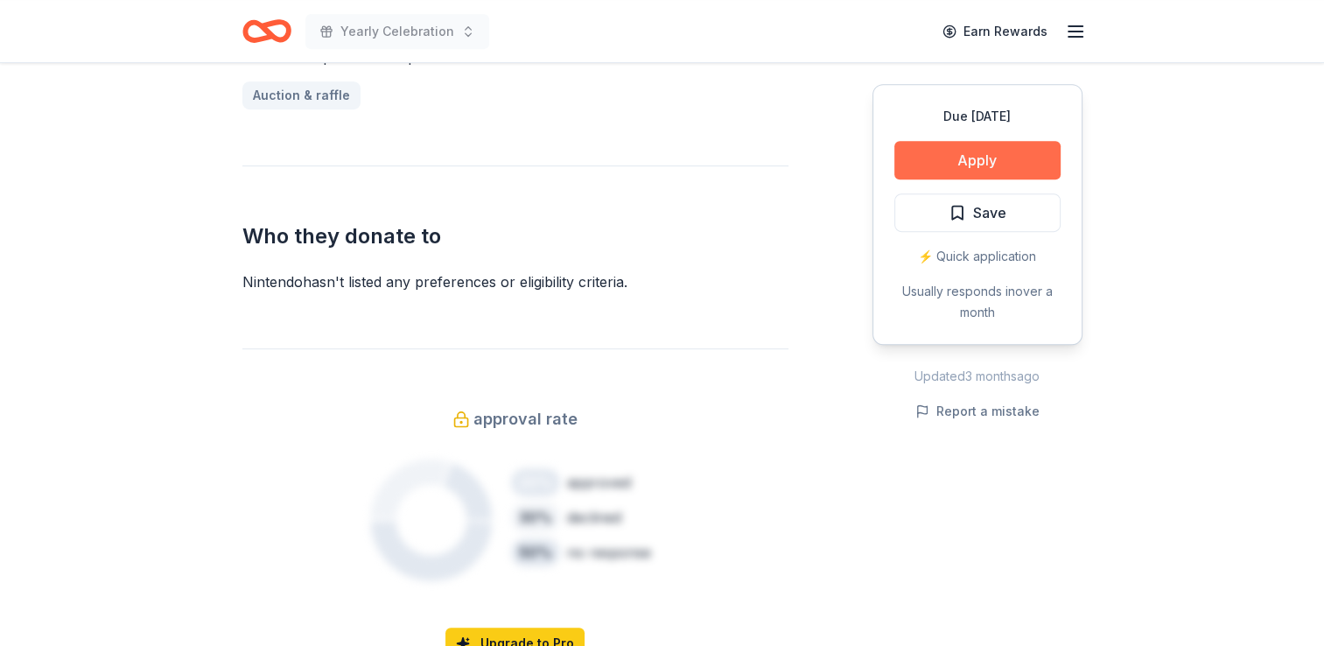
click at [968, 157] on button "Apply" at bounding box center [977, 160] width 166 height 38
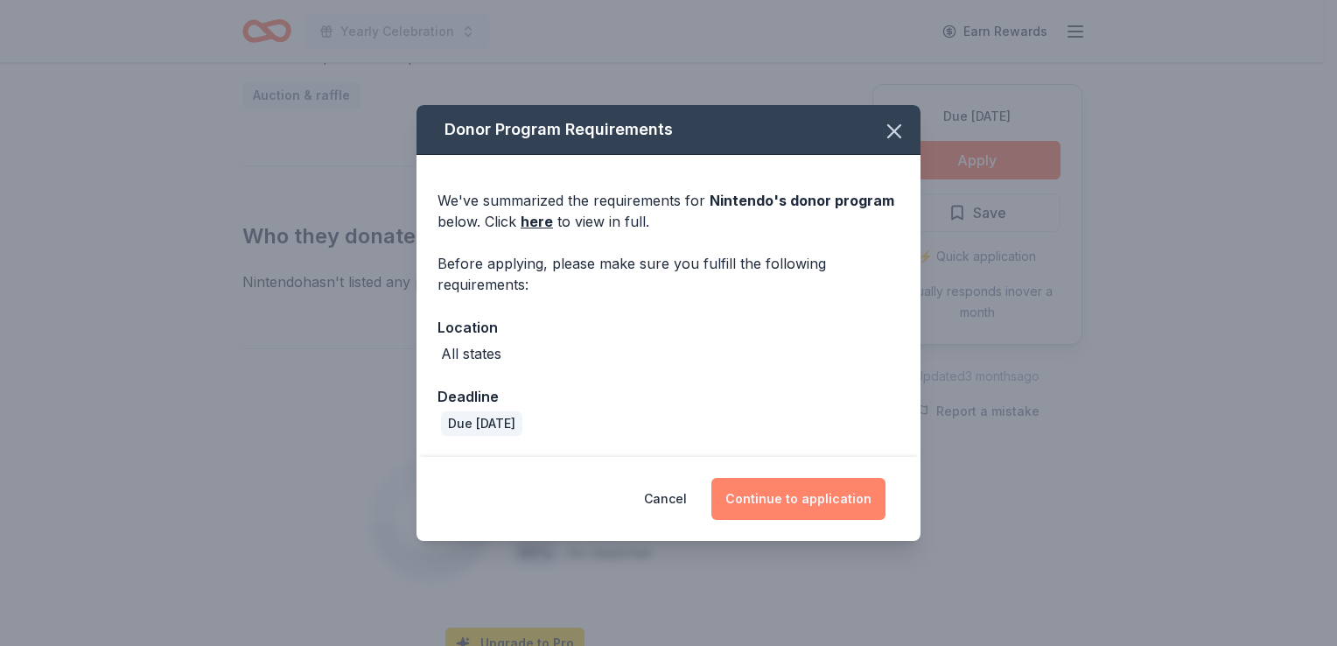
click at [783, 499] on button "Continue to application" at bounding box center [798, 499] width 174 height 42
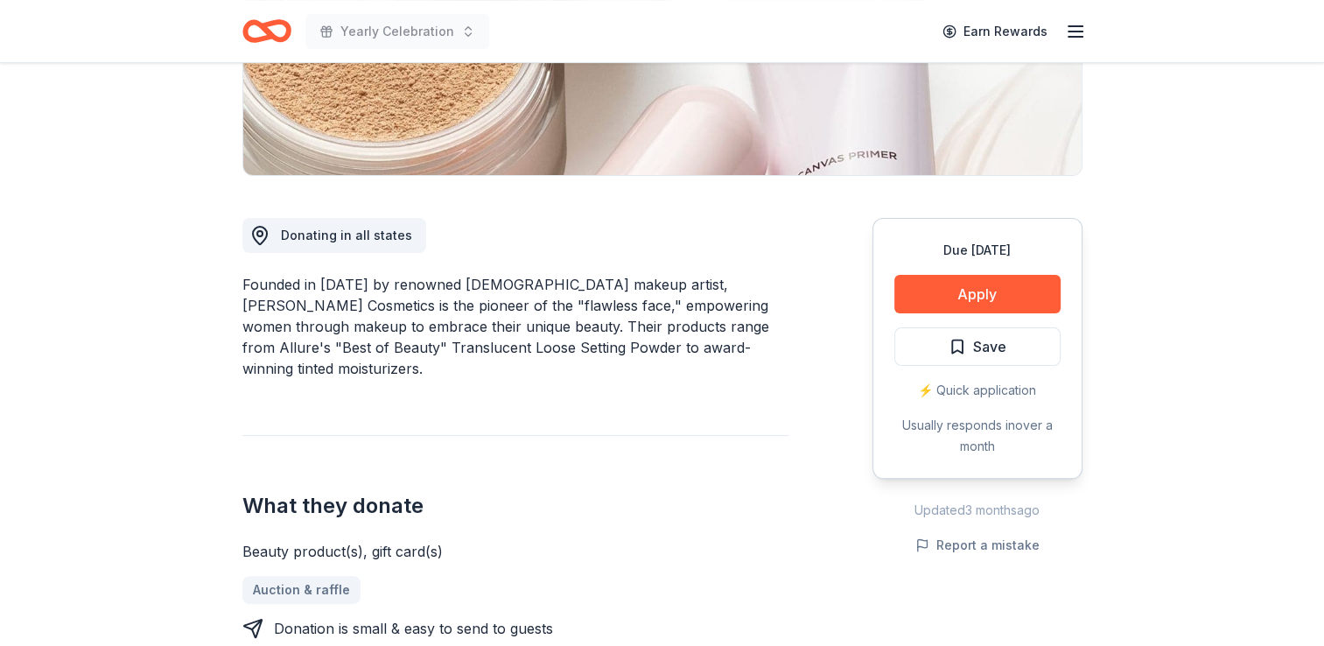
scroll to position [262, 0]
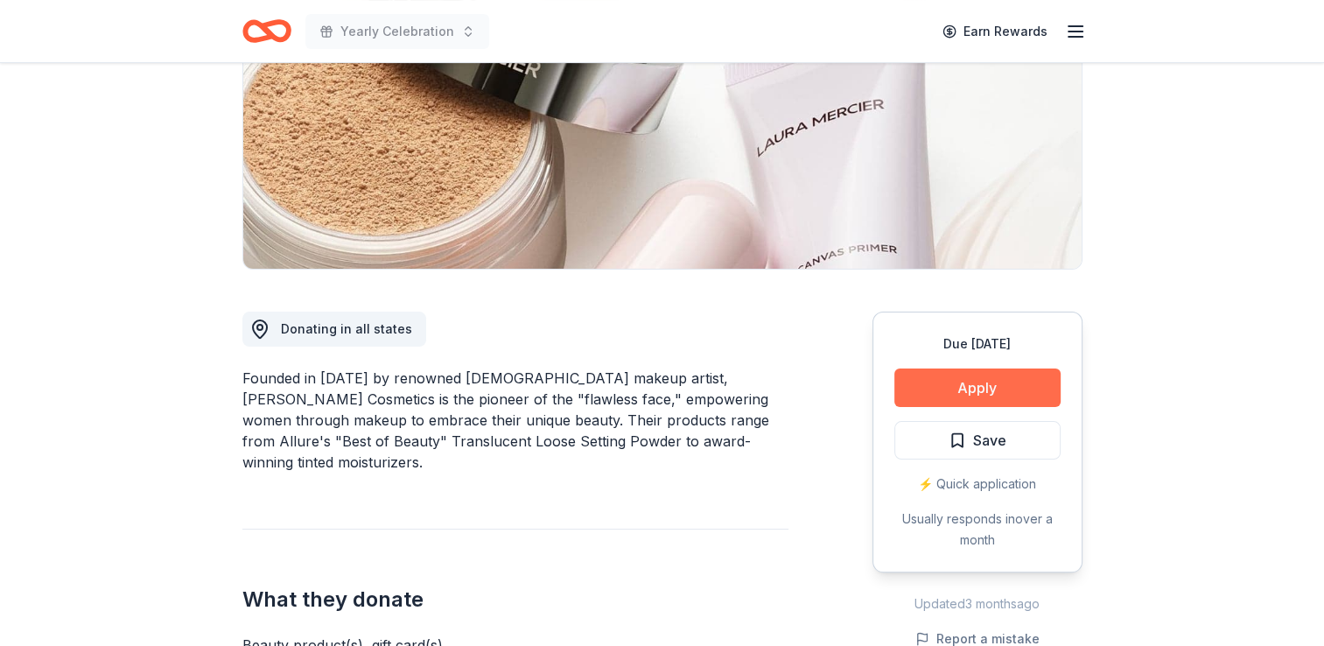
click at [1011, 399] on button "Apply" at bounding box center [977, 387] width 166 height 38
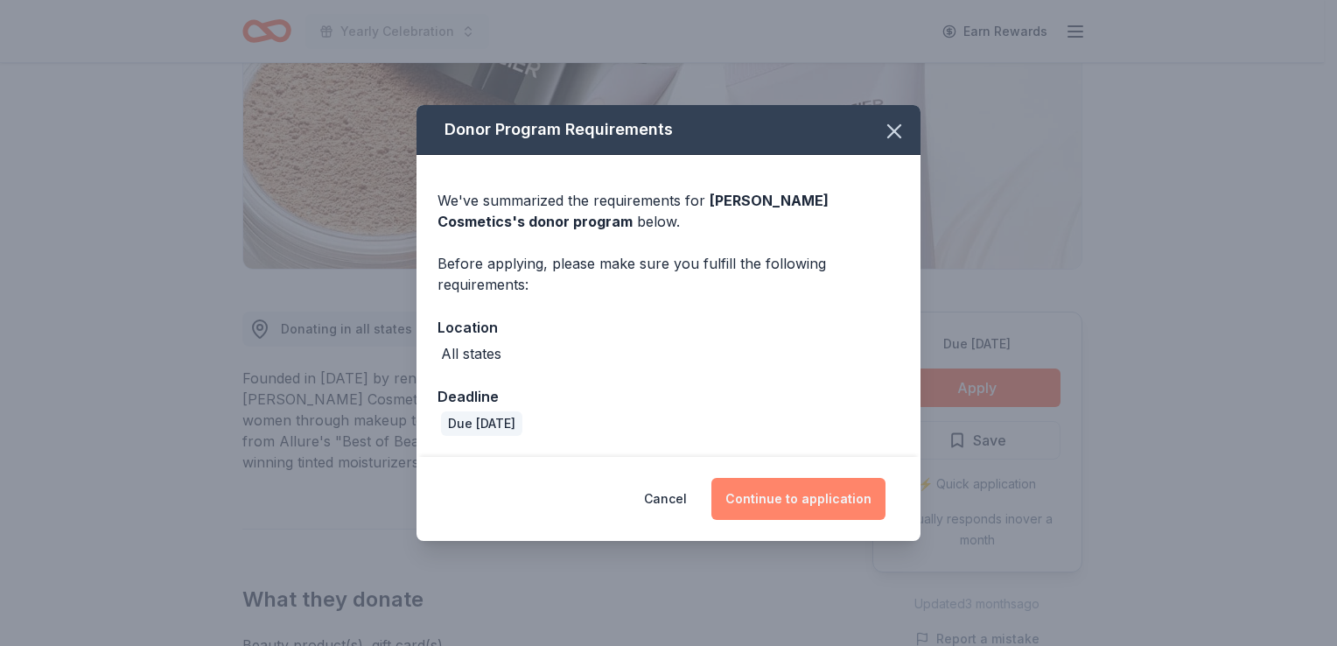
click at [822, 509] on button "Continue to application" at bounding box center [798, 499] width 174 height 42
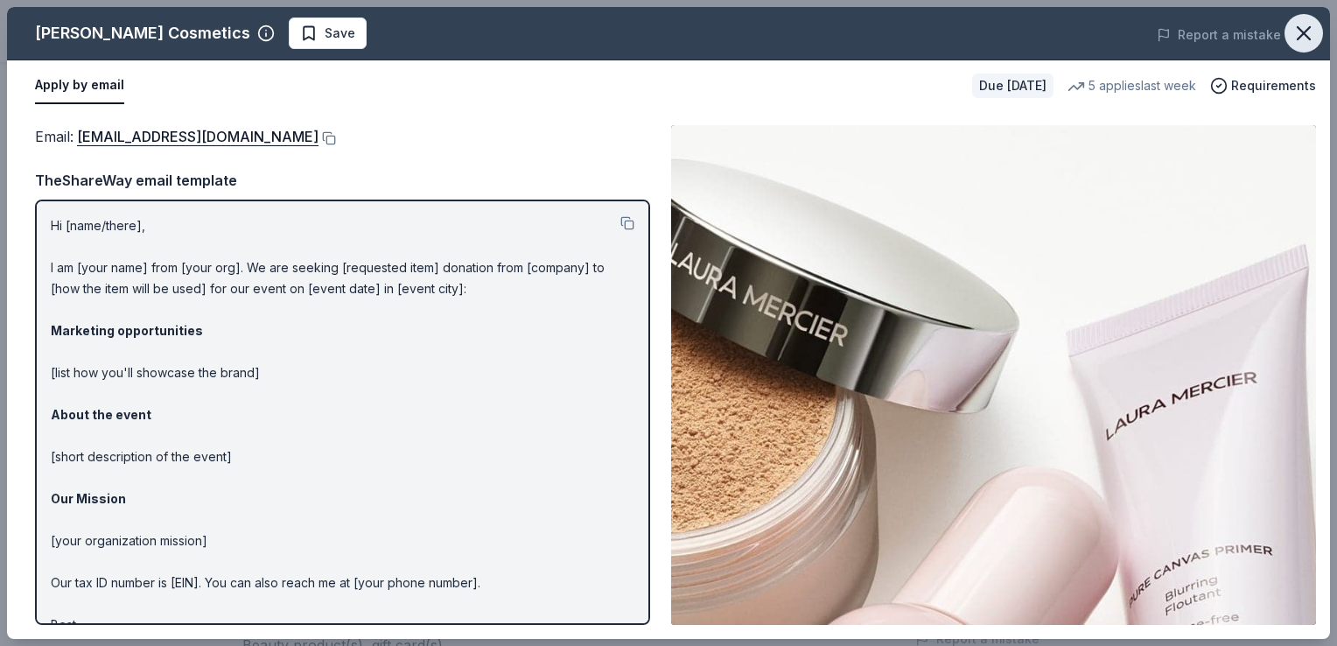
click at [1304, 26] on icon "button" at bounding box center [1303, 33] width 24 height 24
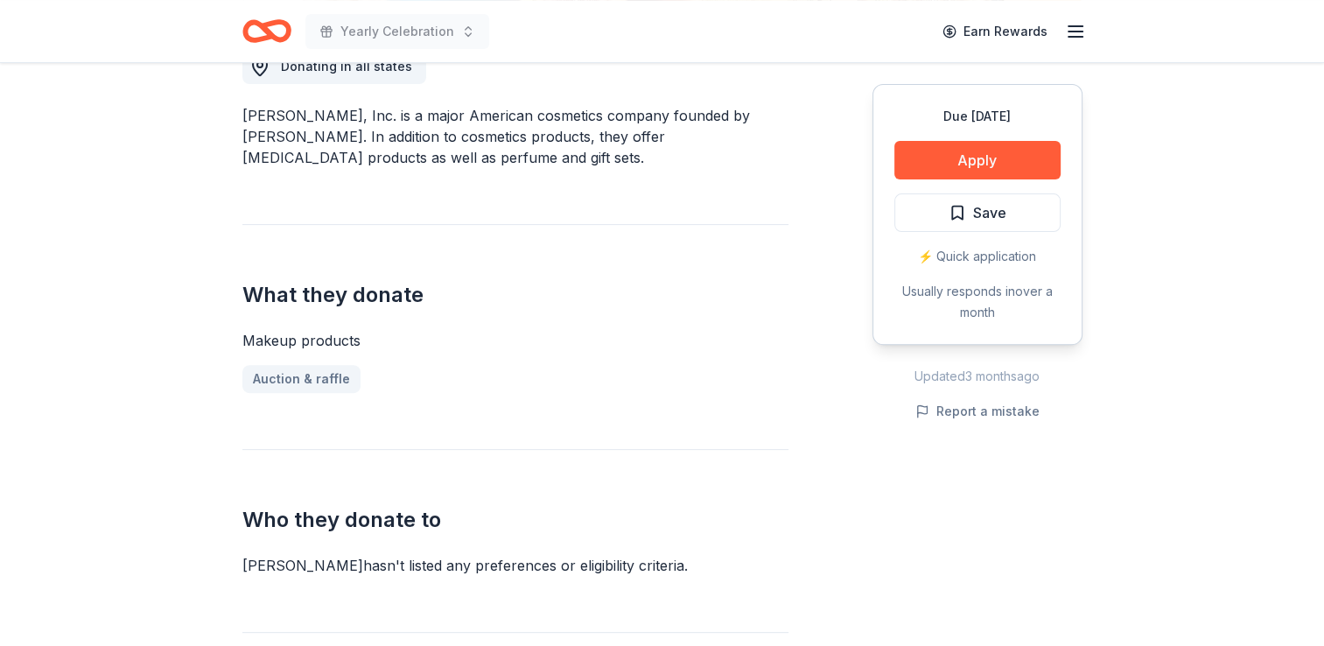
scroll to position [350, 0]
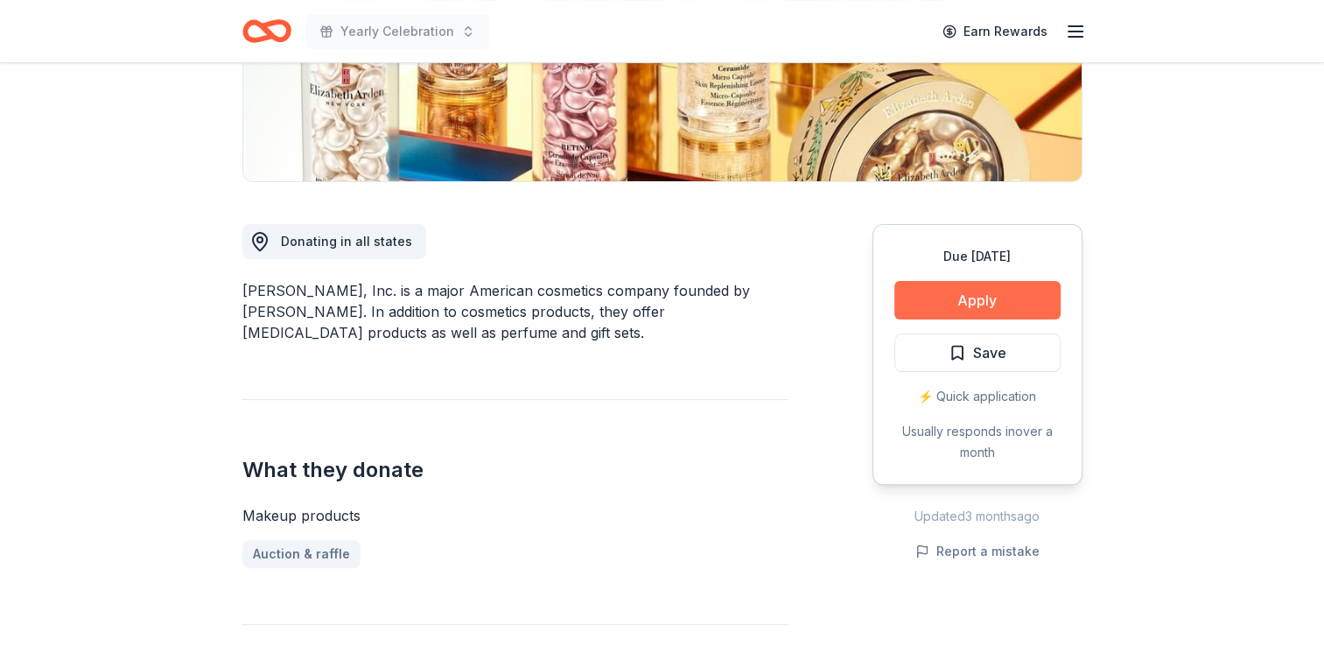
click at [936, 306] on button "Apply" at bounding box center [977, 300] width 166 height 38
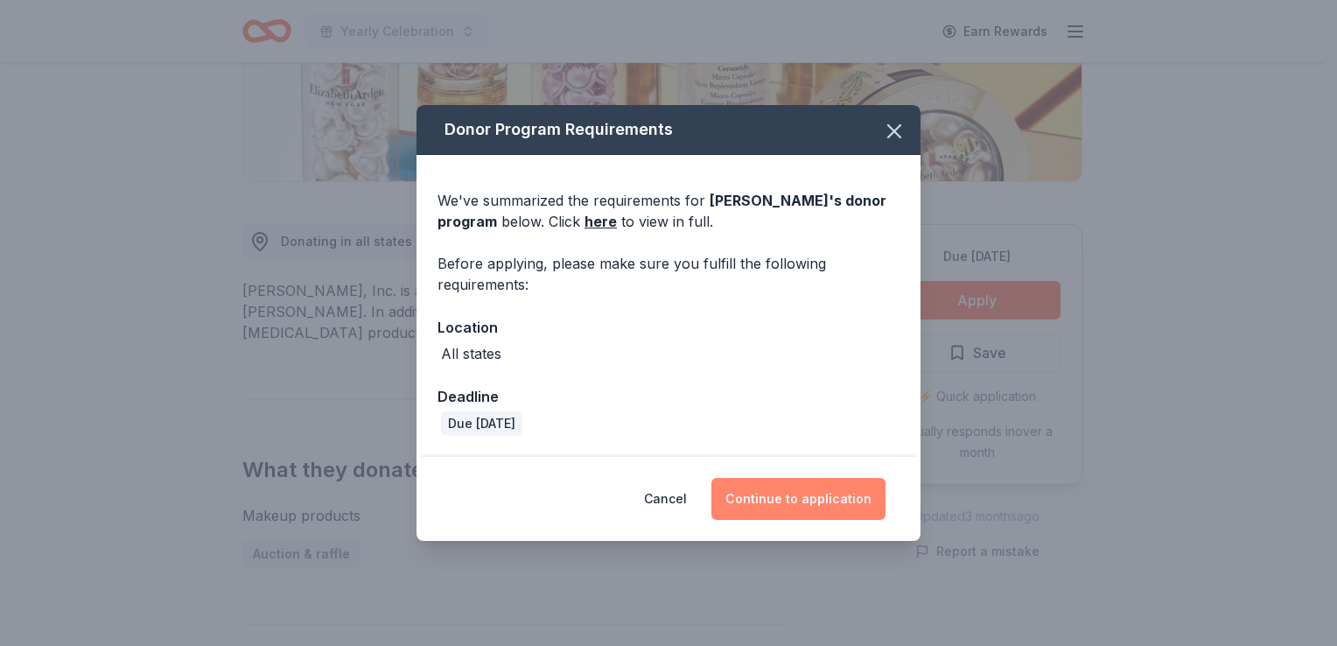
click at [804, 506] on button "Continue to application" at bounding box center [798, 499] width 174 height 42
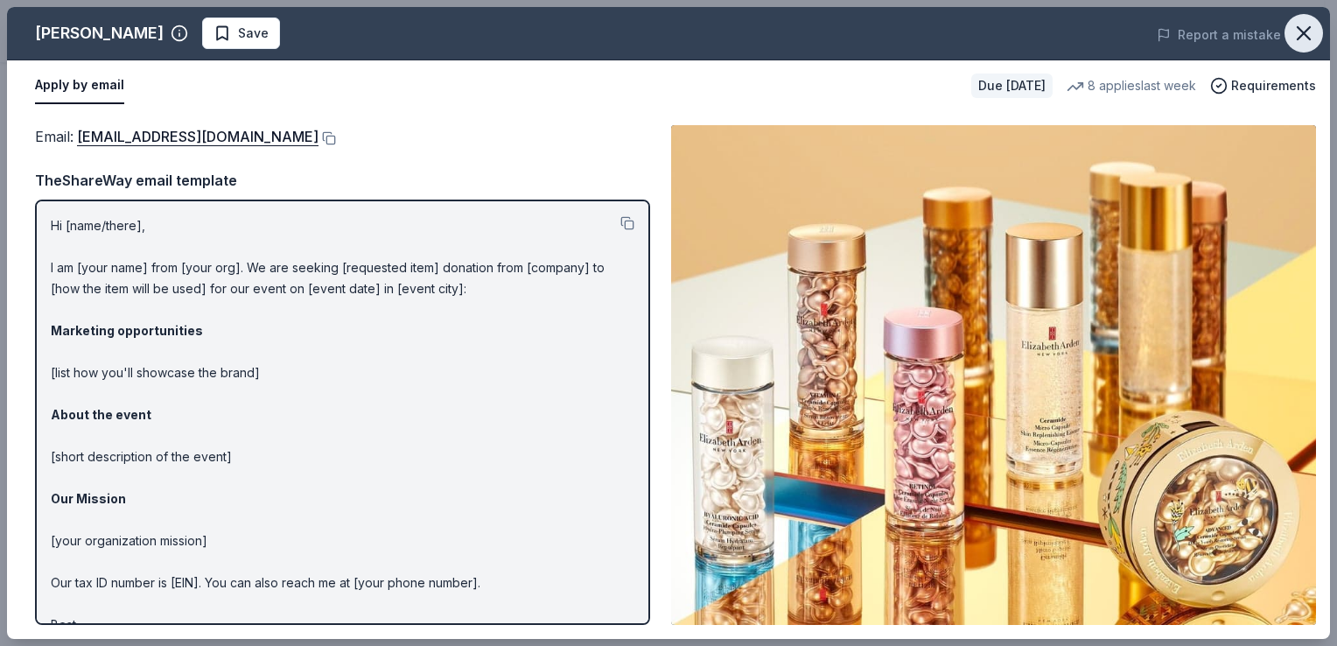
click at [1309, 30] on icon "button" at bounding box center [1303, 33] width 24 height 24
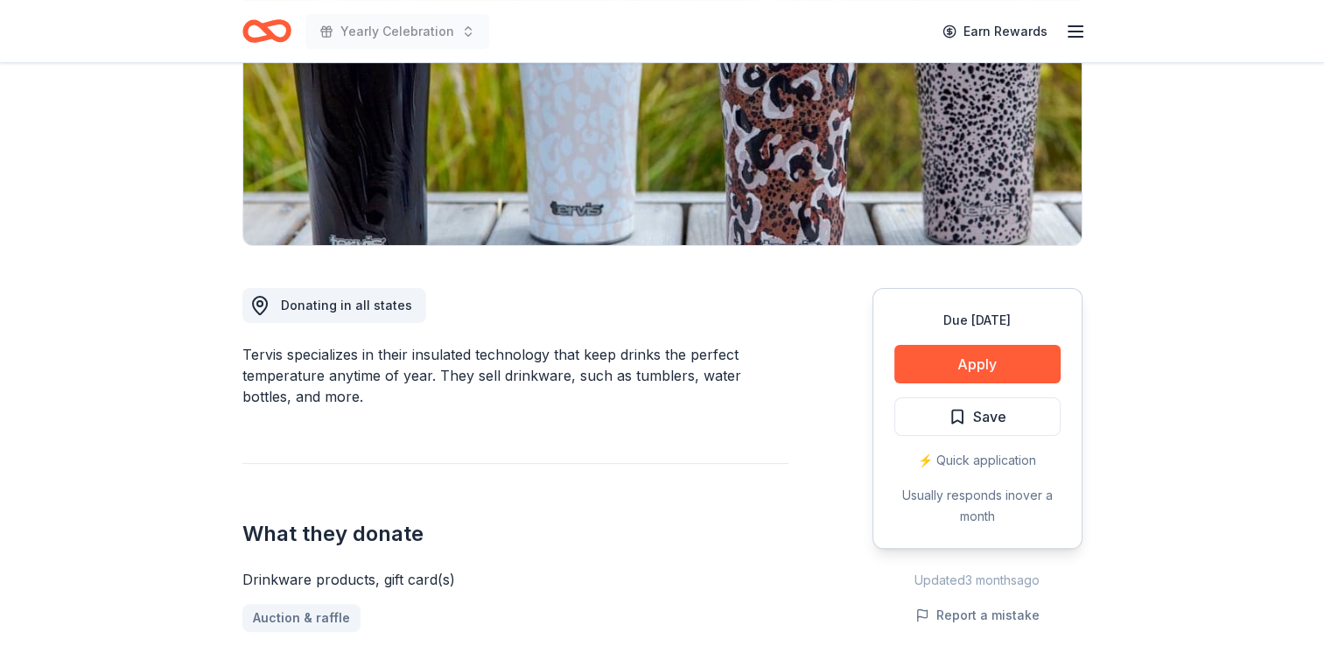
scroll to position [437, 0]
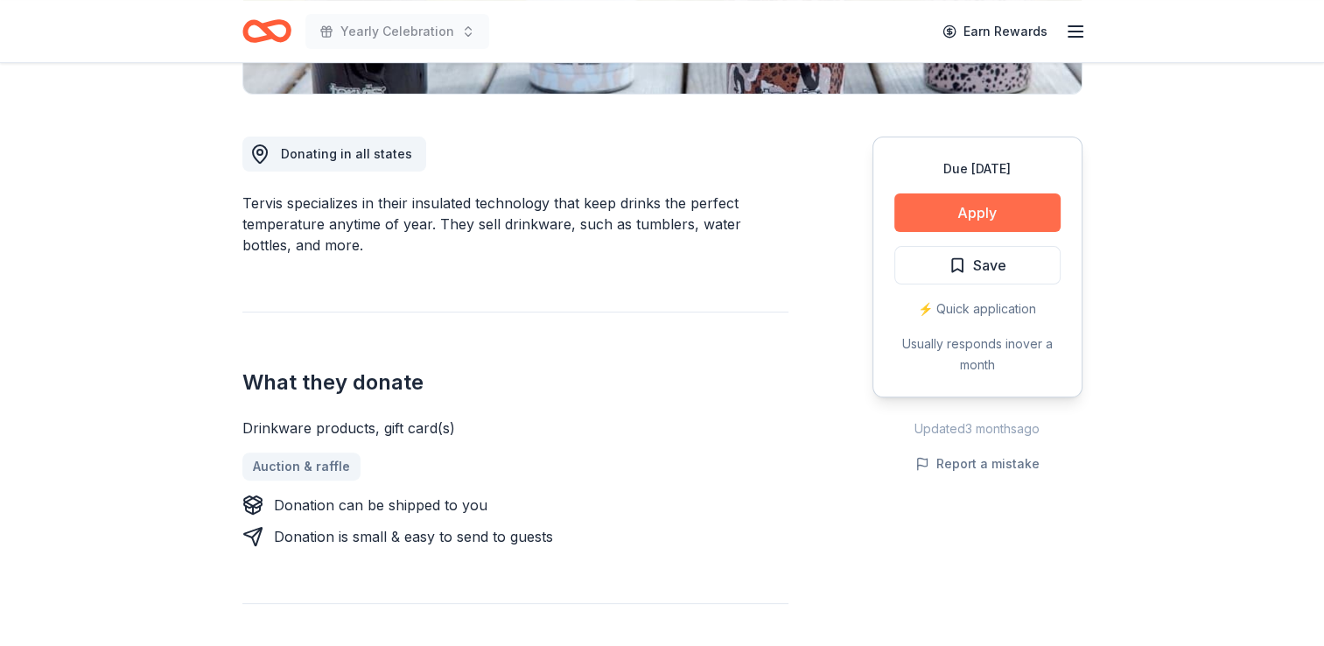
click at [955, 219] on button "Apply" at bounding box center [977, 212] width 166 height 38
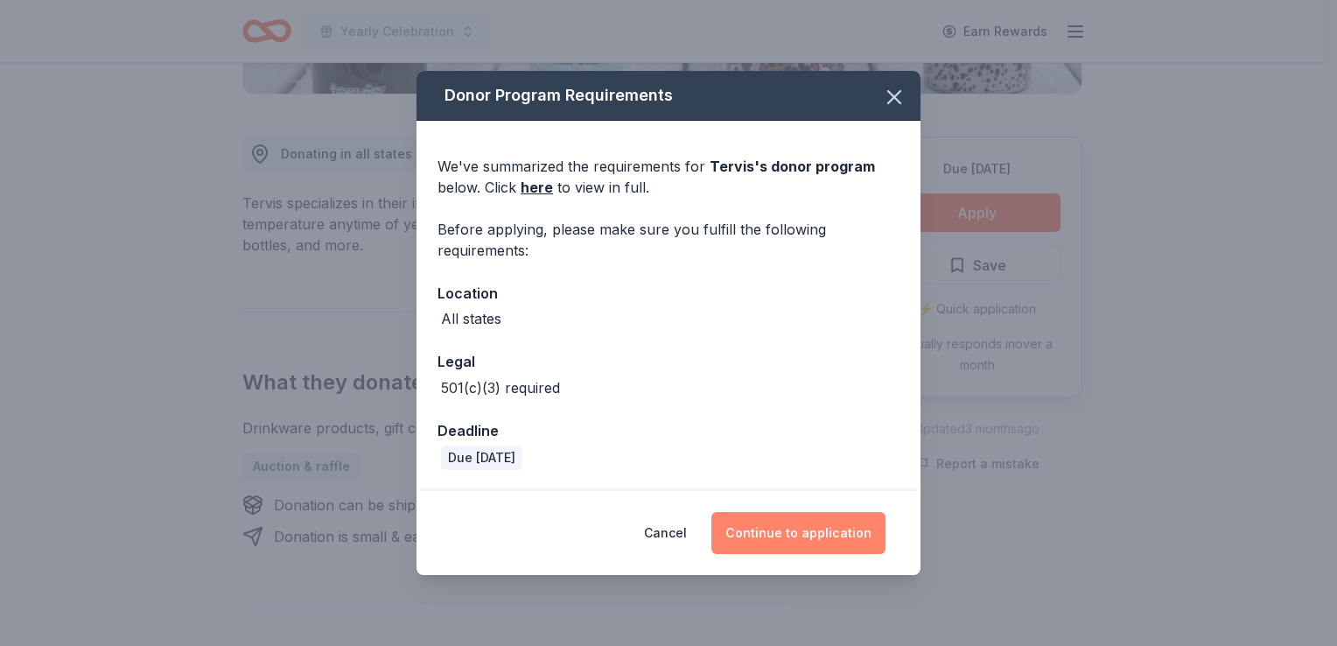
click at [788, 530] on button "Continue to application" at bounding box center [798, 533] width 174 height 42
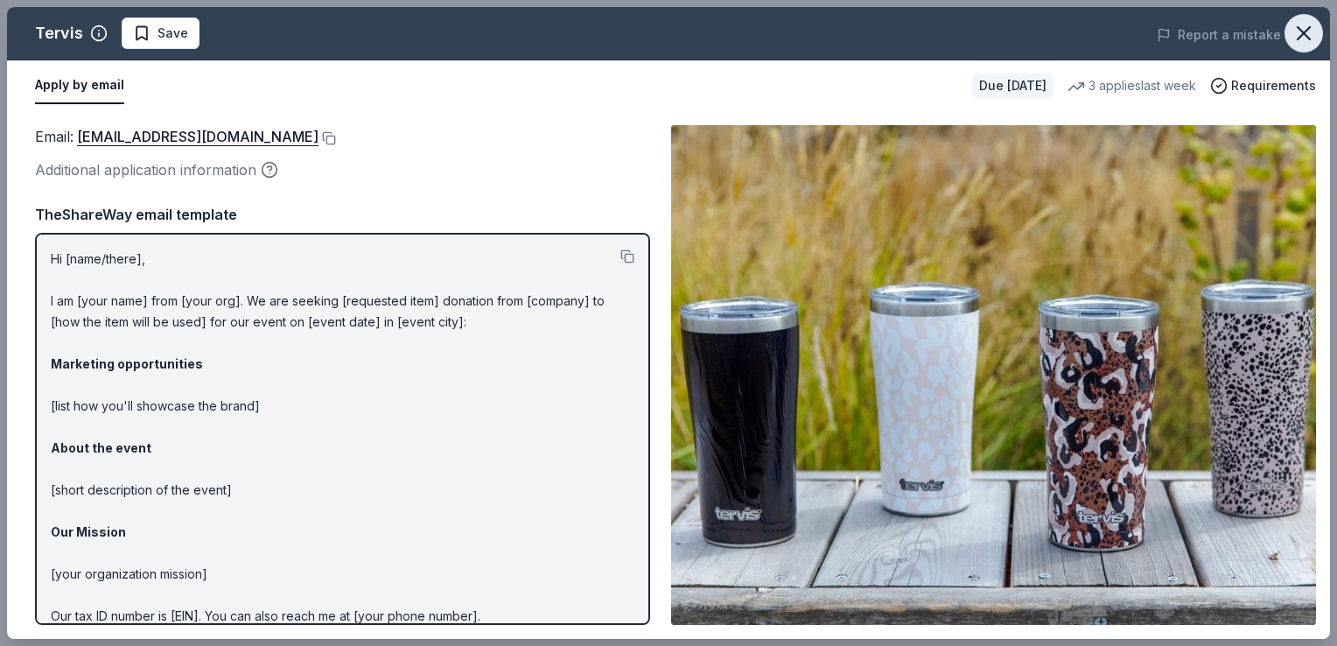
click at [1297, 36] on icon "button" at bounding box center [1303, 33] width 24 height 24
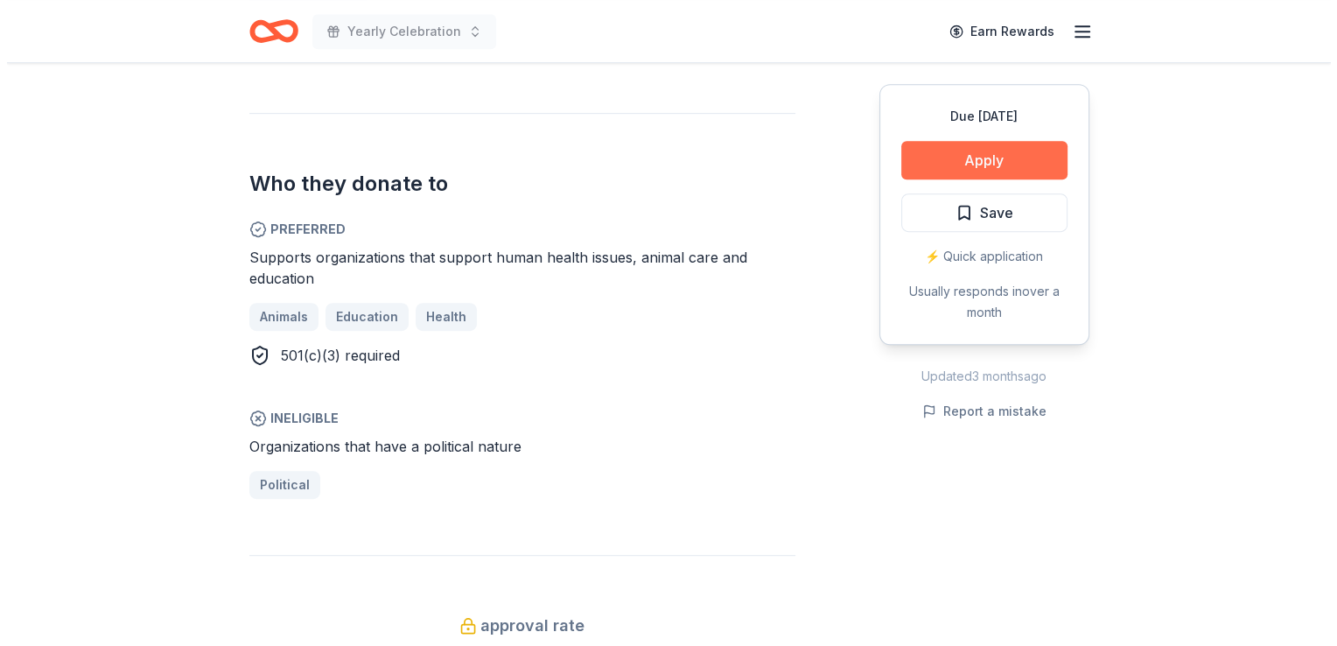
scroll to position [787, 0]
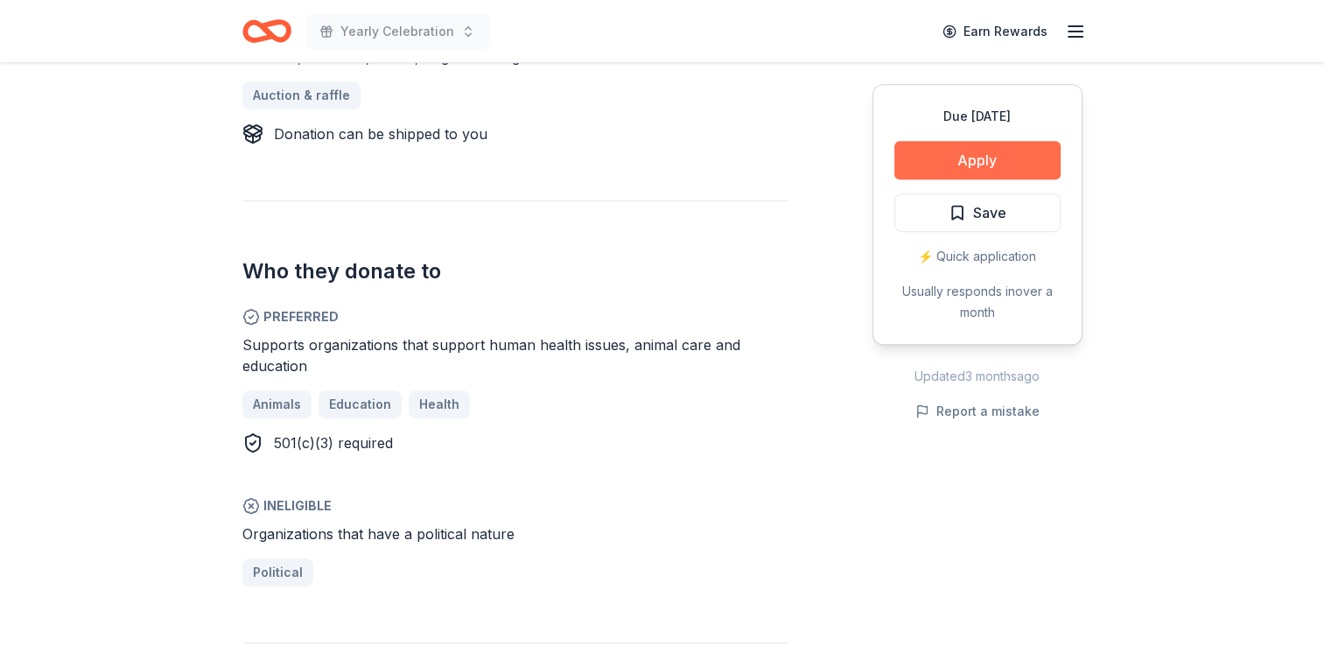
click at [962, 163] on button "Apply" at bounding box center [977, 160] width 166 height 38
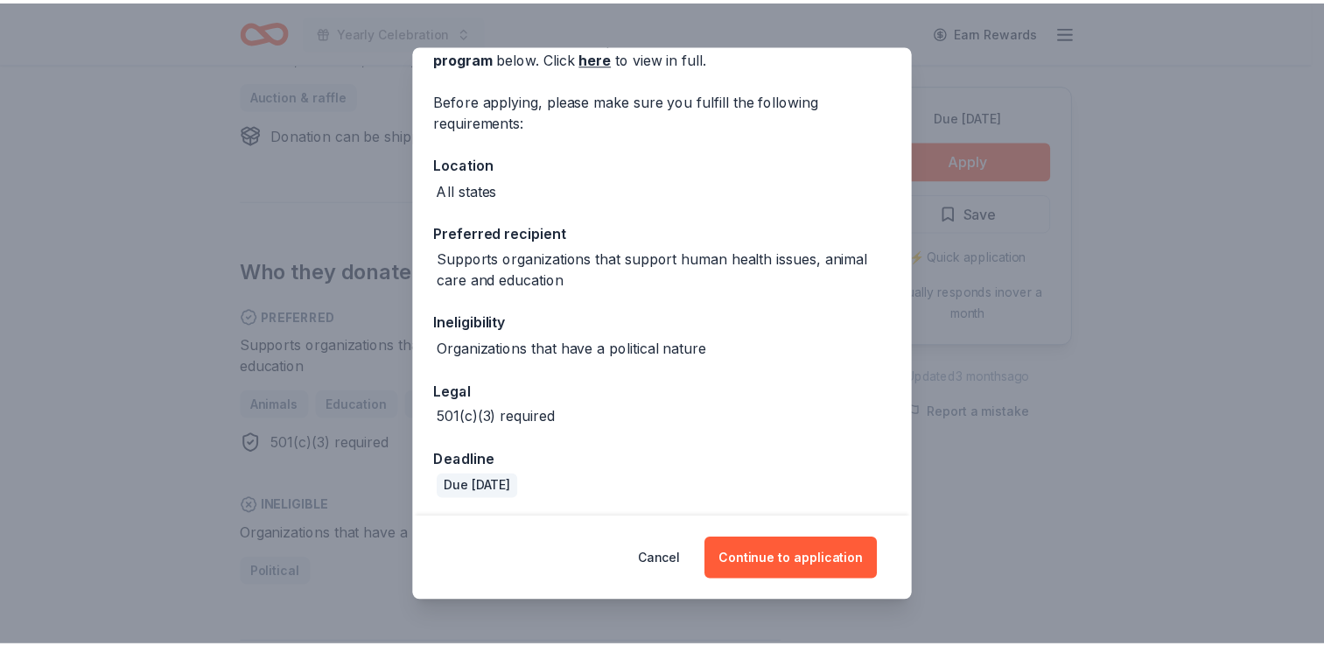
scroll to position [105, 0]
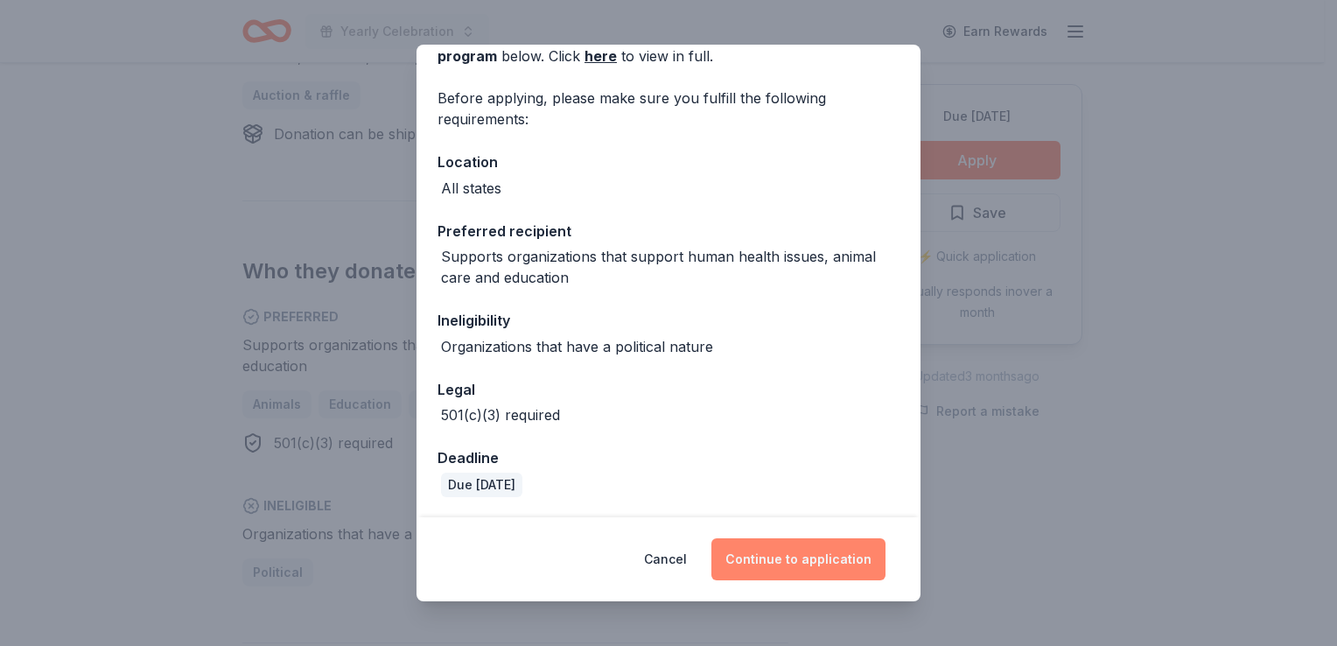
click at [780, 558] on button "Continue to application" at bounding box center [798, 559] width 174 height 42
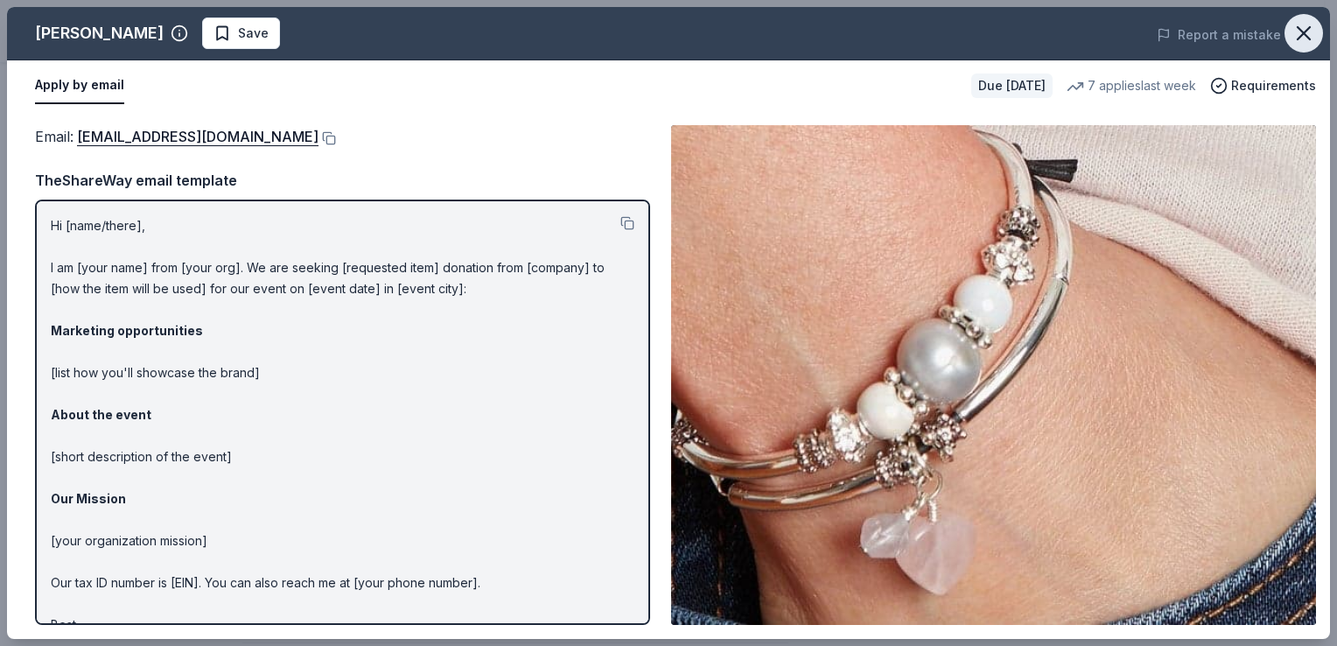
click at [1309, 35] on icon "button" at bounding box center [1303, 33] width 24 height 24
